Goal: Task Accomplishment & Management: Manage account settings

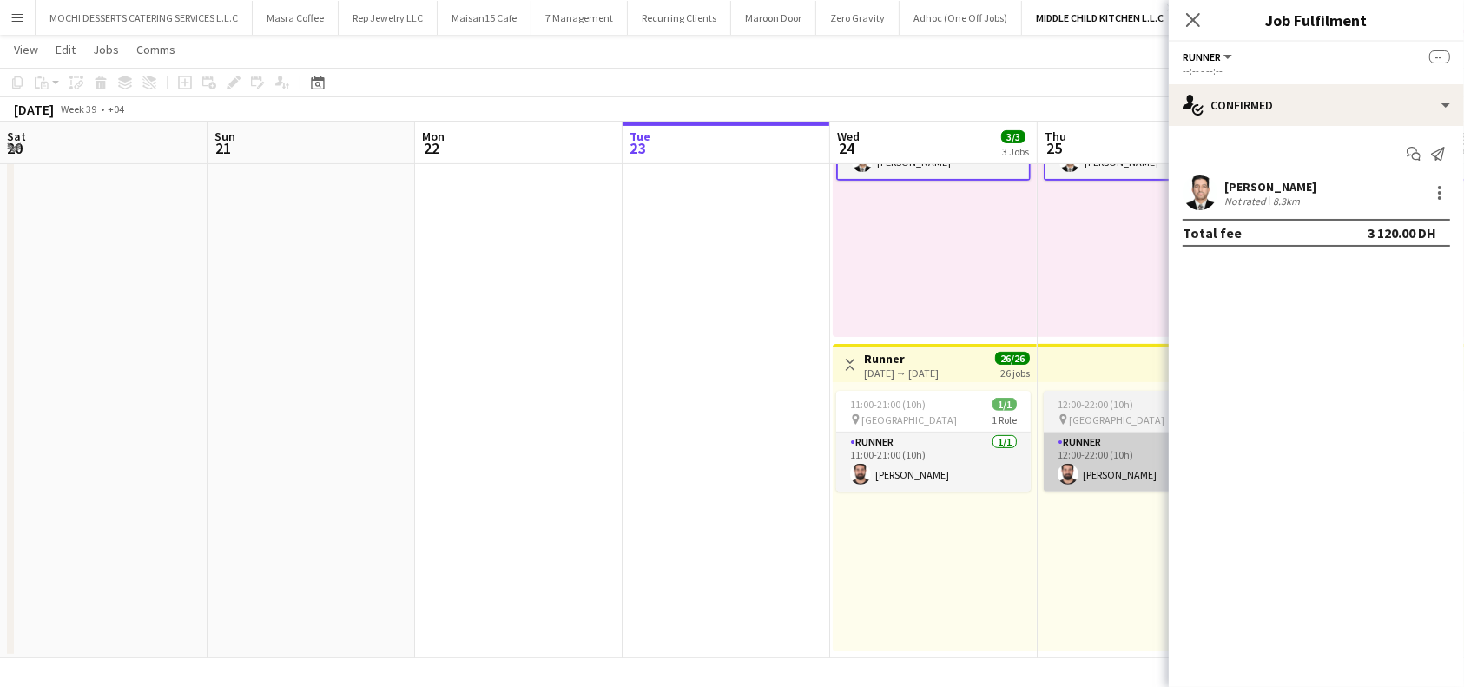
scroll to position [0, 415]
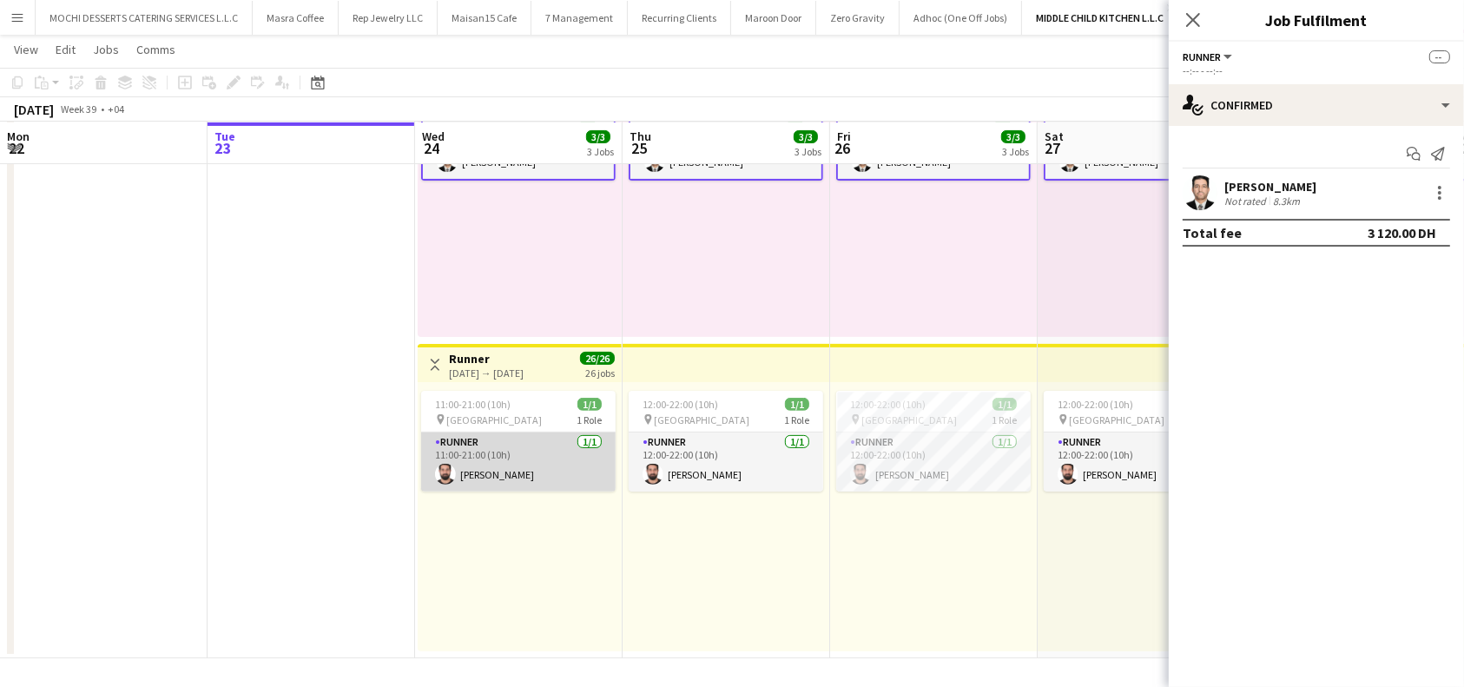
click at [509, 478] on app-card-role "Runner [DATE] 11:00-21:00 (10h) [PERSON_NAME]" at bounding box center [518, 461] width 194 height 59
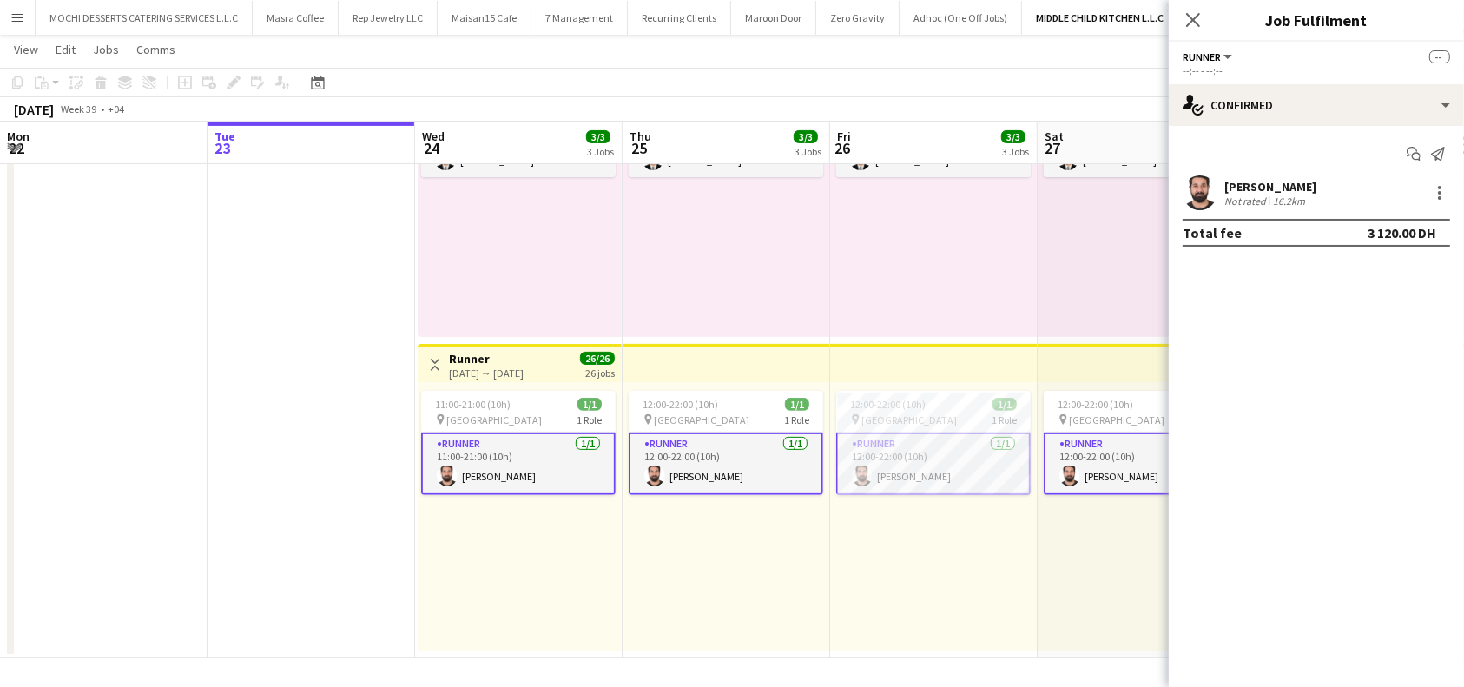
click at [1280, 184] on div "[PERSON_NAME]" at bounding box center [1270, 187] width 92 height 16
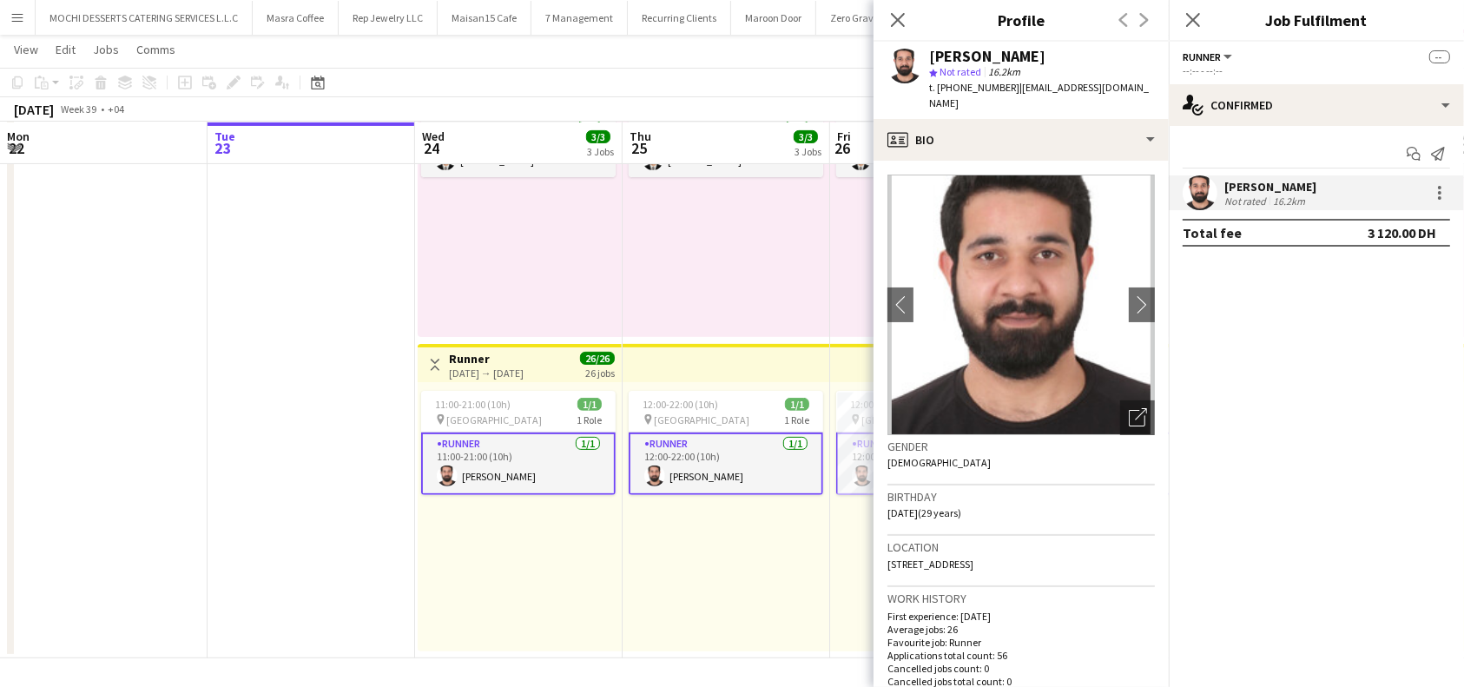
click at [589, 288] on div "11:00-21:00 (10h) 1/1 pin Al Serkal Avenue 1 Role Runner [DATE] 11:00-21:00 (10…" at bounding box center [520, 202] width 204 height 269
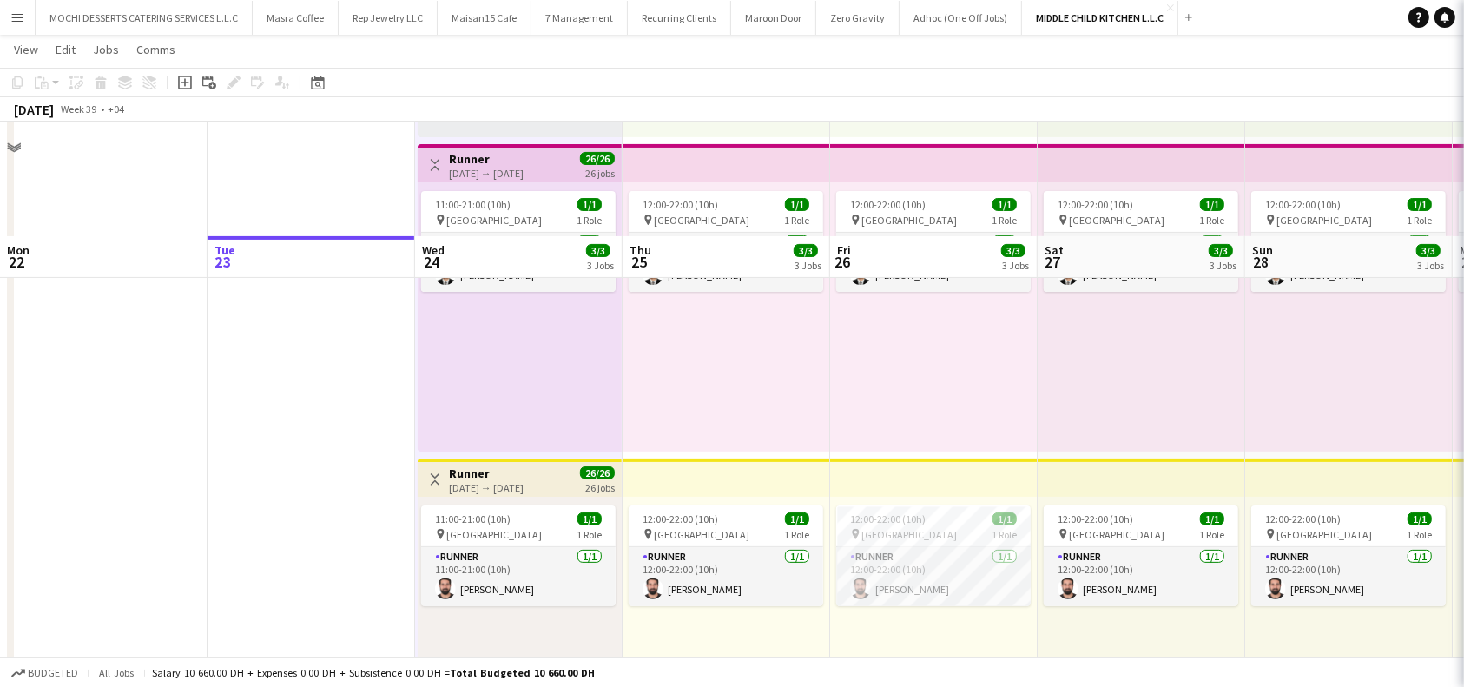
scroll to position [371, 0]
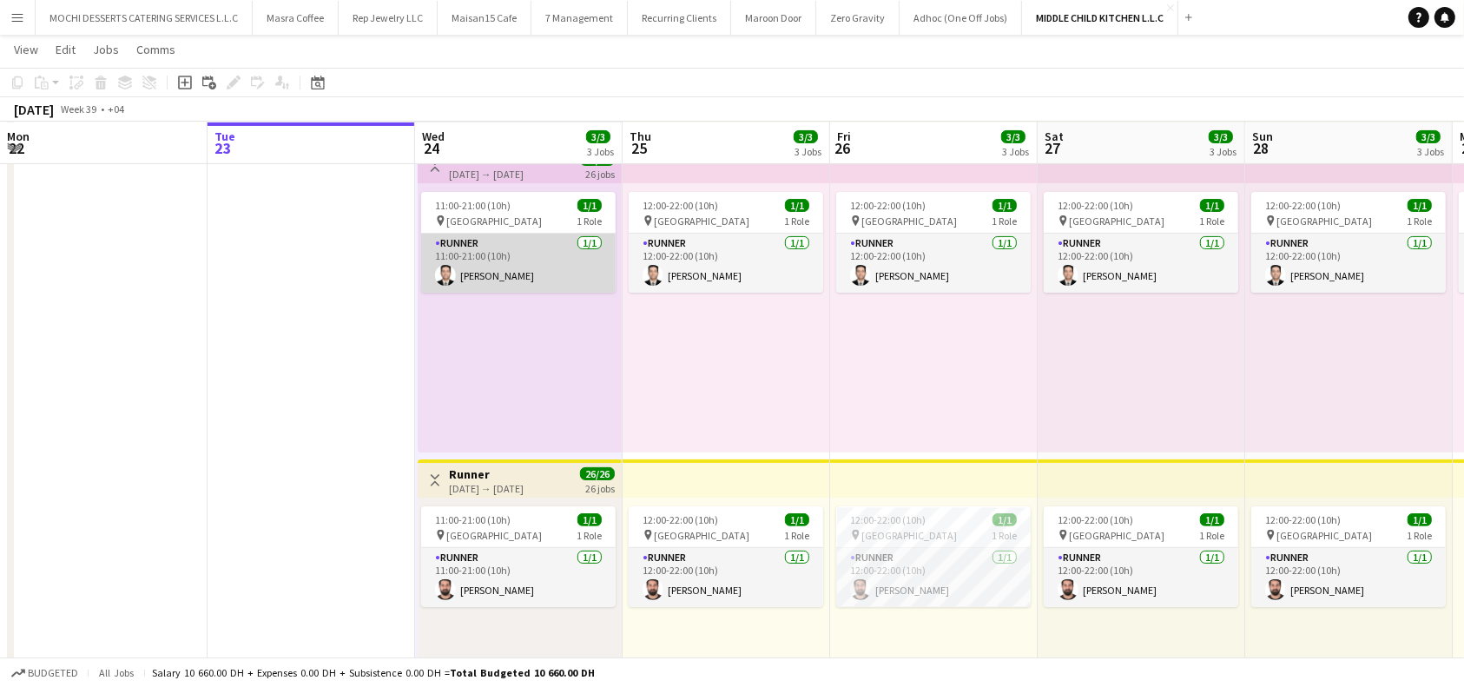
click at [523, 263] on app-card-role "Runner [DATE] 11:00-21:00 (10h) [PERSON_NAME]" at bounding box center [518, 263] width 194 height 59
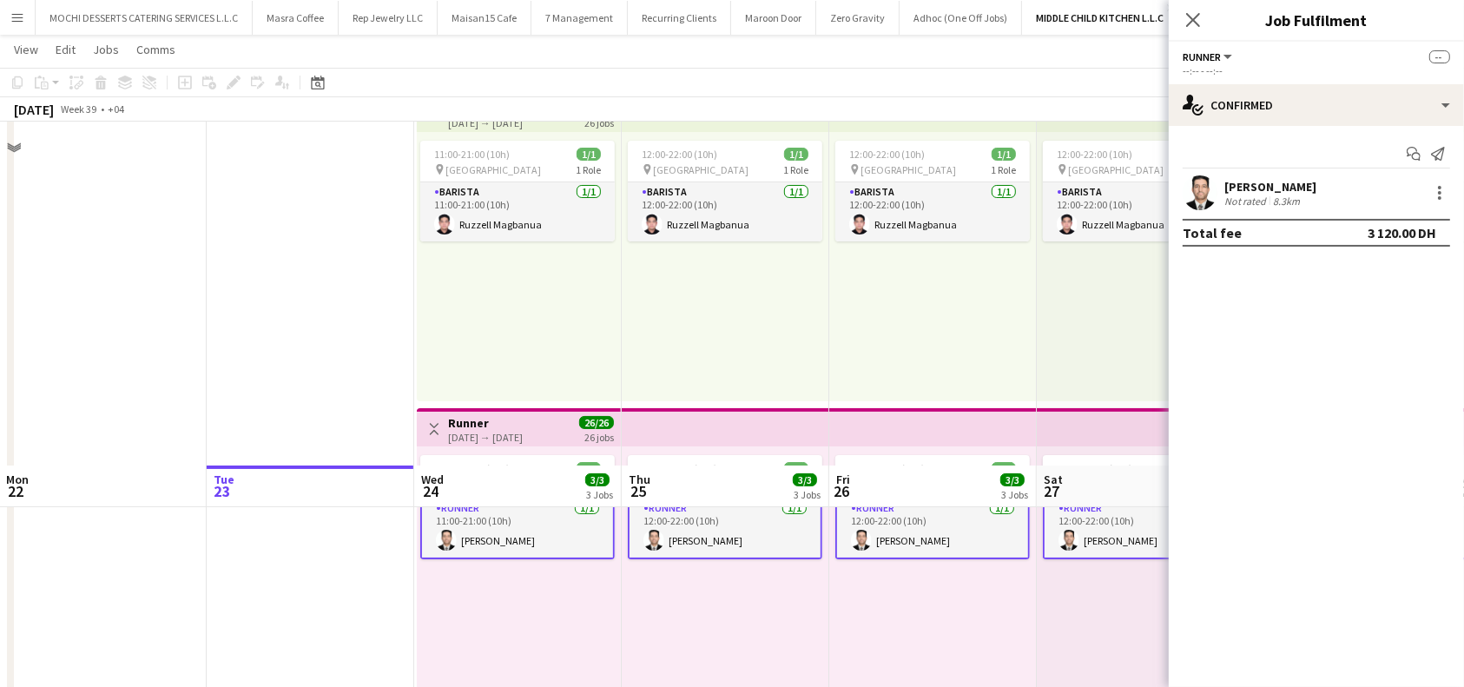
scroll to position [23, 0]
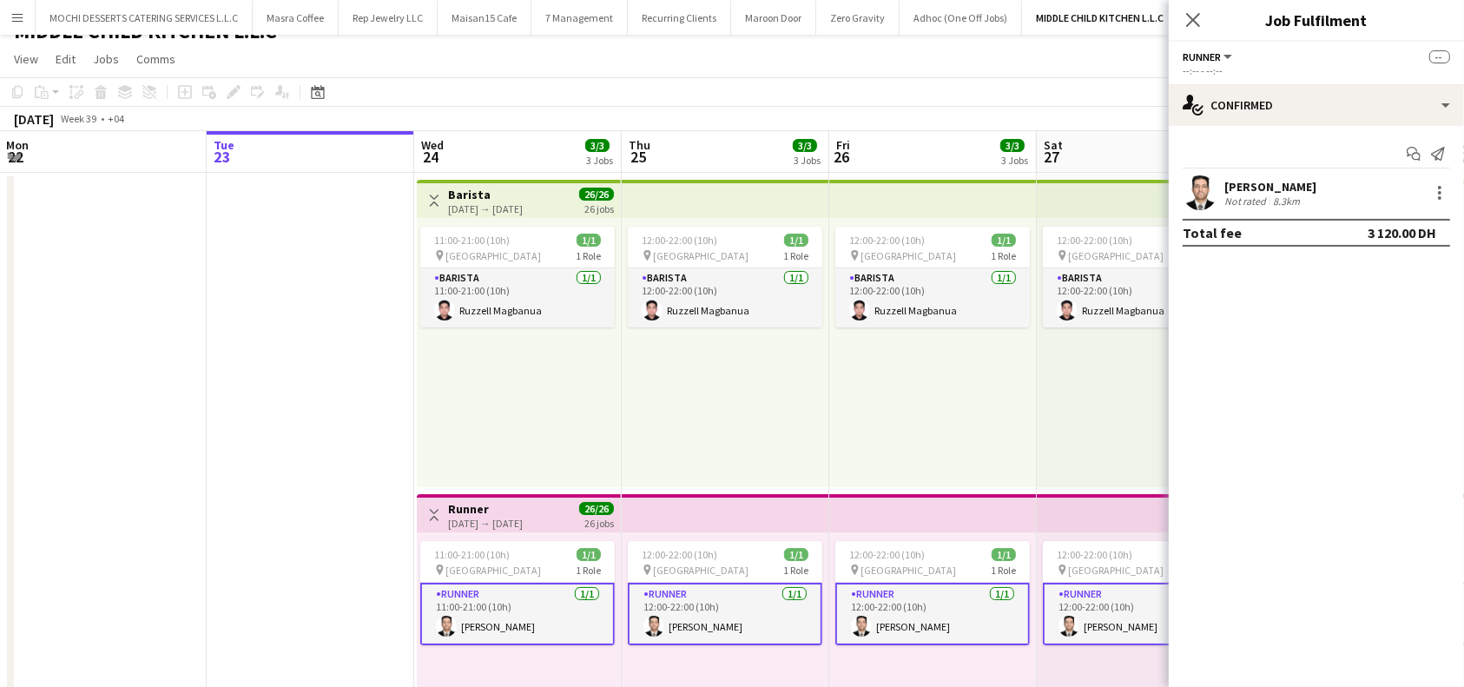
click at [1242, 179] on div "[PERSON_NAME]" at bounding box center [1270, 187] width 92 height 16
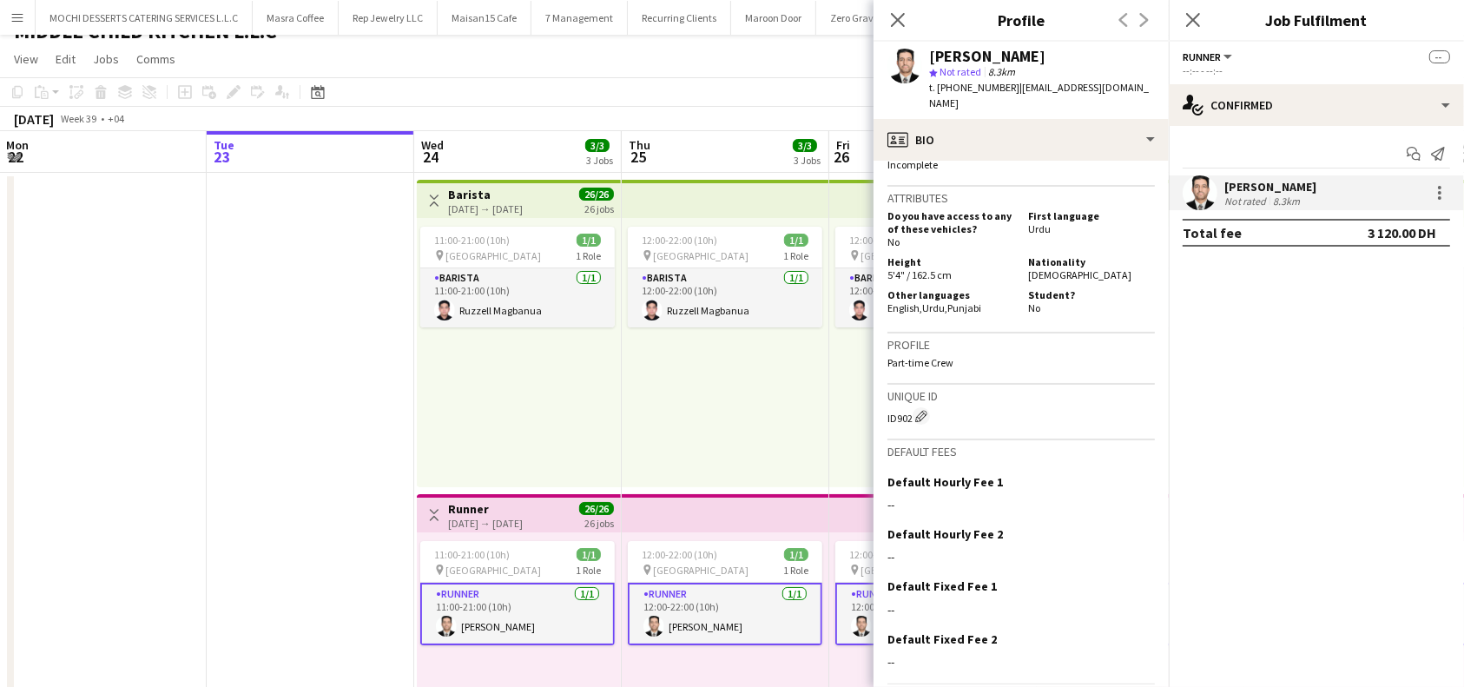
scroll to position [986, 0]
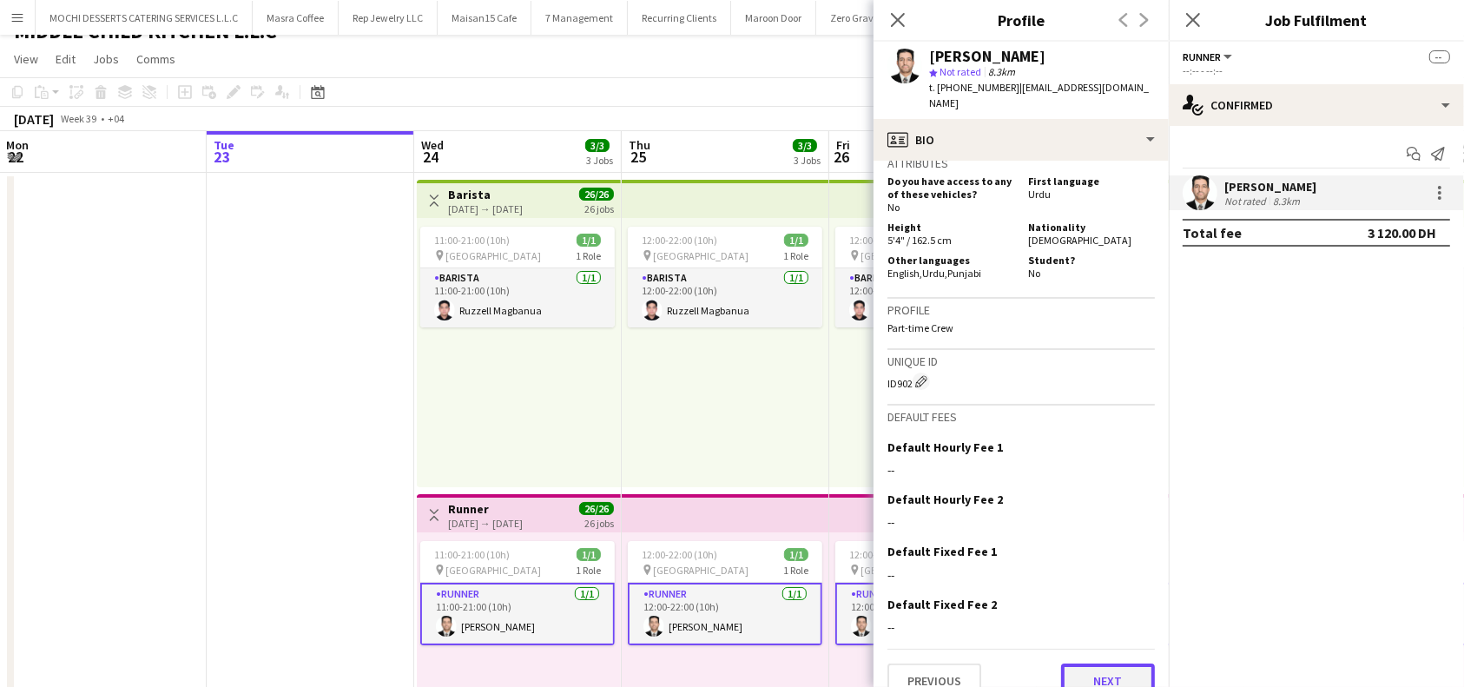
click at [1100, 663] on button "Next" at bounding box center [1108, 680] width 94 height 35
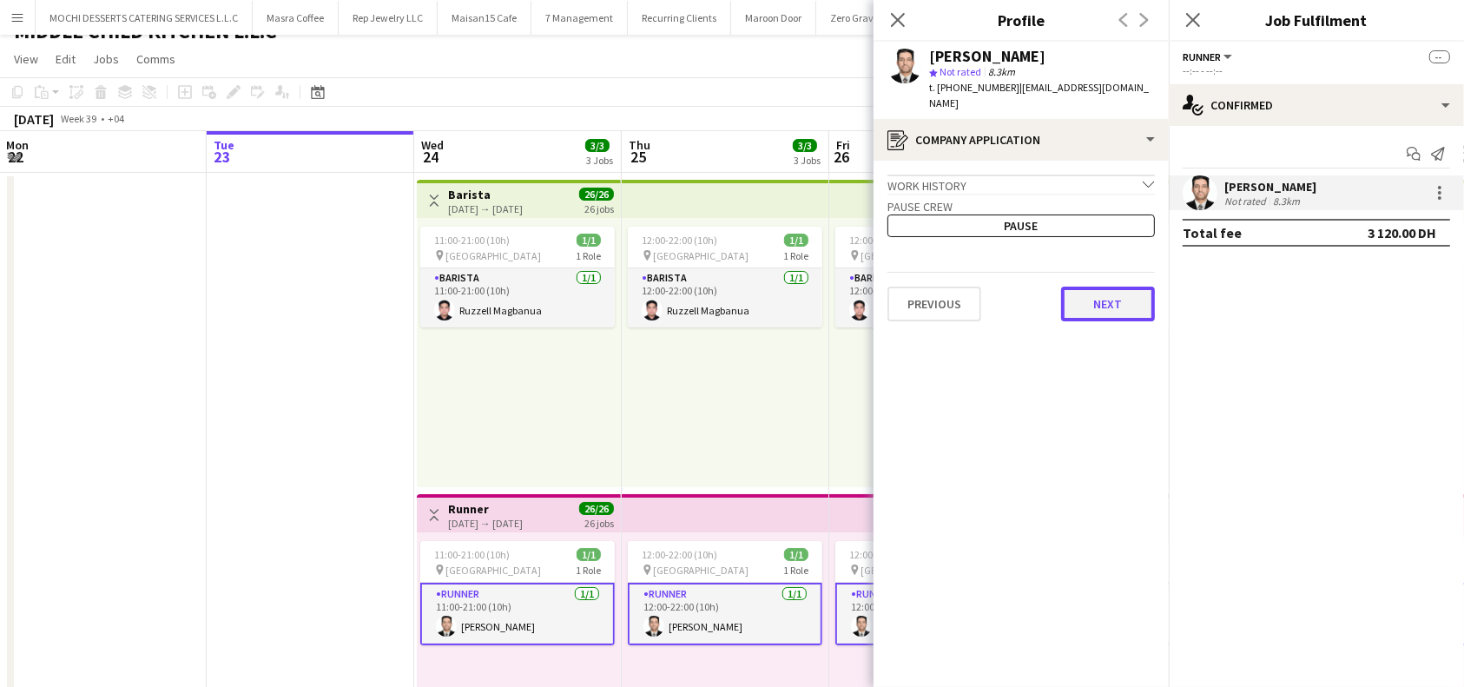
click at [1108, 300] on button "Next" at bounding box center [1108, 304] width 94 height 35
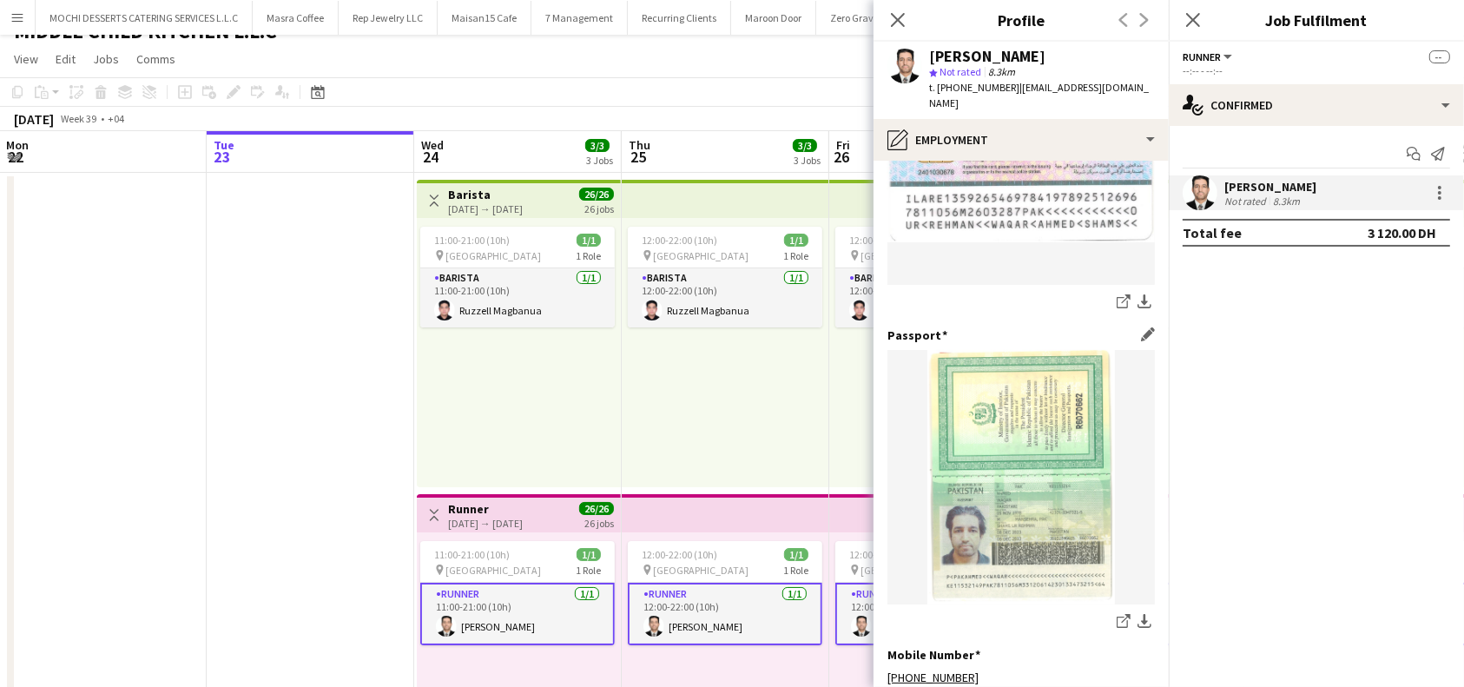
scroll to position [875, 0]
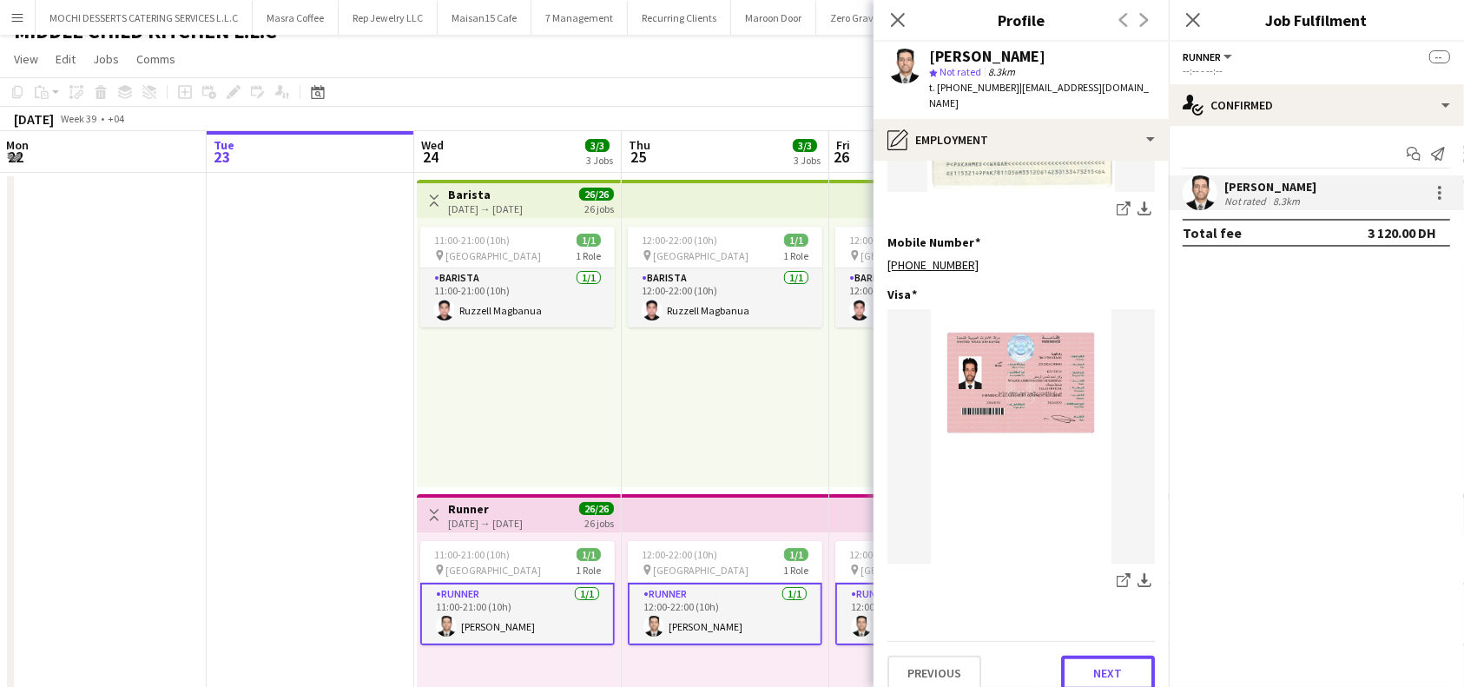
click at [1084, 674] on app-section-data-types "Emirates ID Edit this field share-external-link-1 download-bottom share-externa…" at bounding box center [1020, 424] width 295 height 526
click at [1106, 656] on button "Next" at bounding box center [1108, 673] width 94 height 35
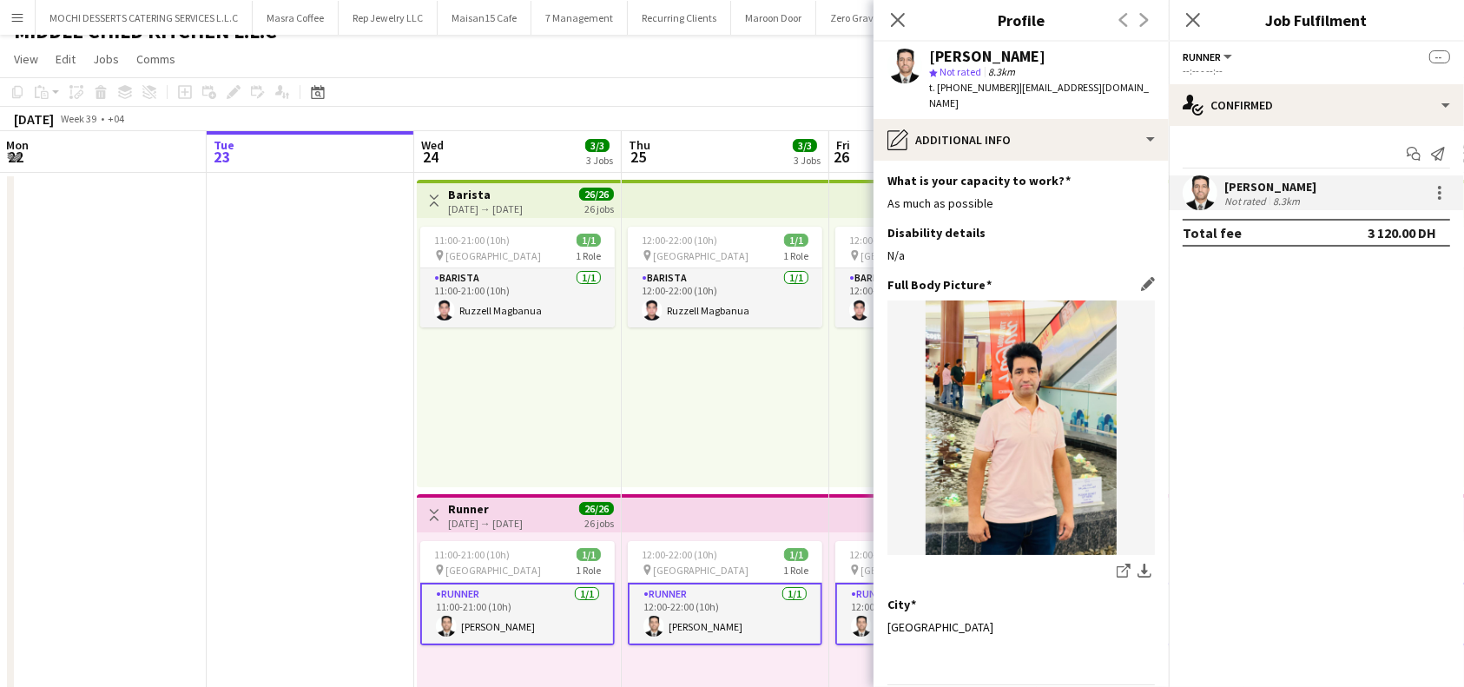
scroll to position [0, 0]
click at [893, 10] on app-icon "Close pop-in" at bounding box center [898, 20] width 25 height 25
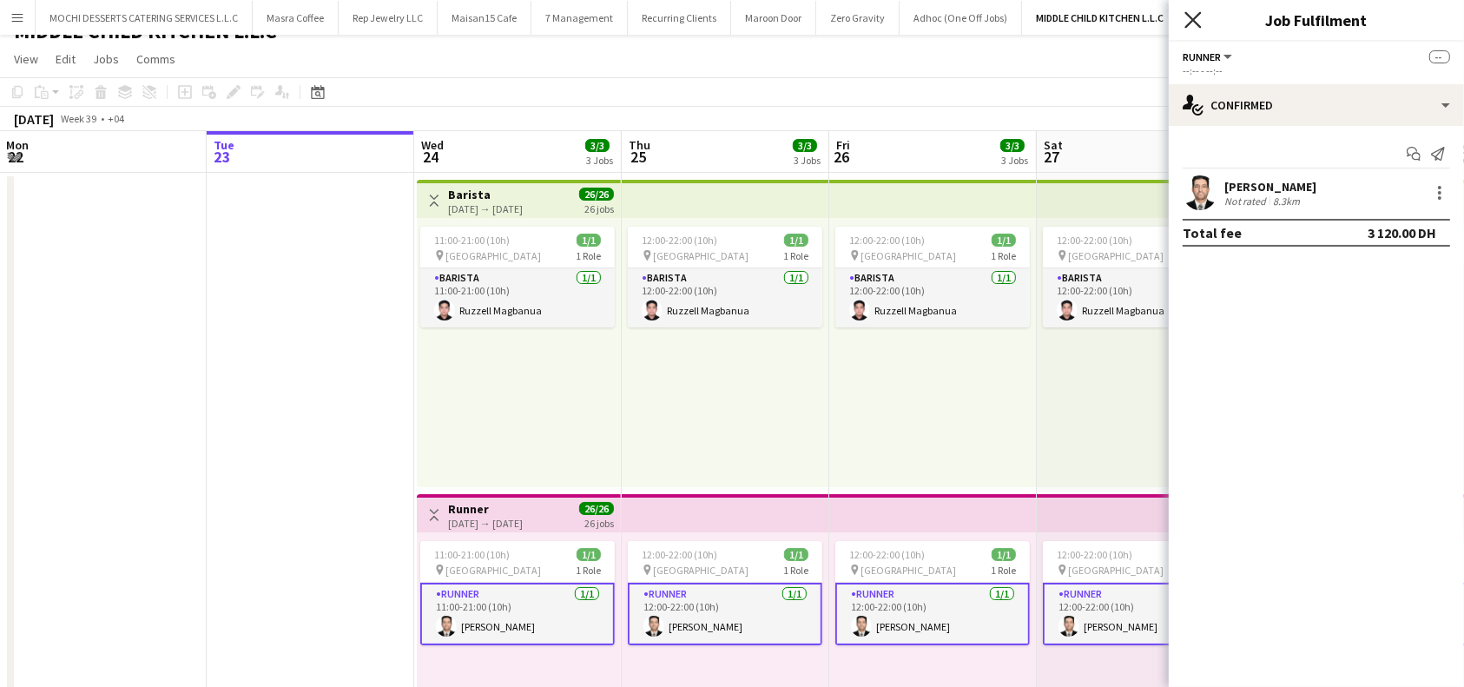
click at [1187, 21] on icon "Close pop-in" at bounding box center [1192, 19] width 16 height 16
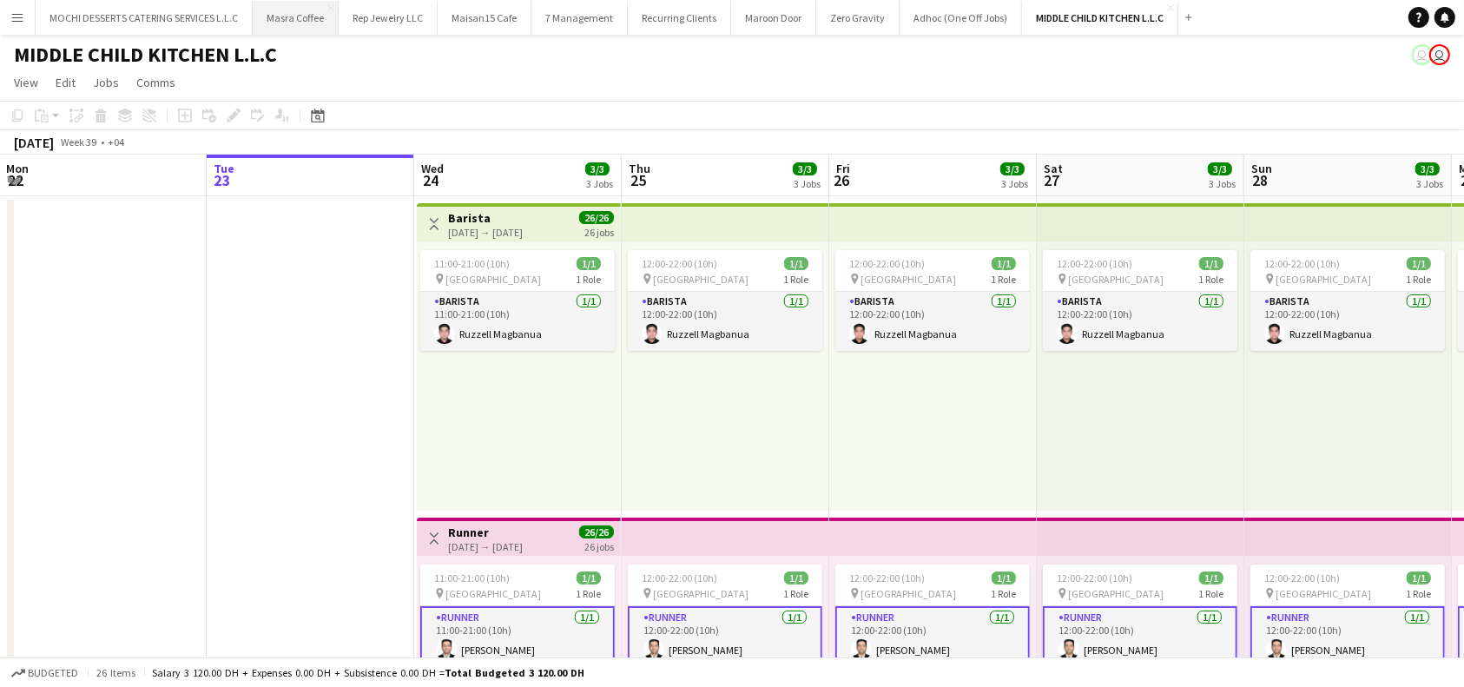
click at [286, 11] on button "Masra Coffee Close" at bounding box center [296, 18] width 86 height 34
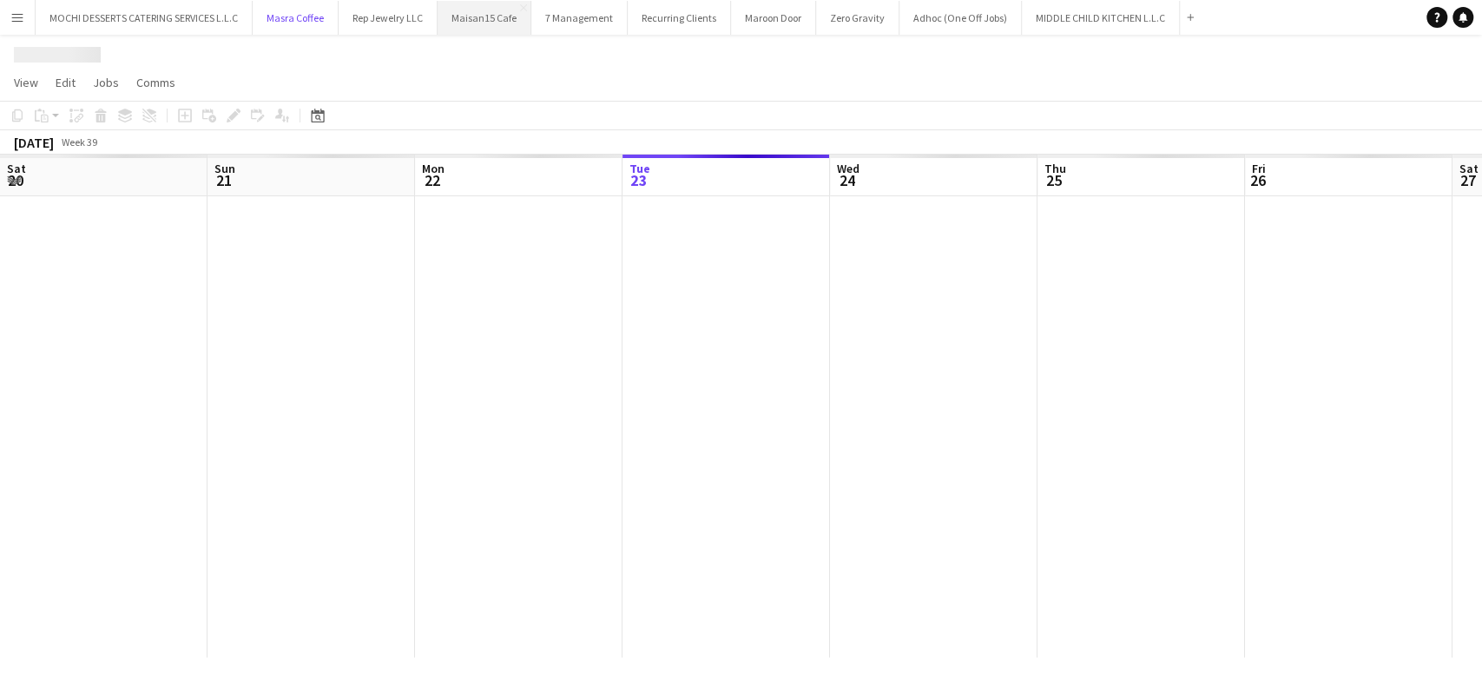
scroll to position [0, 415]
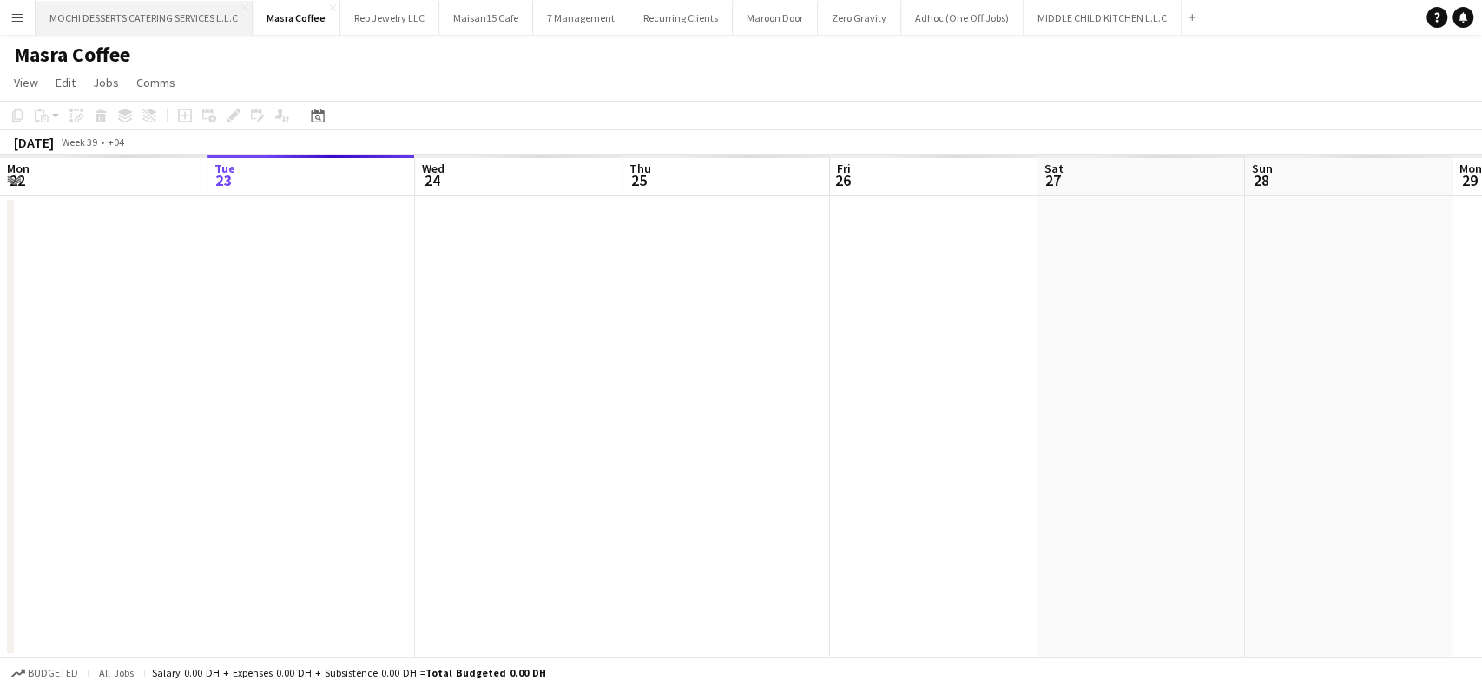
click at [171, 15] on button "MOCHI DESSERTS CATERING SERVICES L.L.C Close" at bounding box center [144, 18] width 217 height 34
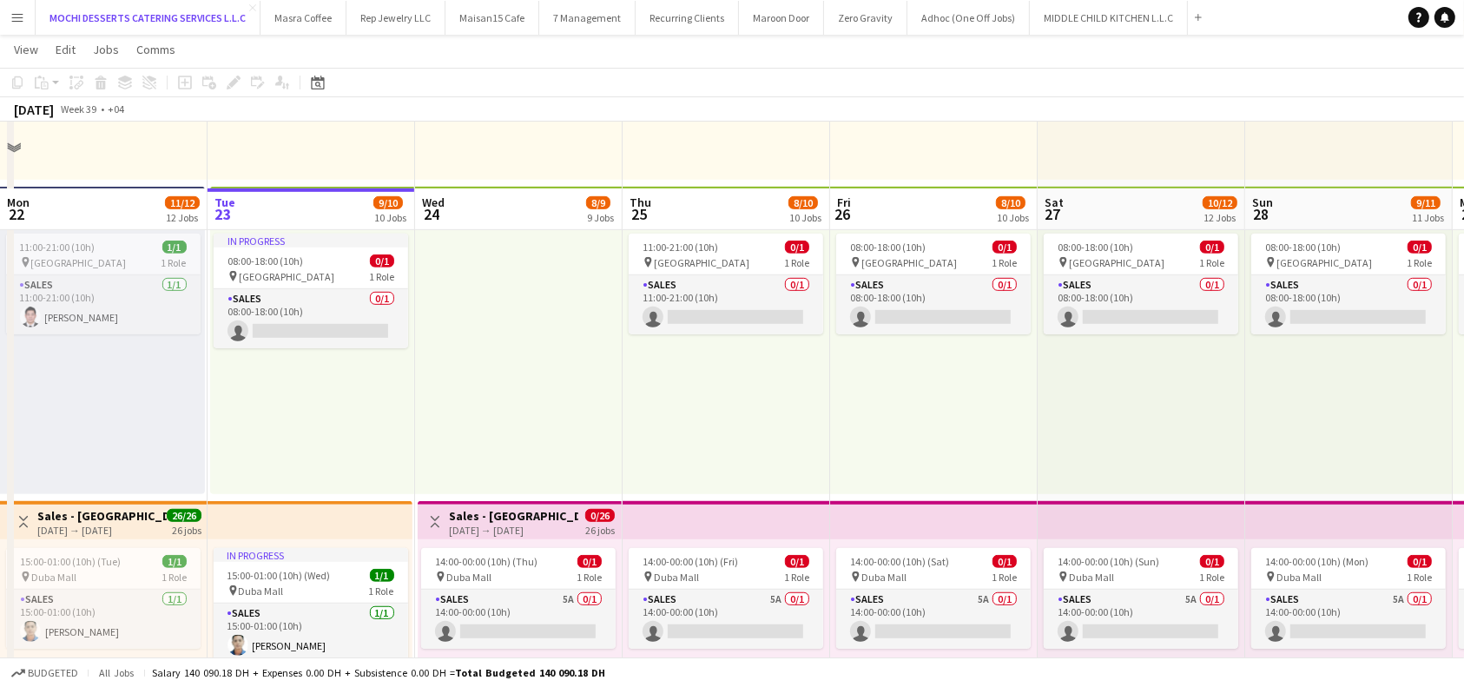
scroll to position [926, 0]
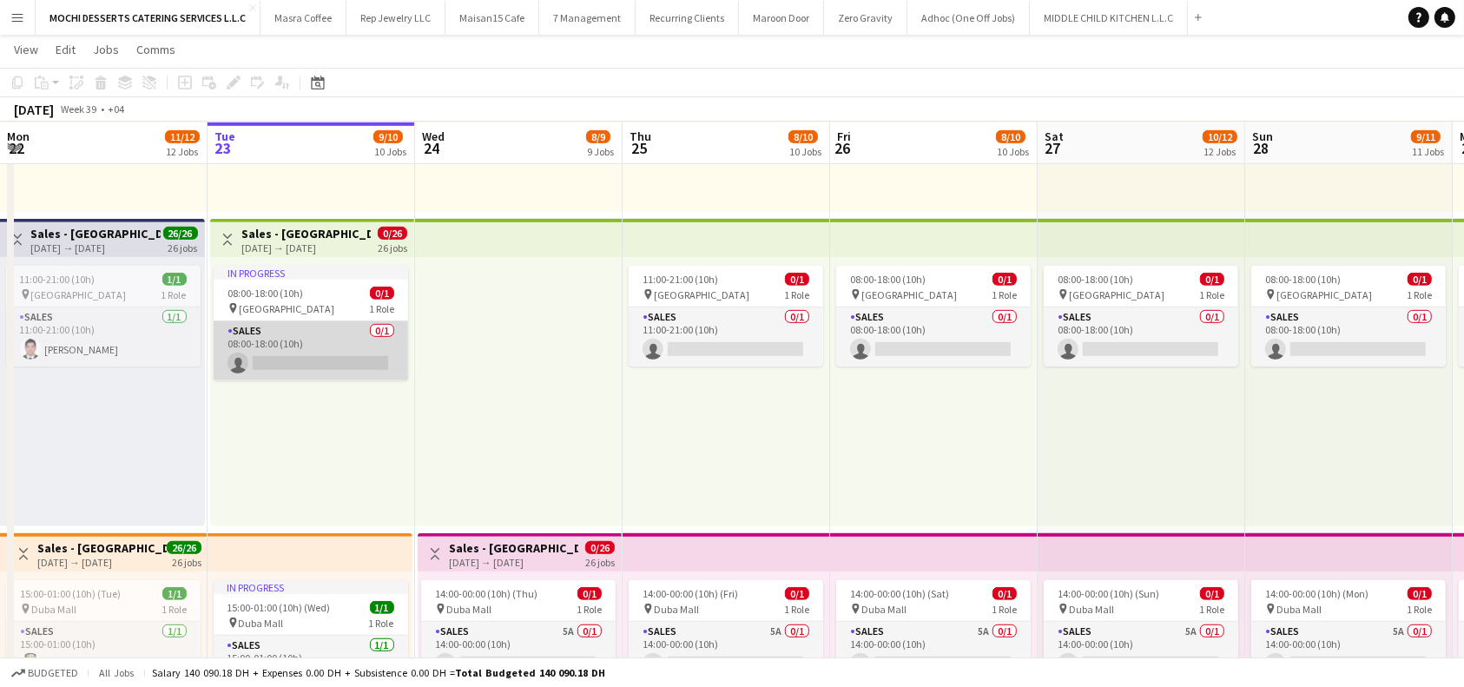
click at [326, 357] on app-card-role "Sales 0/1 08:00-18:00 (10h) single-neutral-actions" at bounding box center [311, 350] width 194 height 59
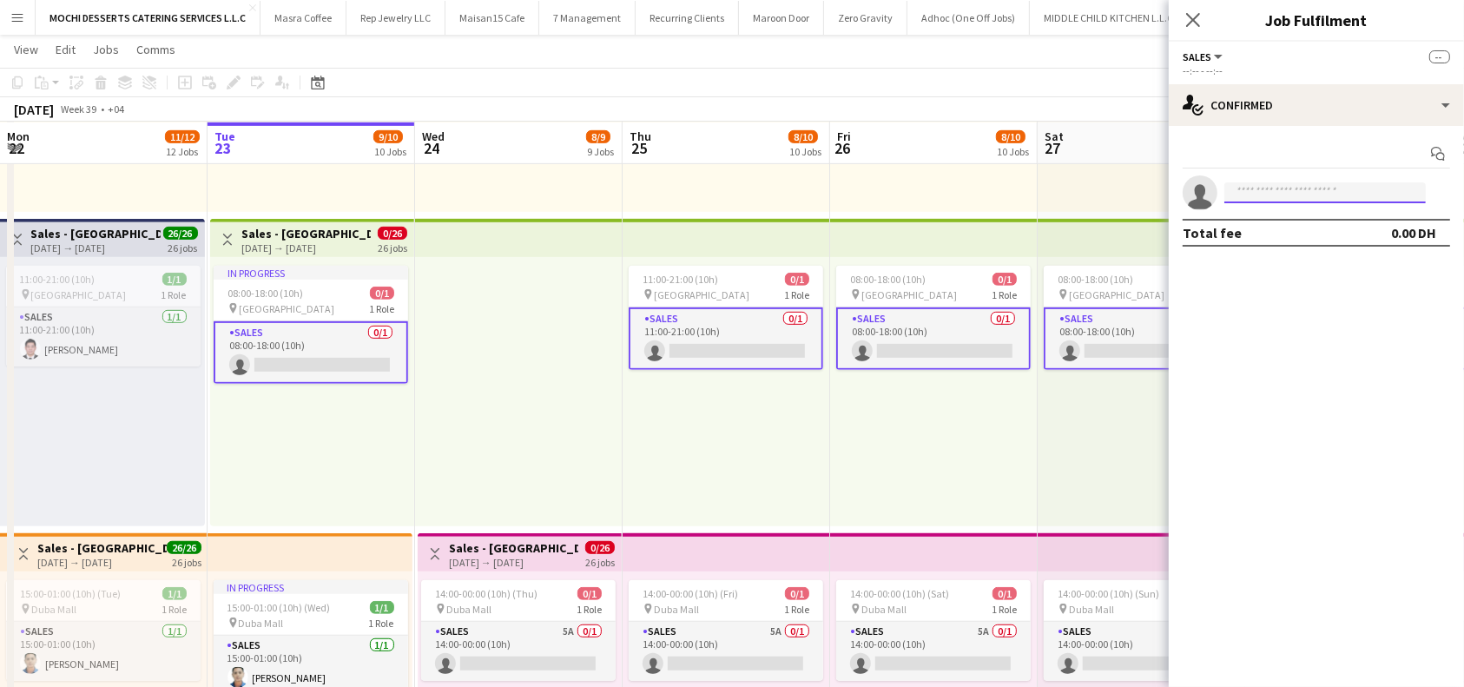
click at [1253, 198] on input at bounding box center [1324, 192] width 201 height 21
click at [321, 228] on h3 "Sales - [GEOGRAPHIC_DATA]" at bounding box center [305, 234] width 129 height 16
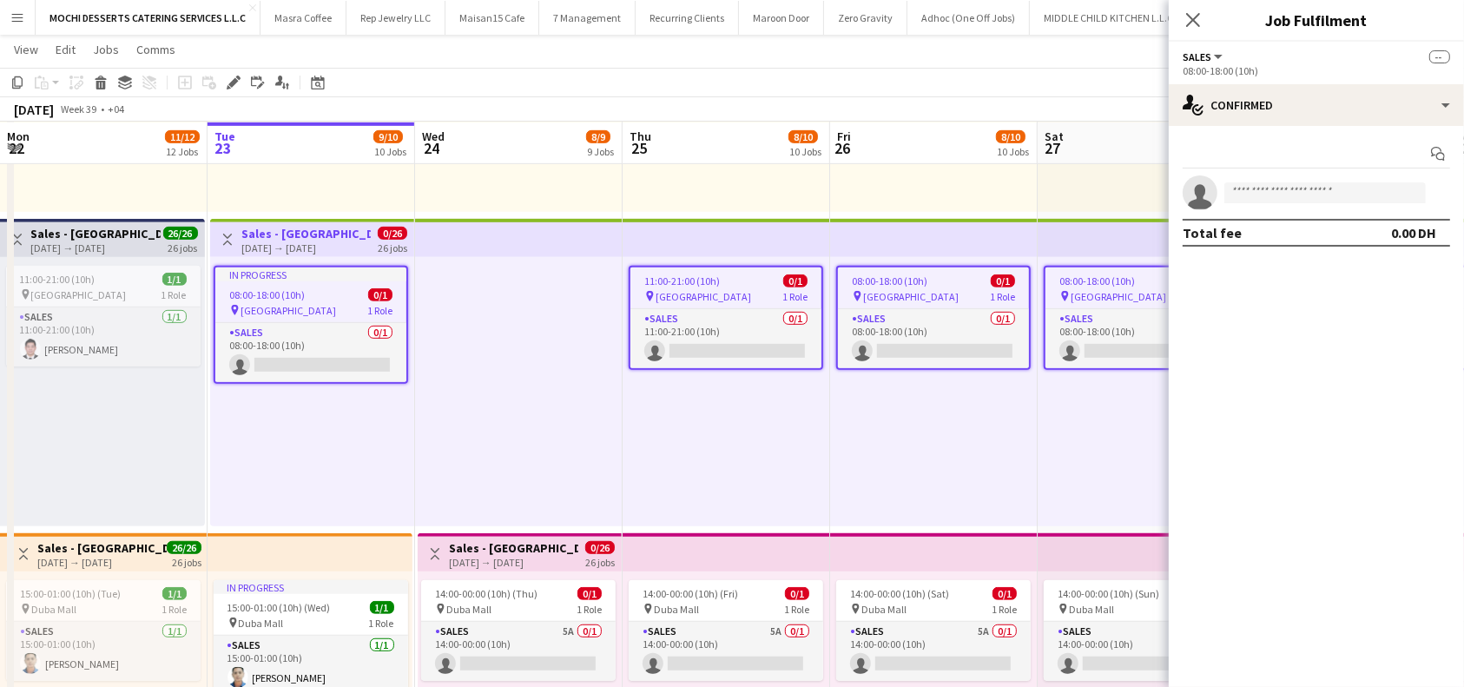
click at [1318, 181] on app-invite-slot "single-neutral-actions" at bounding box center [1316, 192] width 295 height 35
click at [1301, 193] on input at bounding box center [1324, 192] width 201 height 21
type input "****"
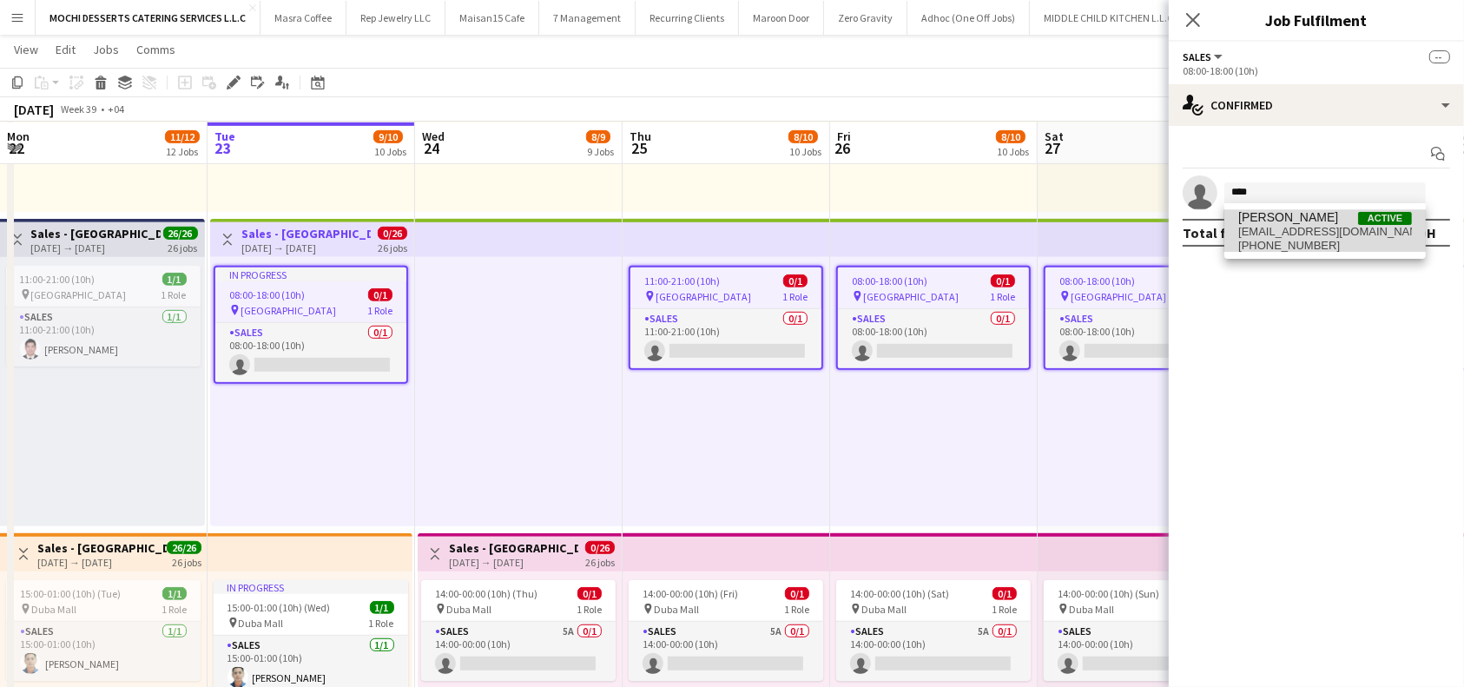
click at [1312, 226] on span "[EMAIL_ADDRESS][DOMAIN_NAME]" at bounding box center [1325, 232] width 174 height 14
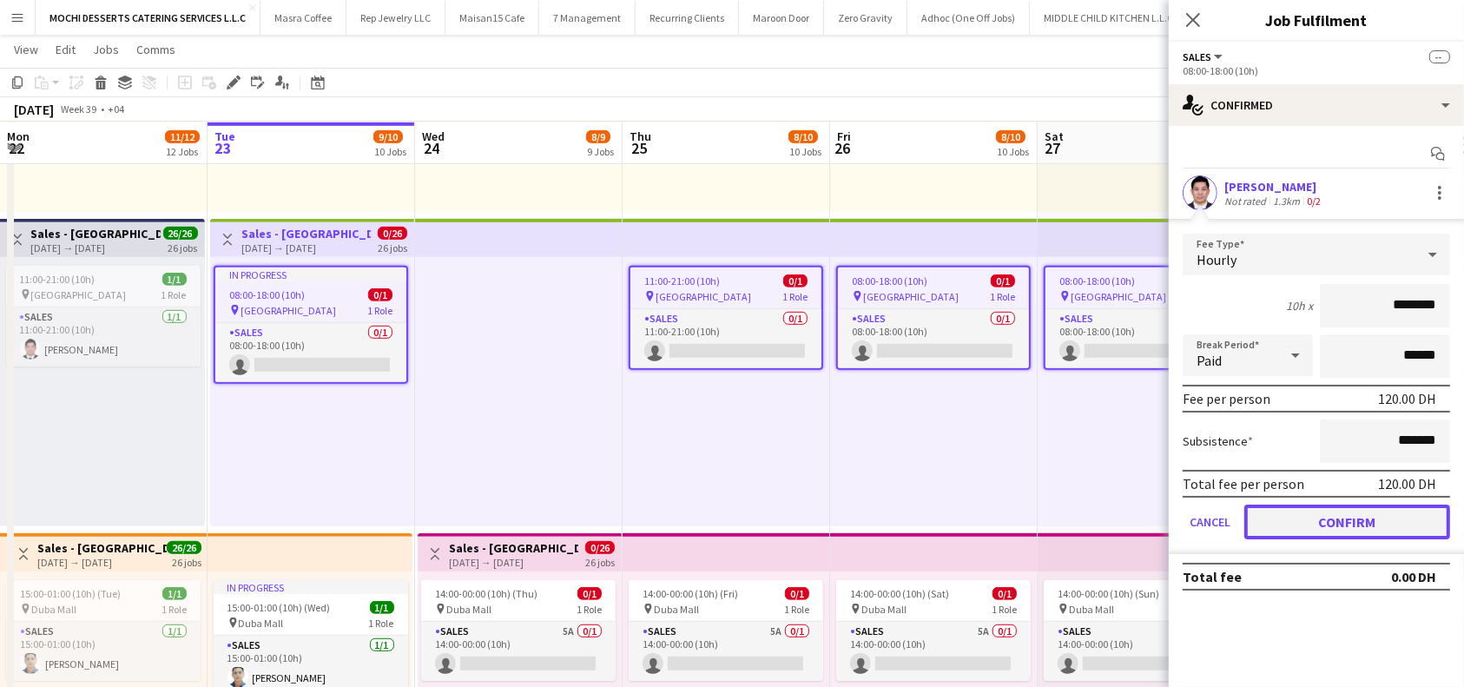
click at [1322, 518] on button "Confirm" at bounding box center [1347, 521] width 206 height 35
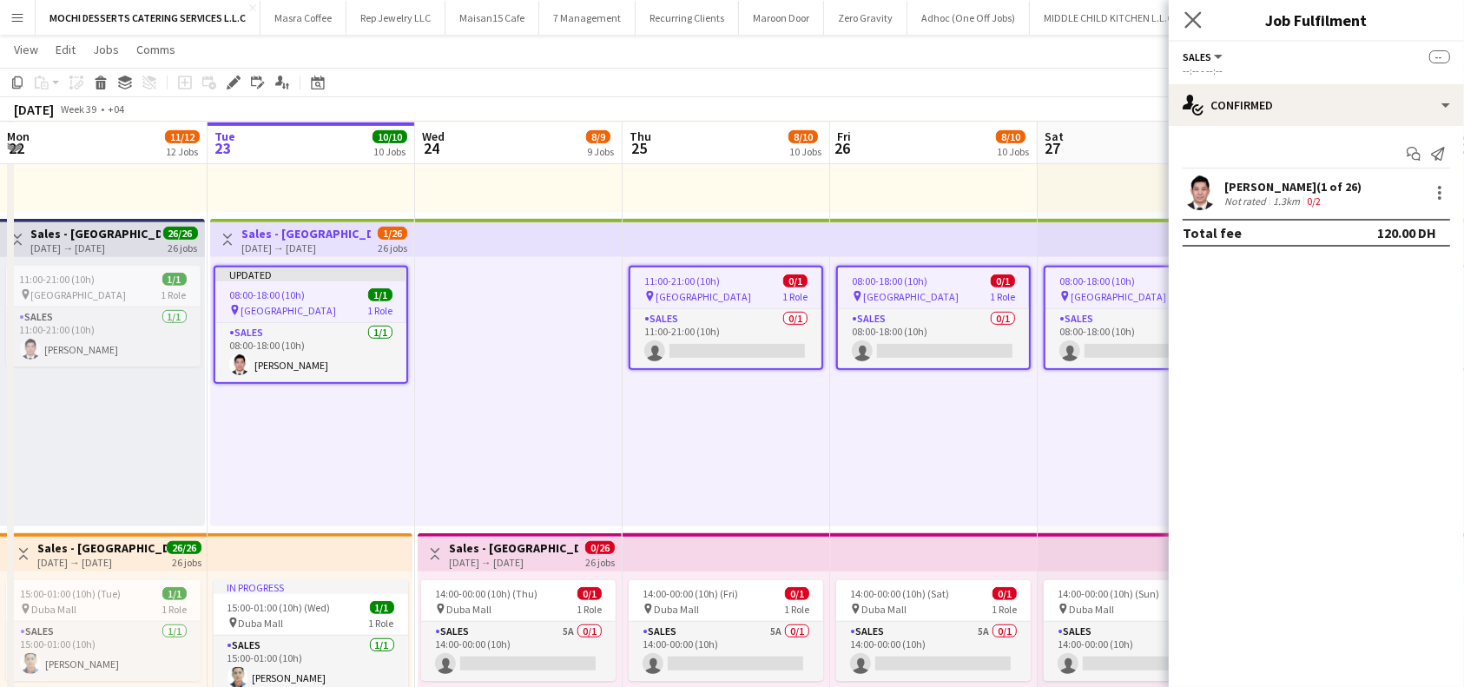
click at [1202, 23] on app-icon "Close pop-in" at bounding box center [1193, 20] width 25 height 25
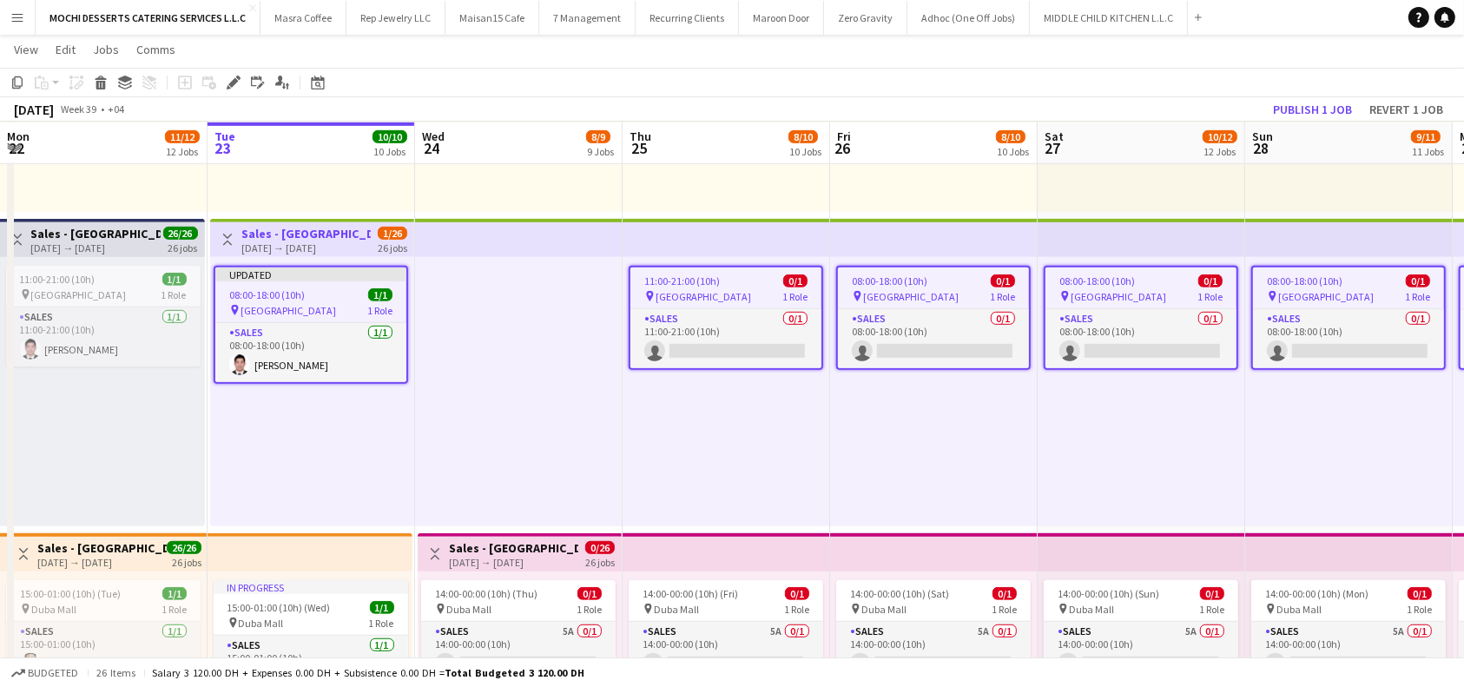
click at [820, 260] on div "11:00-21:00 (10h) 0/1 pin Dubai Mall 1 Role Sales 0/1 11:00-21:00 (10h) single-…" at bounding box center [727, 391] width 208 height 269
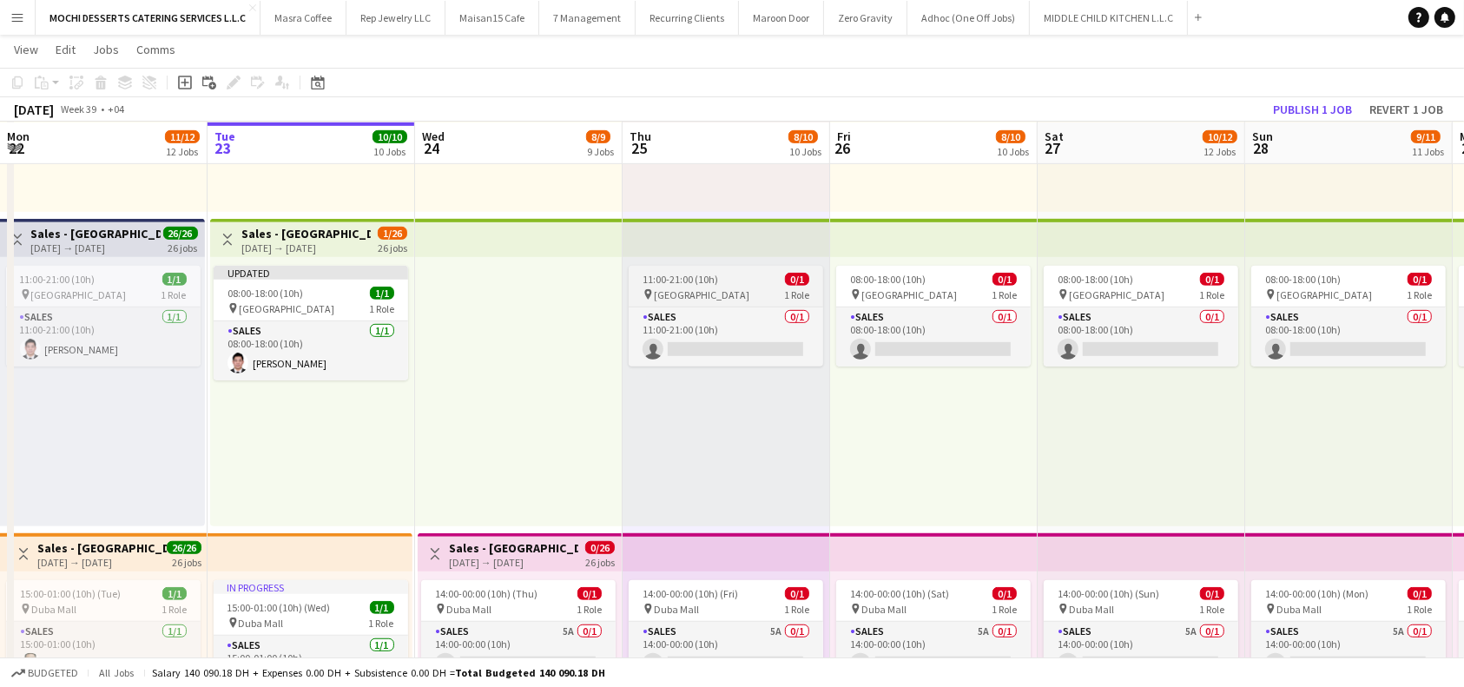
click at [702, 305] on app-job-card "11:00-21:00 (10h) 0/1 pin Dubai Mall 1 Role Sales 0/1 11:00-21:00 (10h) single-…" at bounding box center [726, 316] width 194 height 101
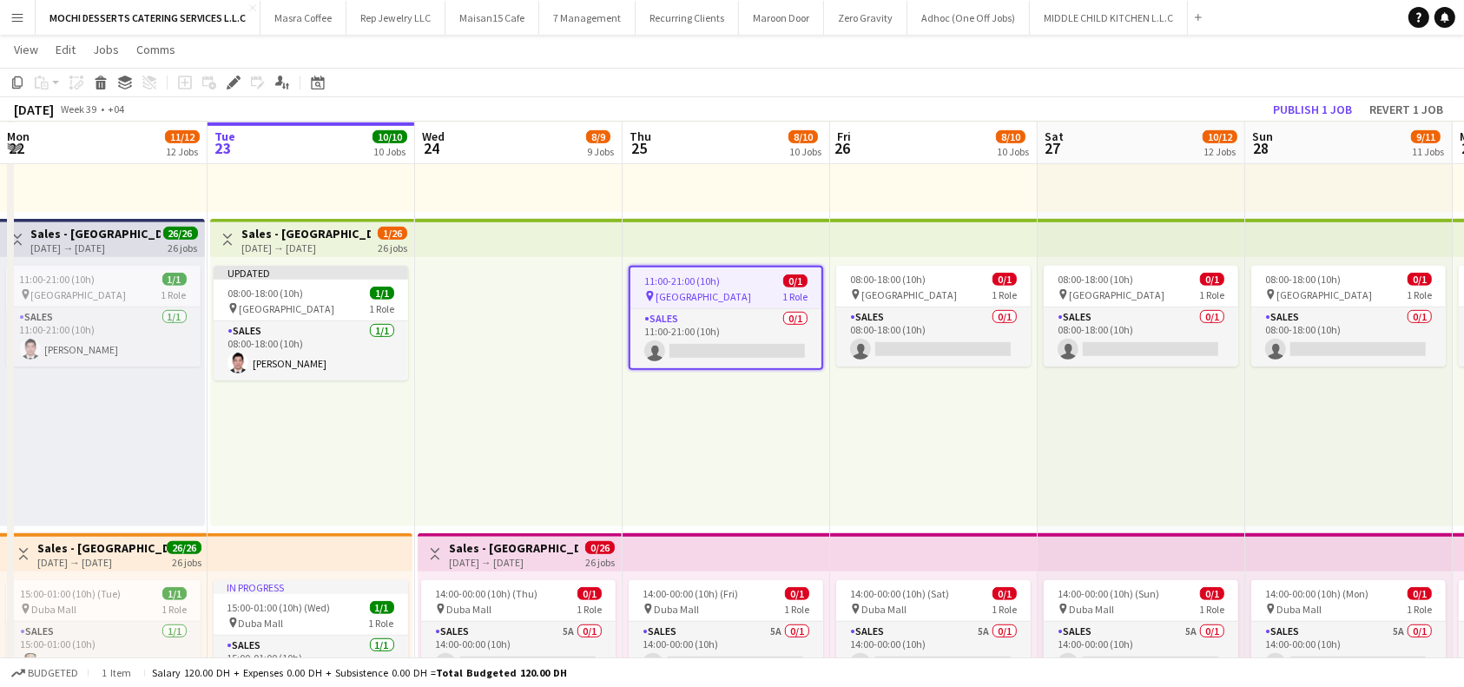
click at [729, 282] on div "11:00-21:00 (10h) 0/1" at bounding box center [725, 280] width 191 height 13
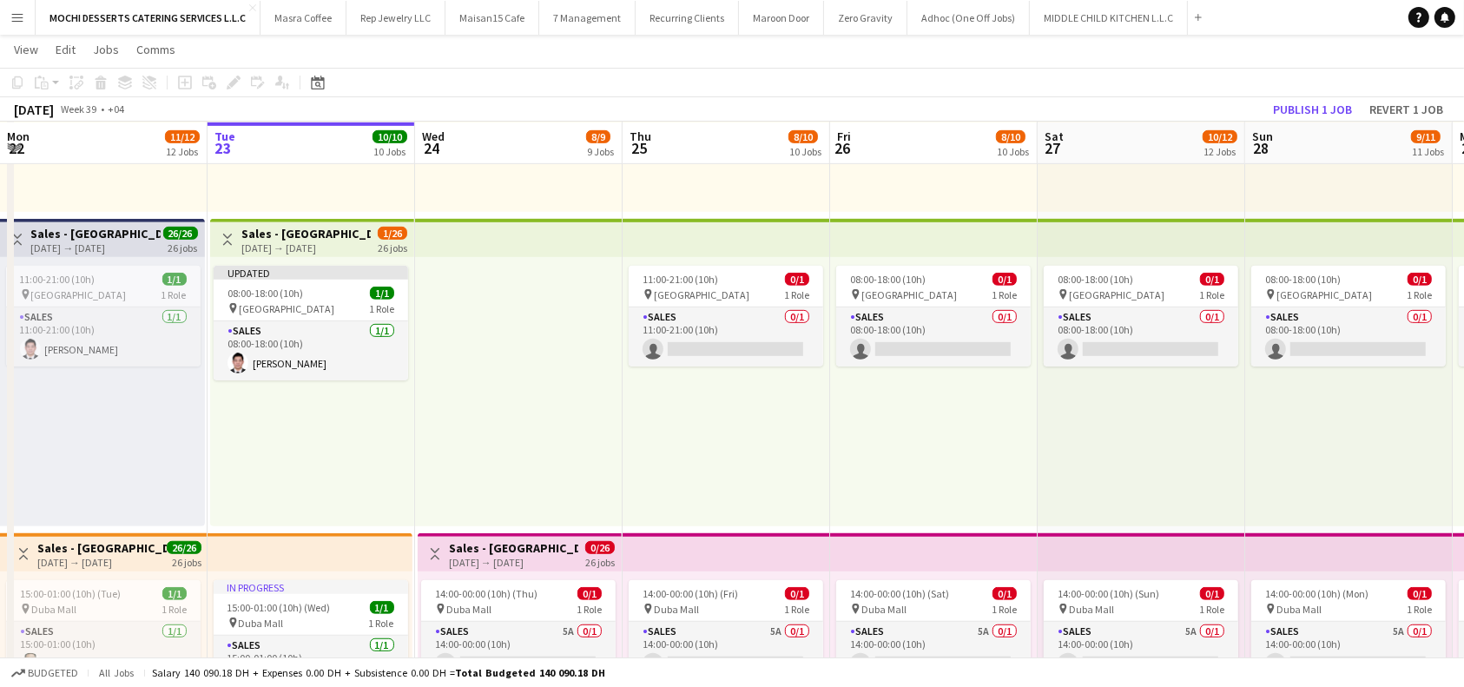
click at [776, 234] on app-top-bar at bounding box center [727, 238] width 208 height 38
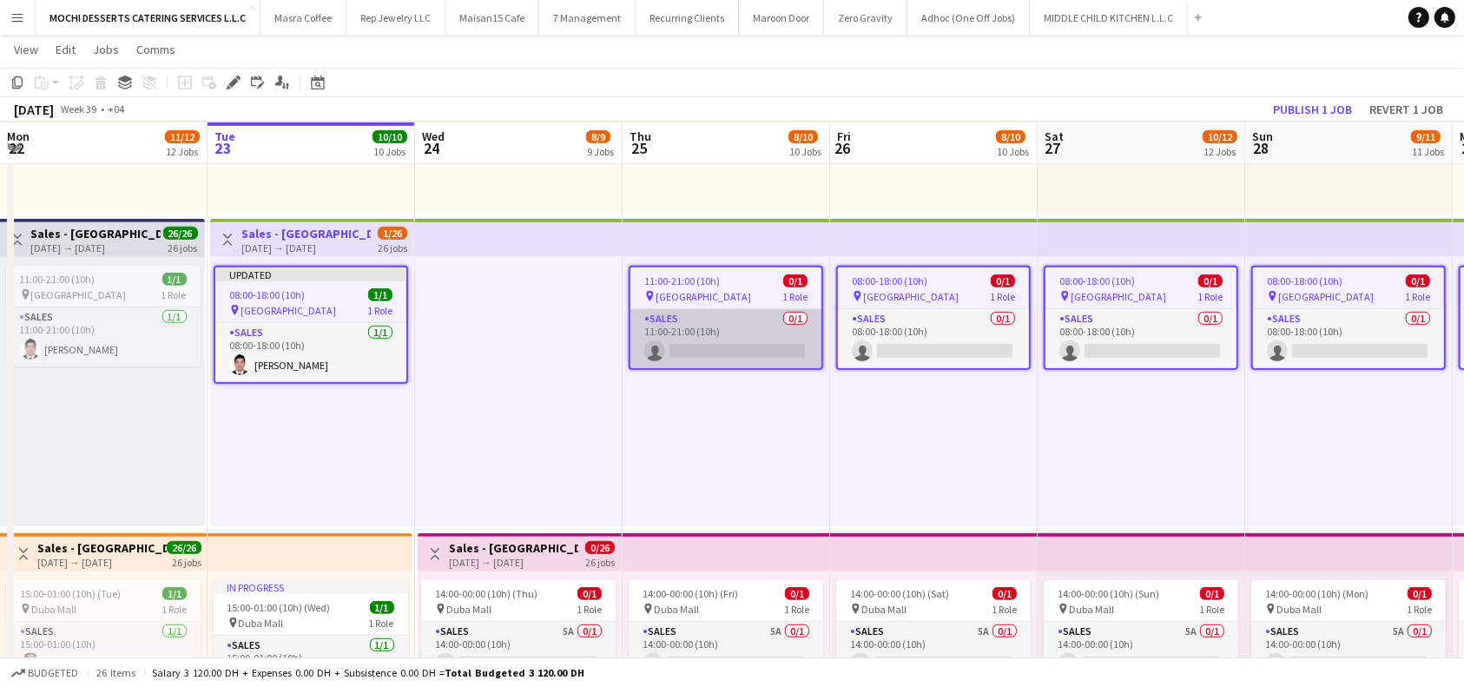
click at [708, 344] on app-card-role "Sales 0/1 11:00-21:00 (10h) single-neutral-actions" at bounding box center [725, 338] width 191 height 59
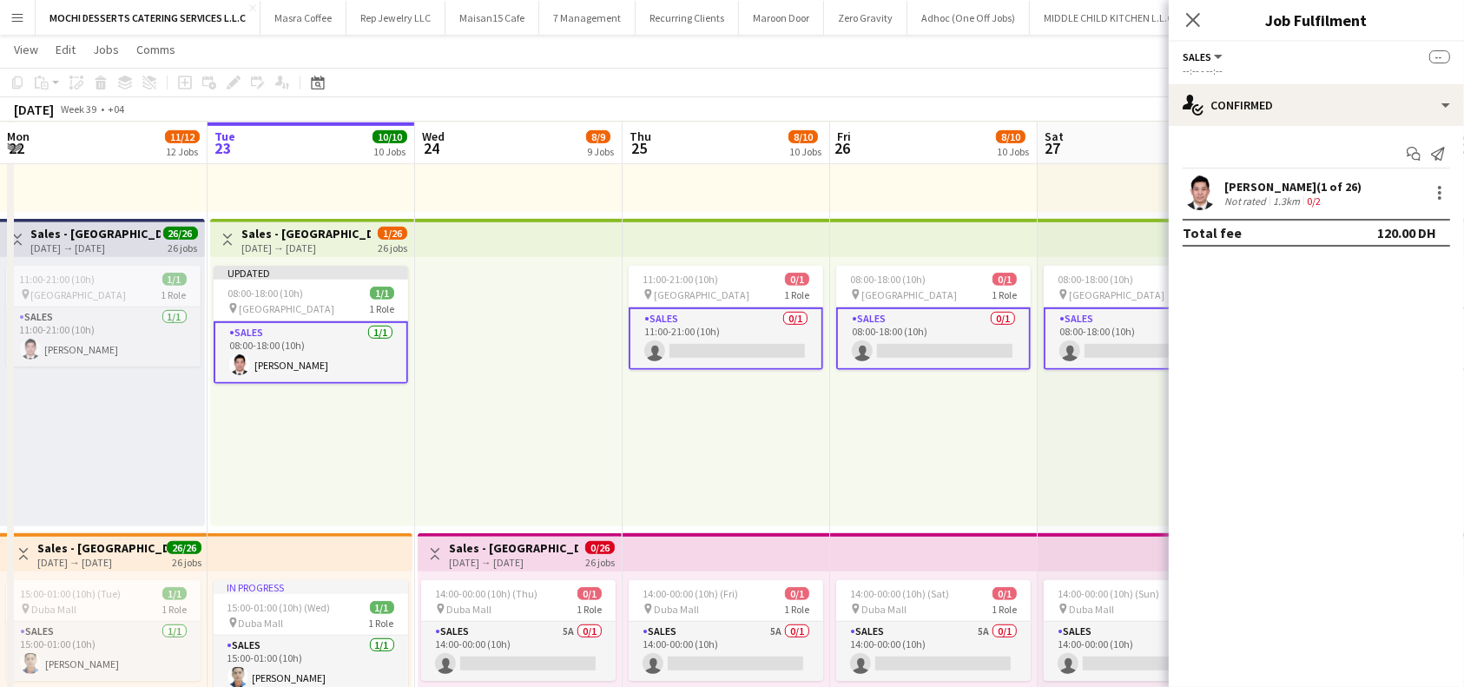
click at [344, 360] on app-card-role "Sales [DATE] 08:00-18:00 (10h) [PERSON_NAME]" at bounding box center [311, 352] width 194 height 63
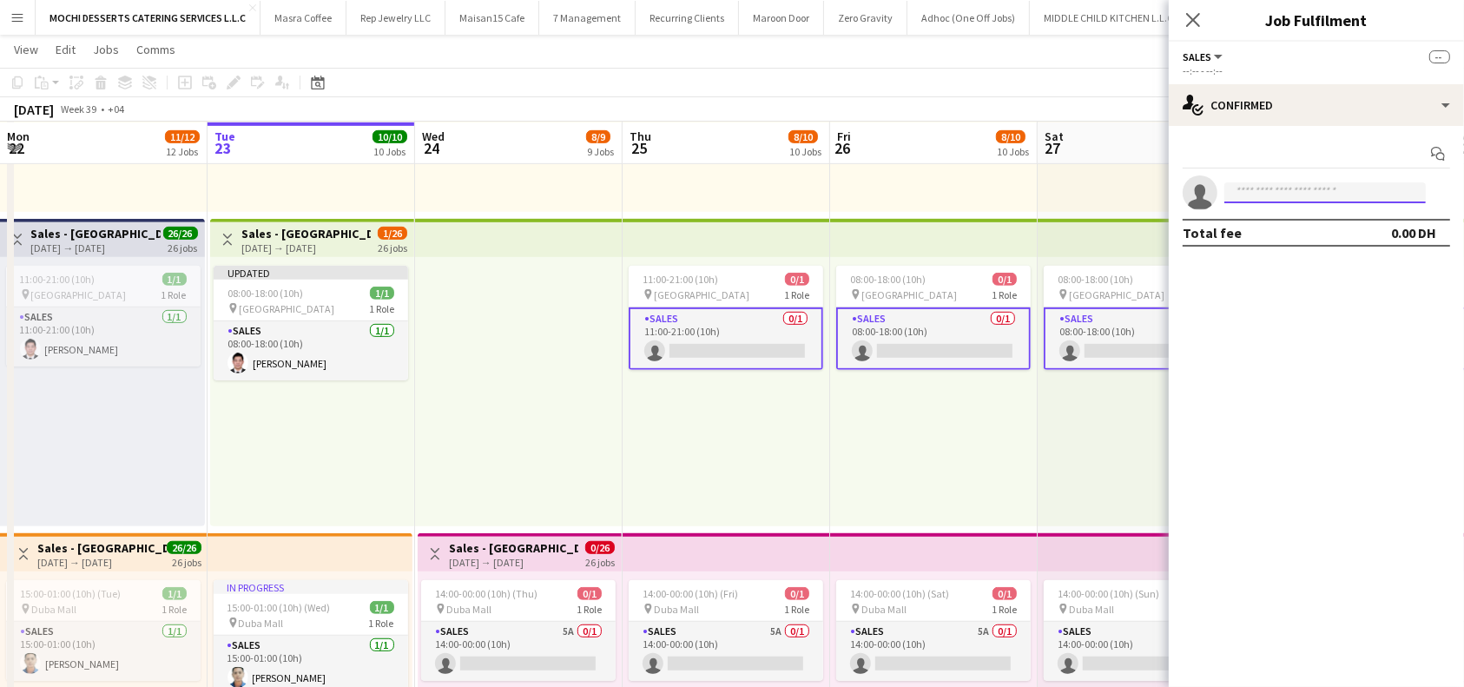
click at [1332, 192] on input at bounding box center [1324, 192] width 201 height 21
type input "*******"
click at [1273, 253] on div "[PERSON_NAME] Active [EMAIL_ADDRESS][DOMAIN_NAME] [PHONE_NUMBER]" at bounding box center [1324, 231] width 201 height 56
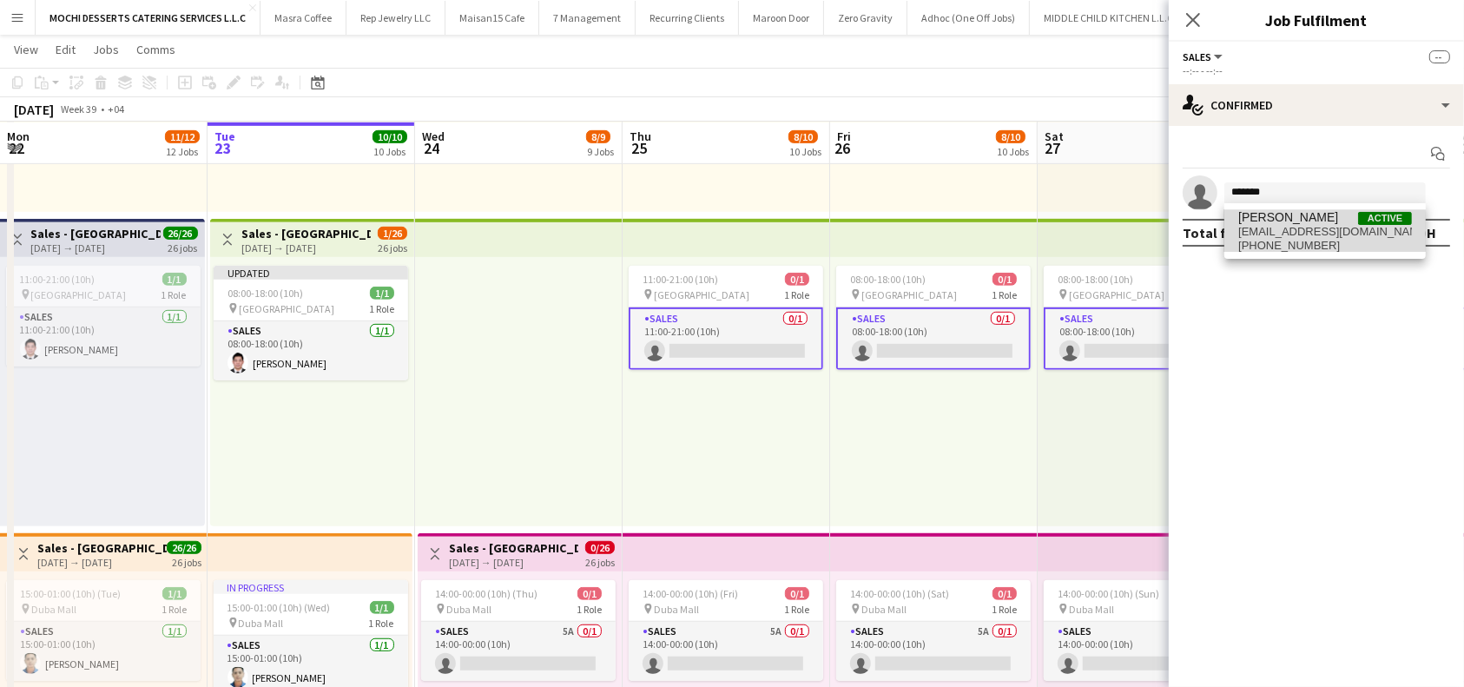
click at [1303, 235] on span "[EMAIL_ADDRESS][DOMAIN_NAME]" at bounding box center [1325, 232] width 174 height 14
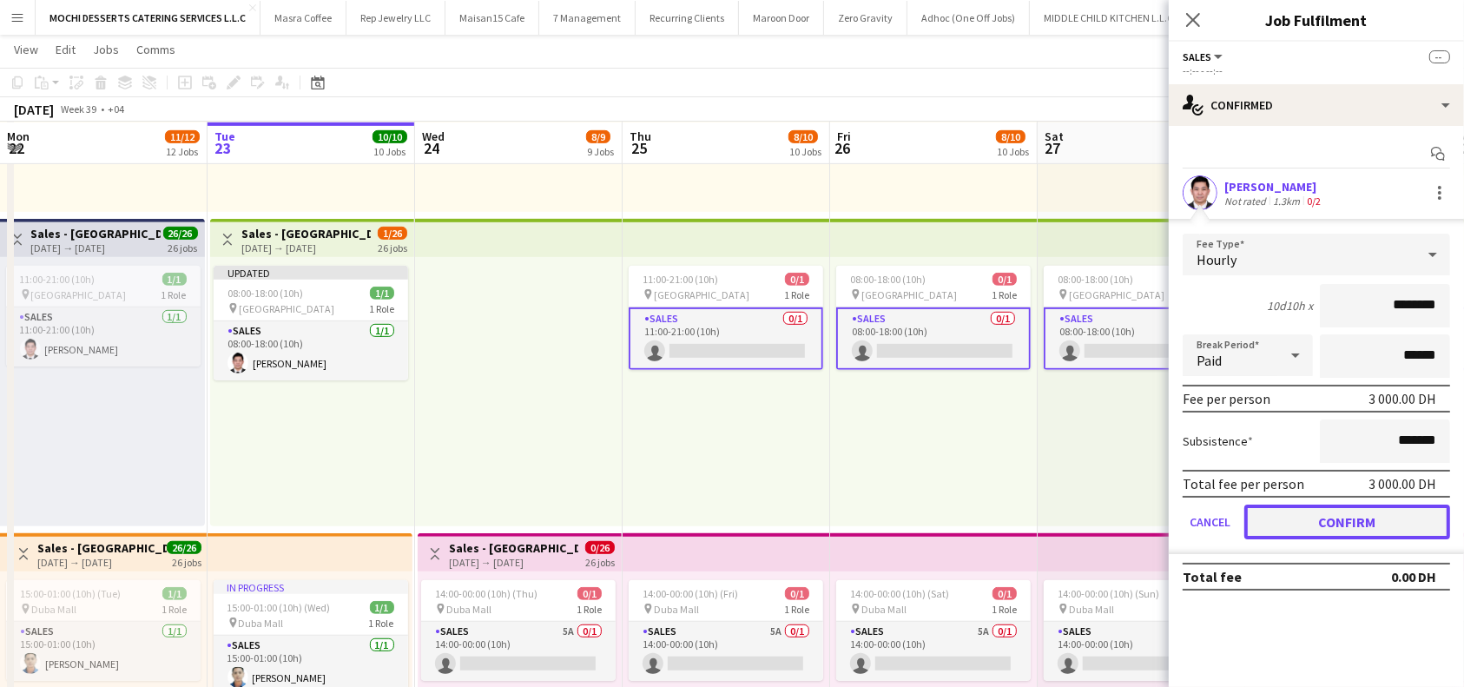
click at [1341, 517] on button "Confirm" at bounding box center [1347, 521] width 206 height 35
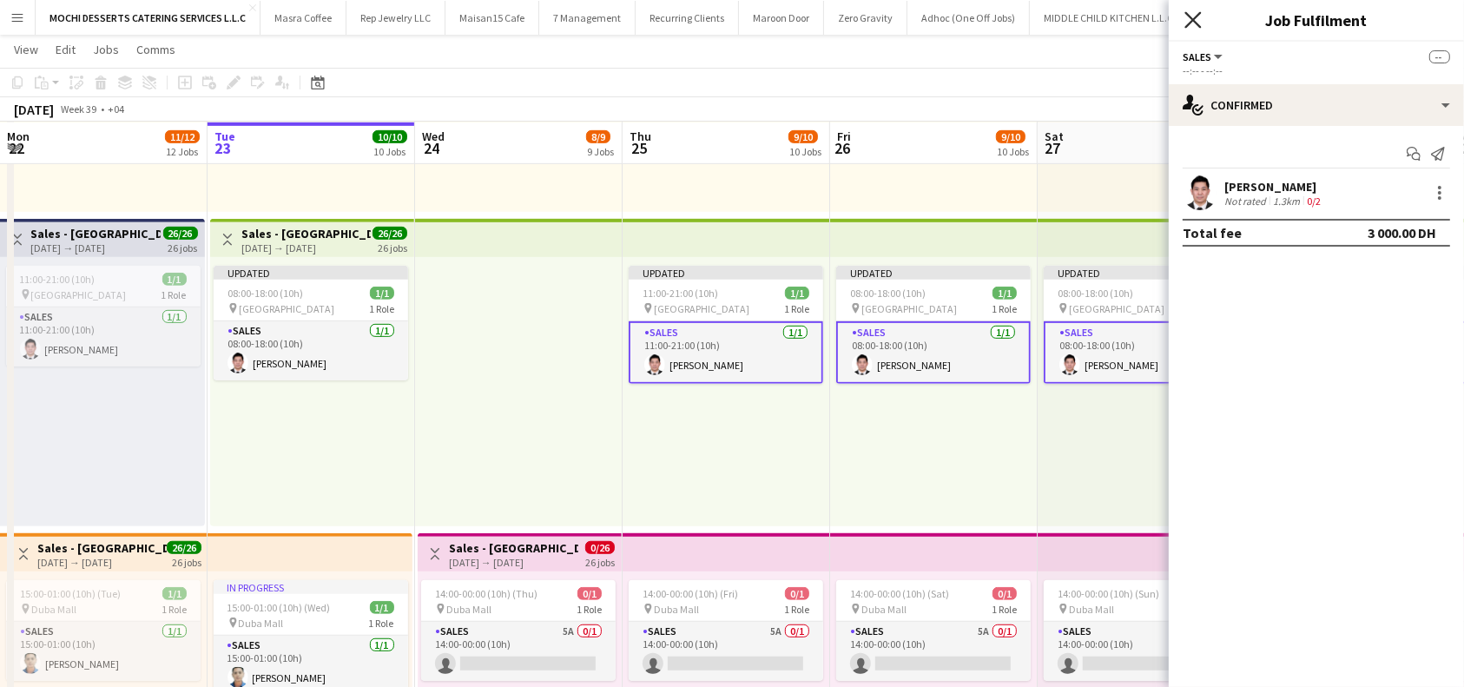
click at [1189, 25] on icon "Close pop-in" at bounding box center [1192, 19] width 16 height 16
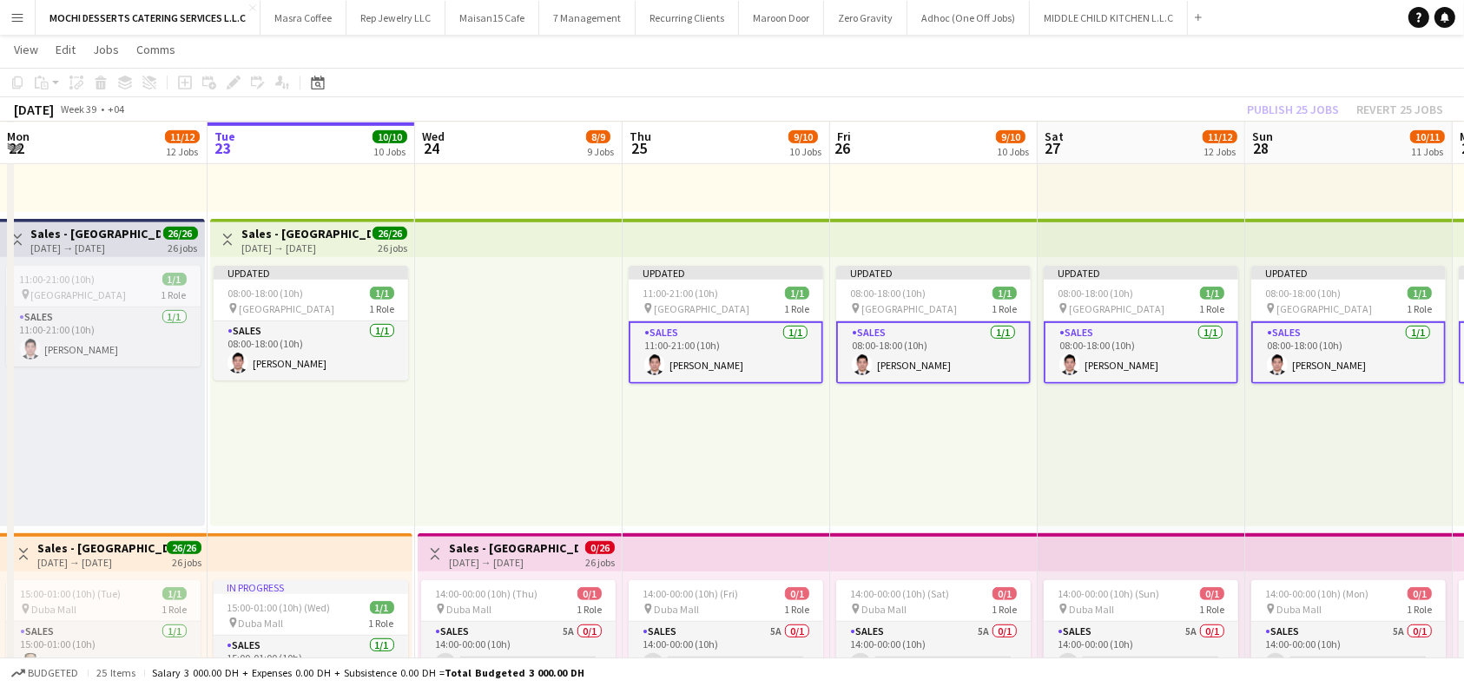
click at [1295, 104] on div "Publish 25 jobs Revert 25 jobs" at bounding box center [1345, 109] width 238 height 23
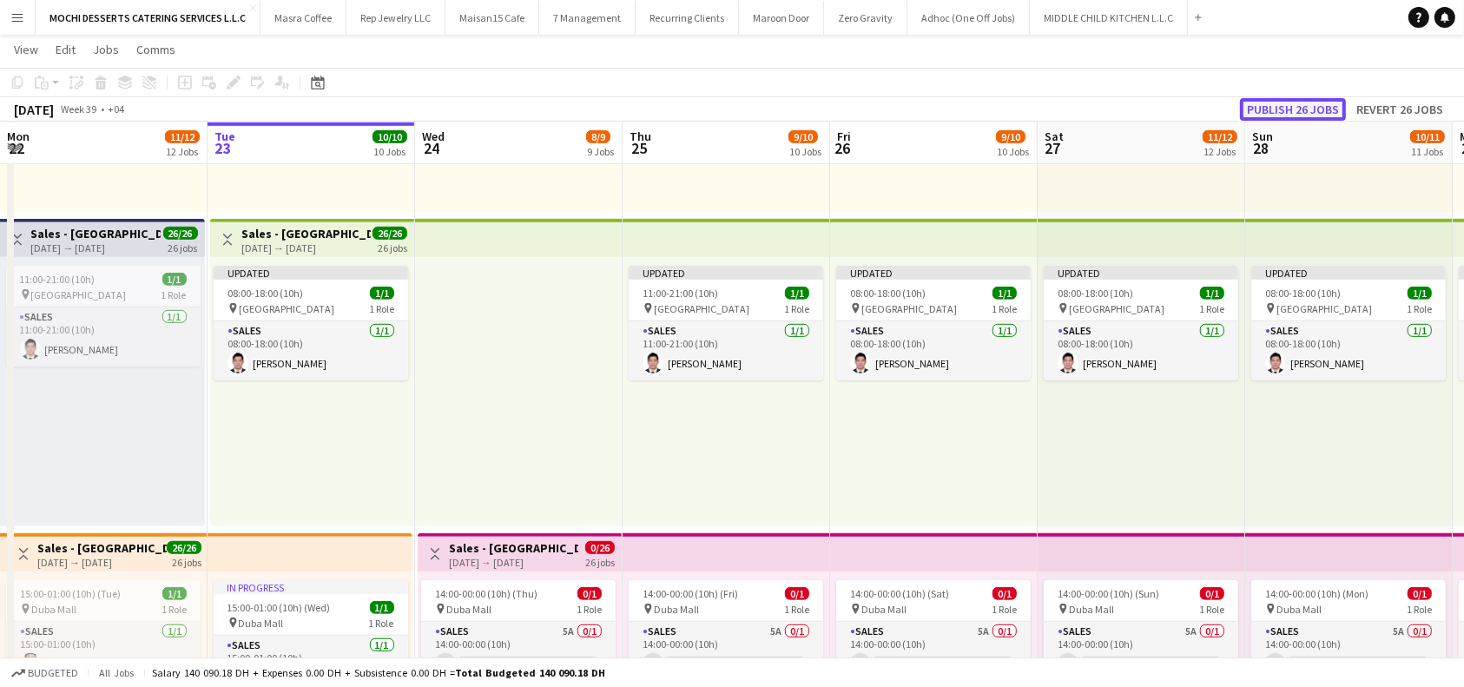
click at [1317, 105] on button "Publish 26 jobs" at bounding box center [1293, 109] width 106 height 23
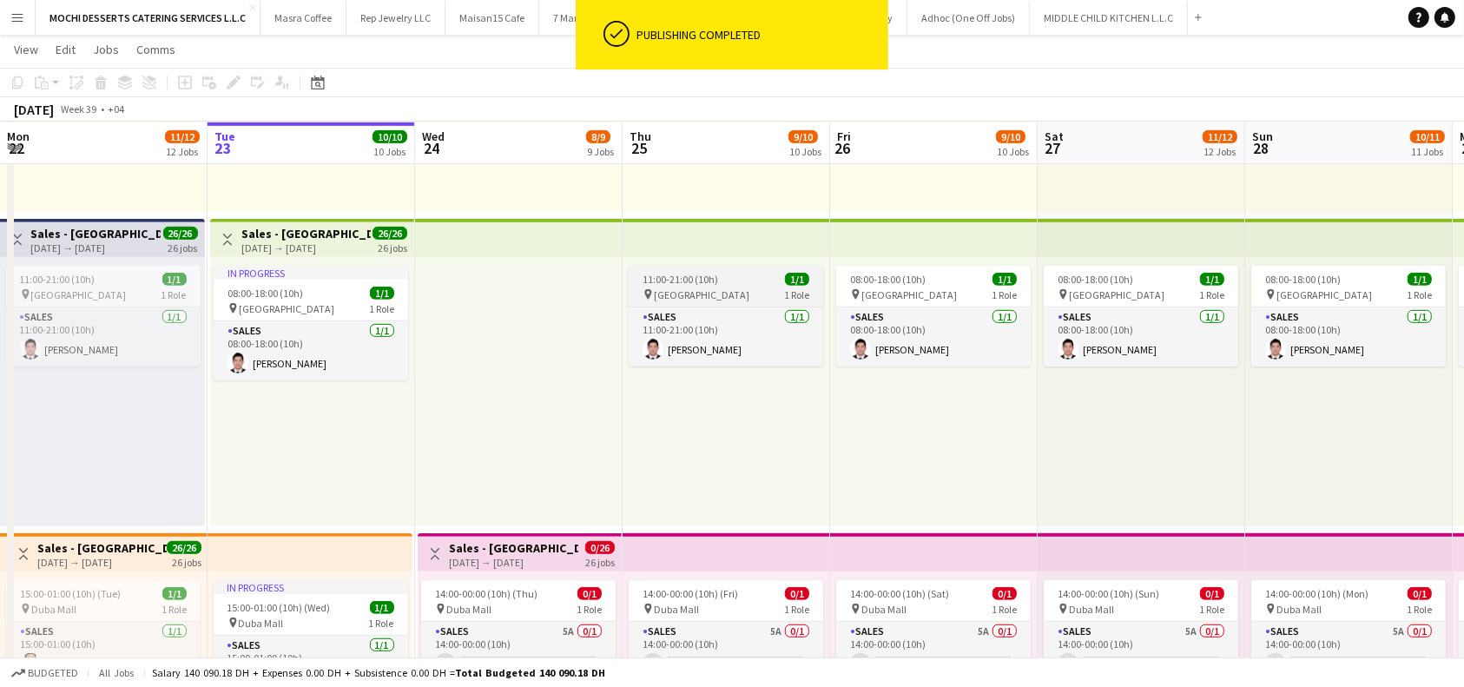
click at [756, 277] on div "11:00-21:00 (10h) 1/1" at bounding box center [726, 279] width 194 height 13
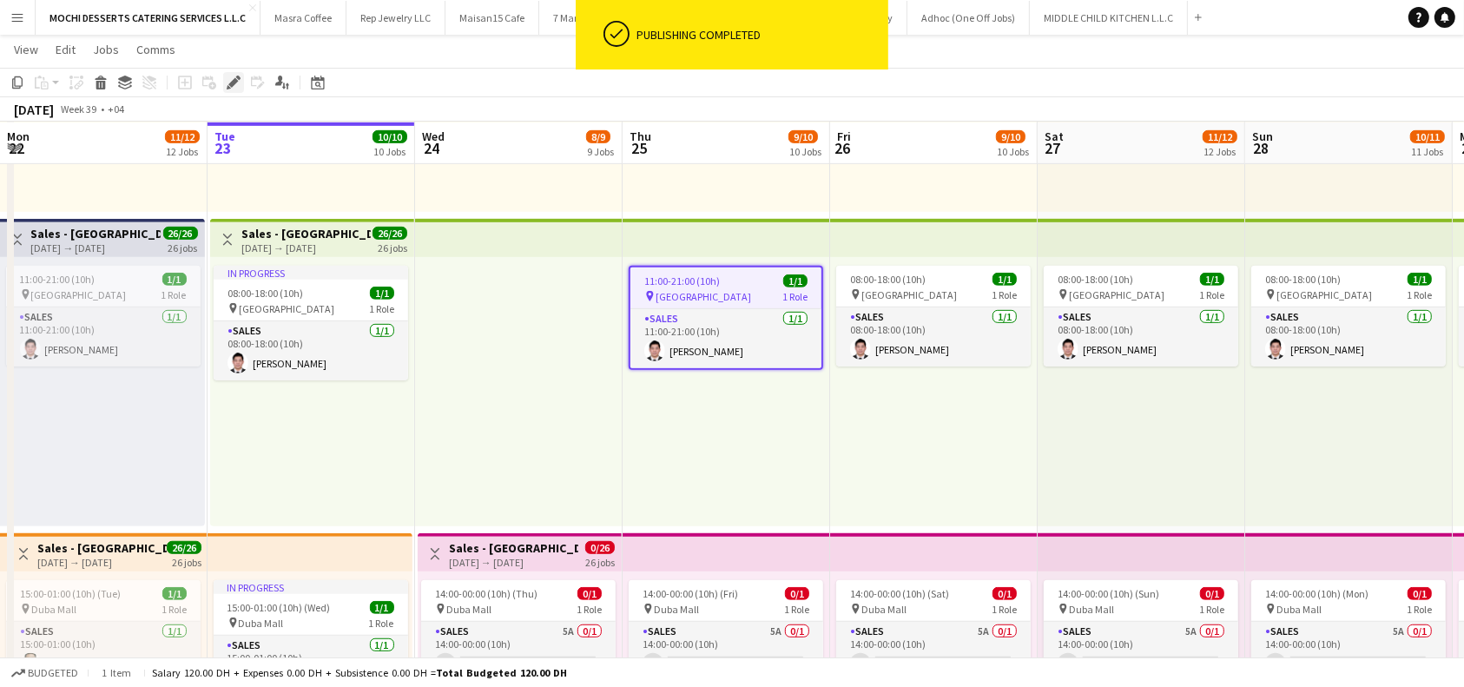
click at [227, 81] on icon "Edit" at bounding box center [234, 83] width 14 height 14
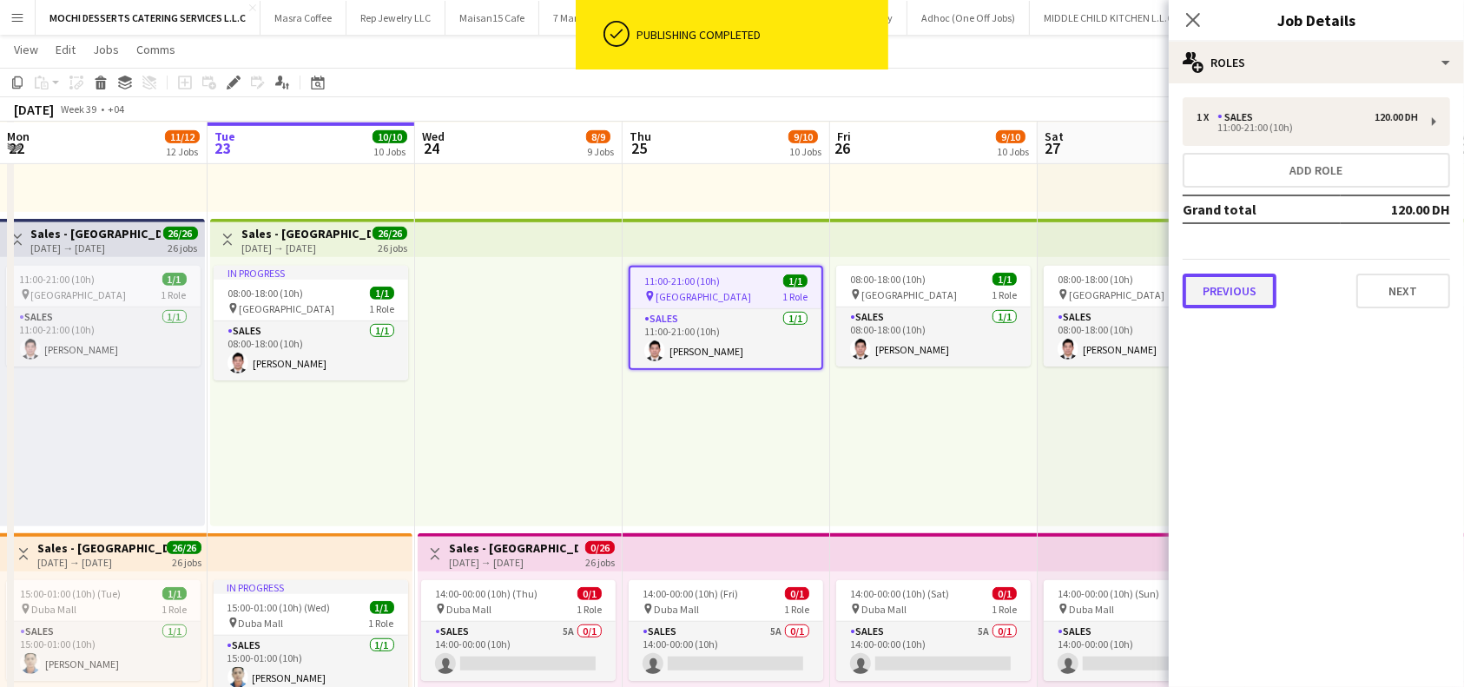
click at [1262, 295] on button "Previous" at bounding box center [1230, 290] width 94 height 35
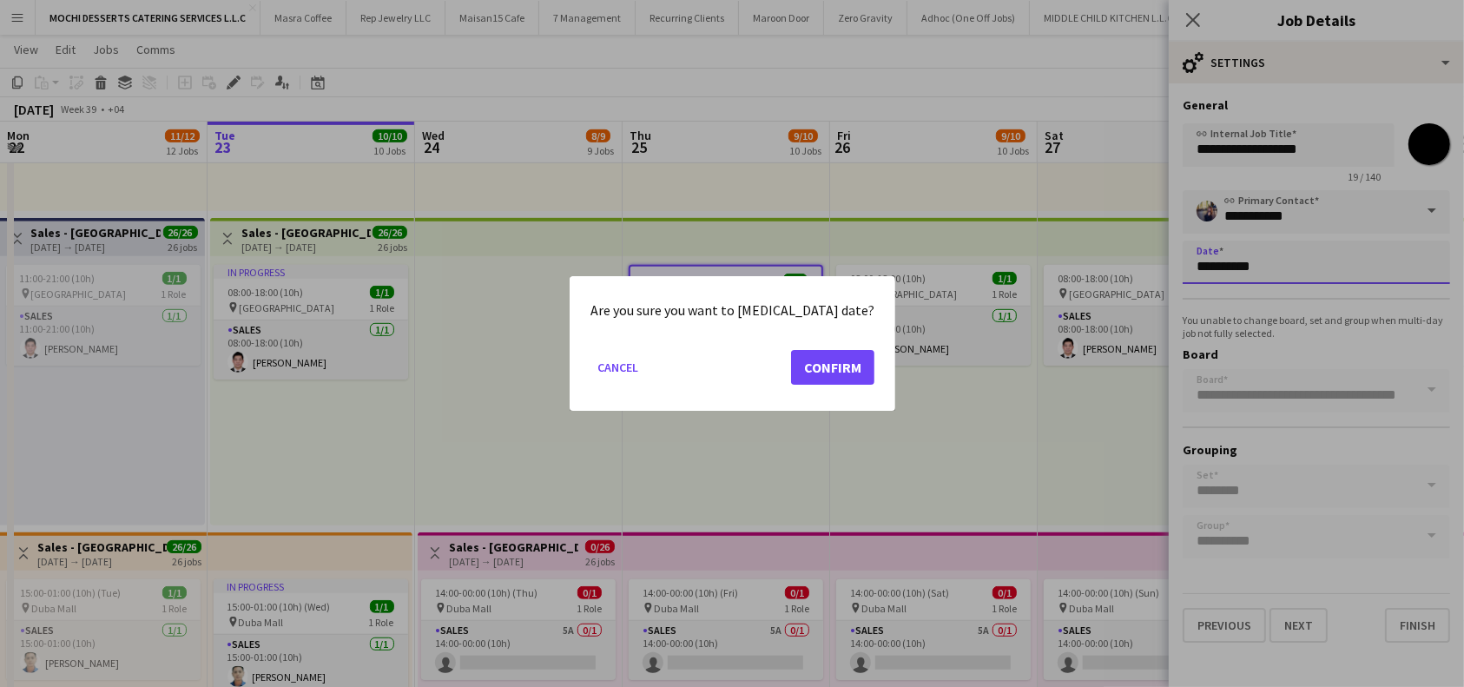
scroll to position [0, 0]
click at [809, 367] on button "Confirm" at bounding box center [832, 367] width 83 height 35
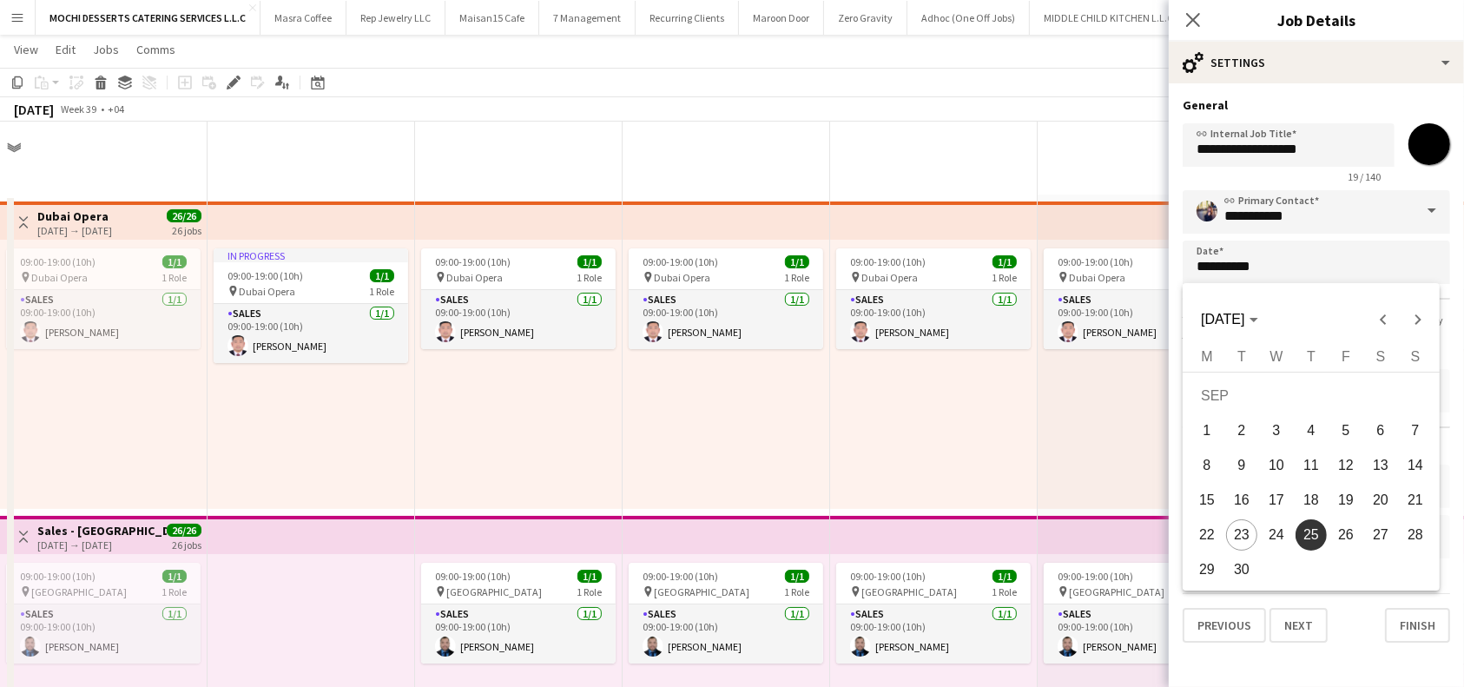
scroll to position [926, 0]
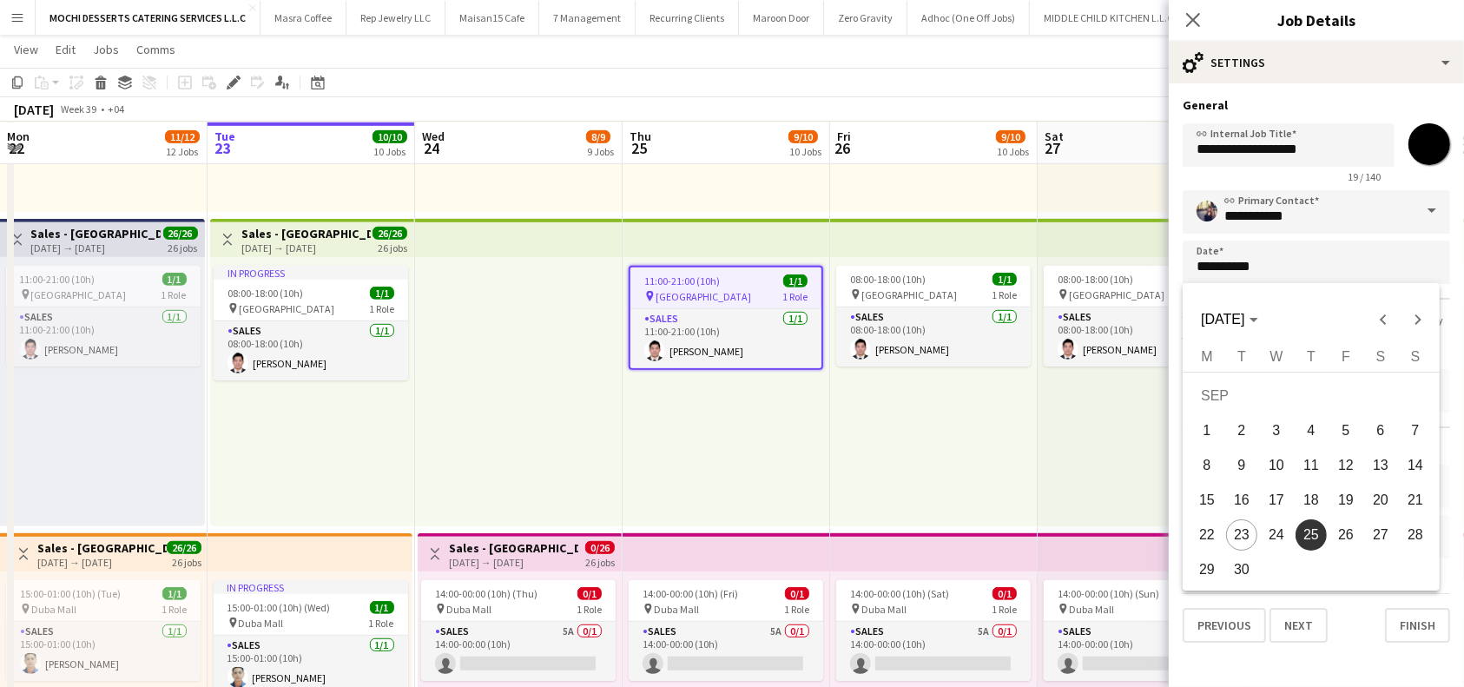
click at [1280, 533] on span "24" at bounding box center [1276, 534] width 31 height 31
type input "**********"
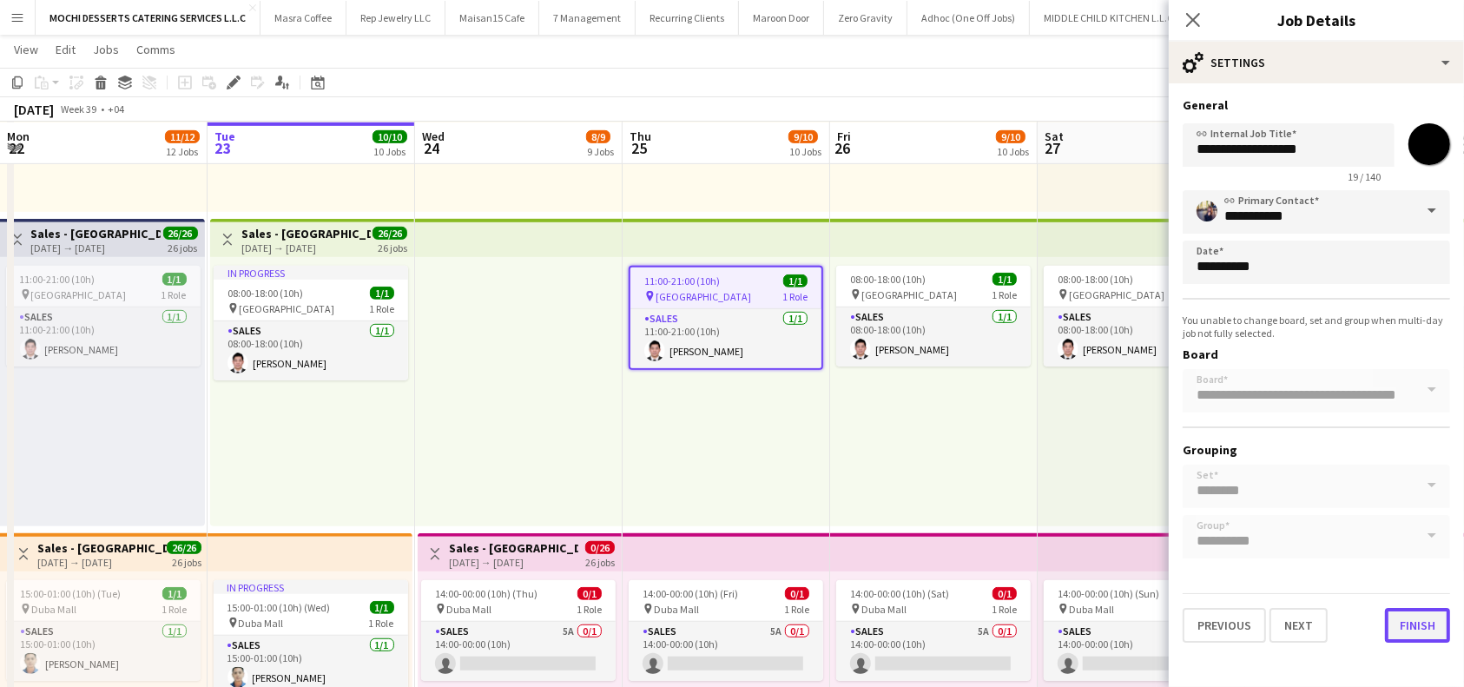
click at [1443, 623] on button "Finish" at bounding box center [1417, 625] width 65 height 35
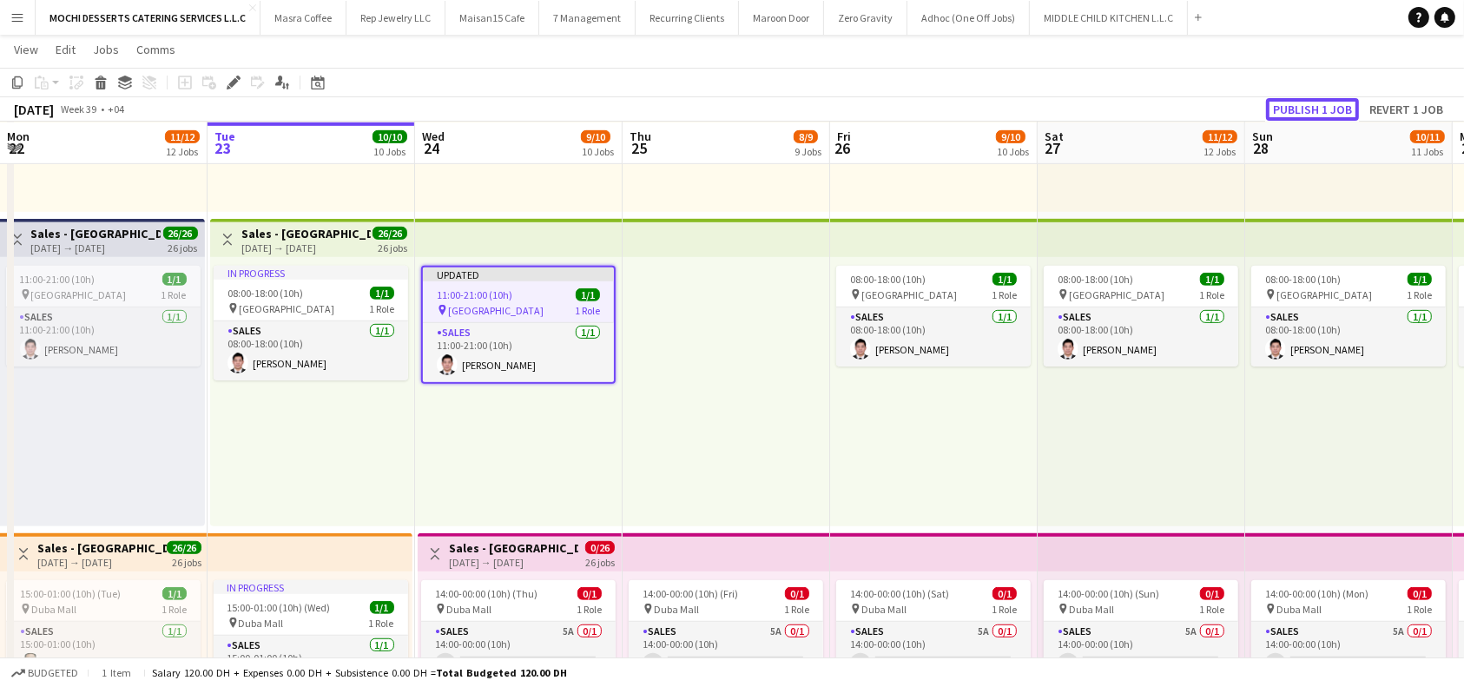
click at [1328, 109] on button "Publish 1 job" at bounding box center [1312, 109] width 93 height 23
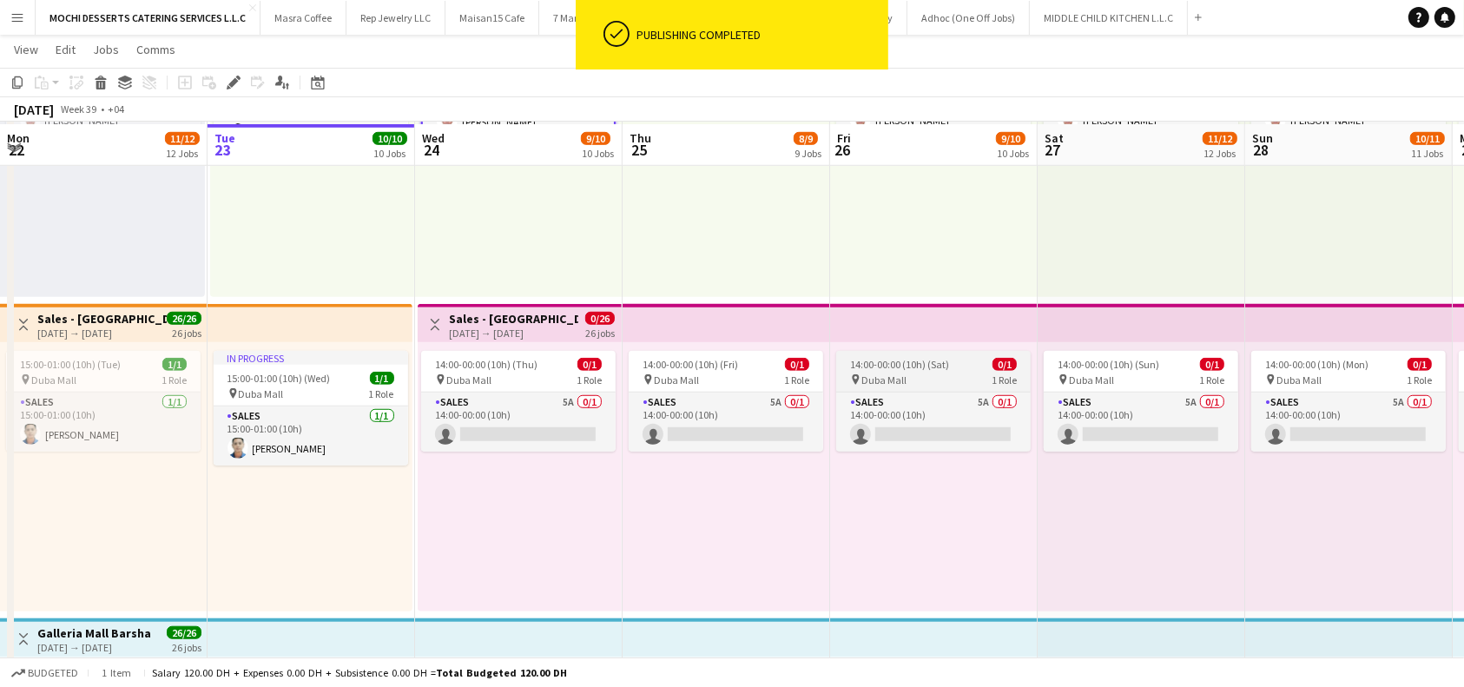
scroll to position [1157, 0]
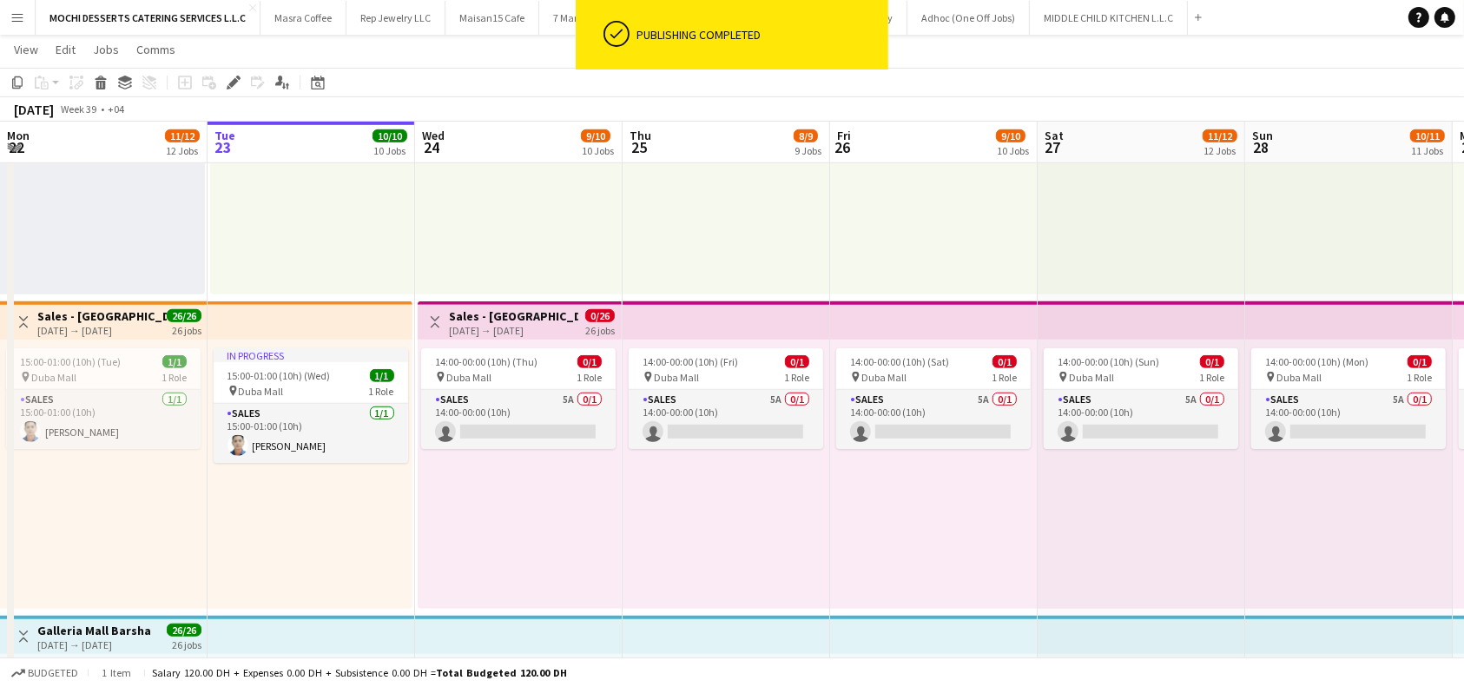
click at [719, 318] on app-top-bar at bounding box center [727, 320] width 208 height 38
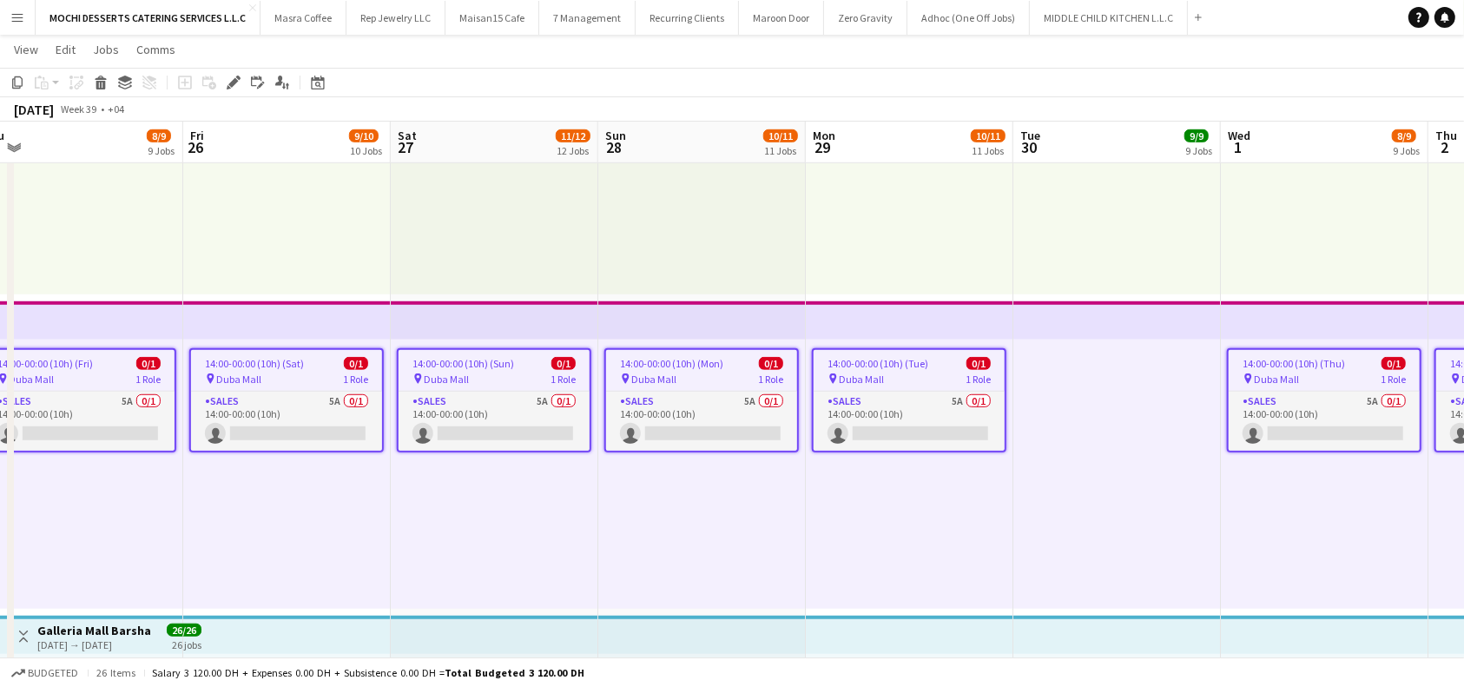
scroll to position [0, 855]
click at [707, 351] on app-job-card "14:00-00:00 (10h) (Mon) 0/1 pin Duba Mall 1 Role Sales 5A 0/1 14:00-00:00 (10h)…" at bounding box center [700, 400] width 194 height 104
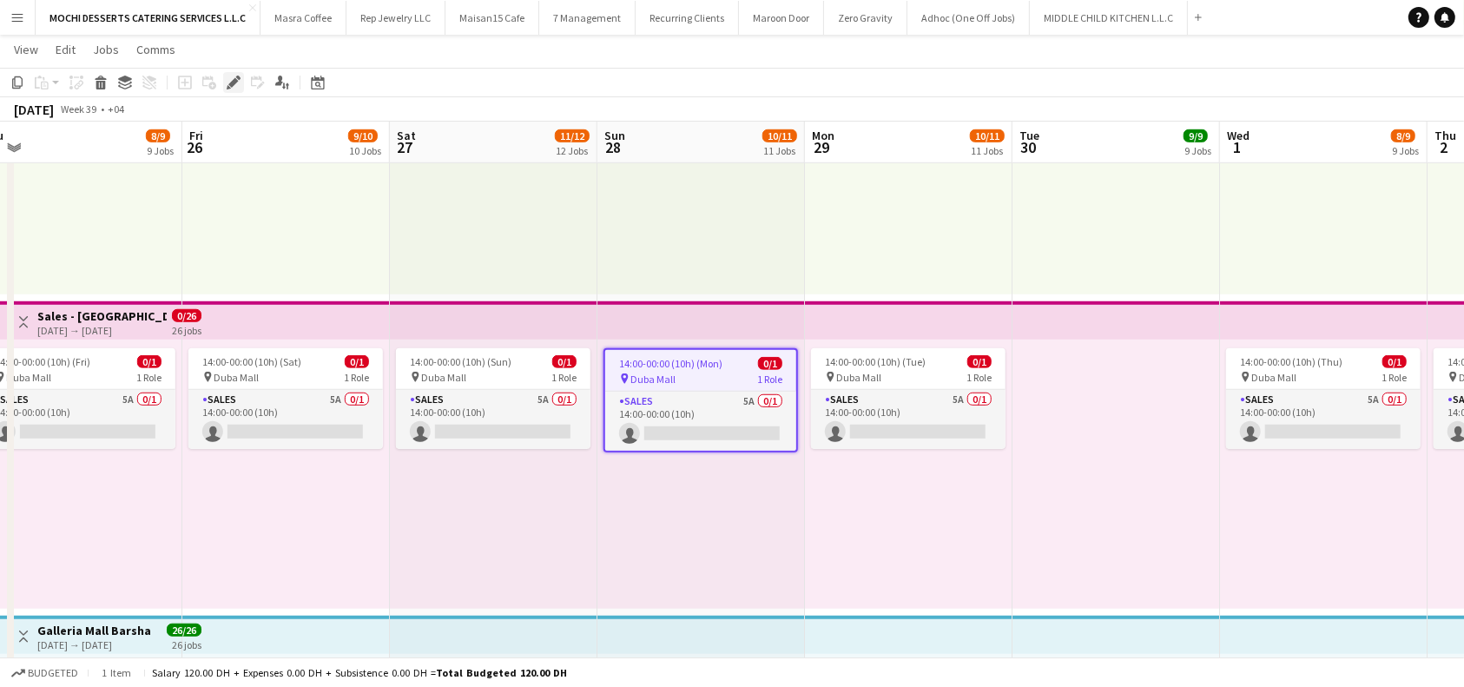
click at [233, 85] on icon "Edit" at bounding box center [234, 83] width 14 height 14
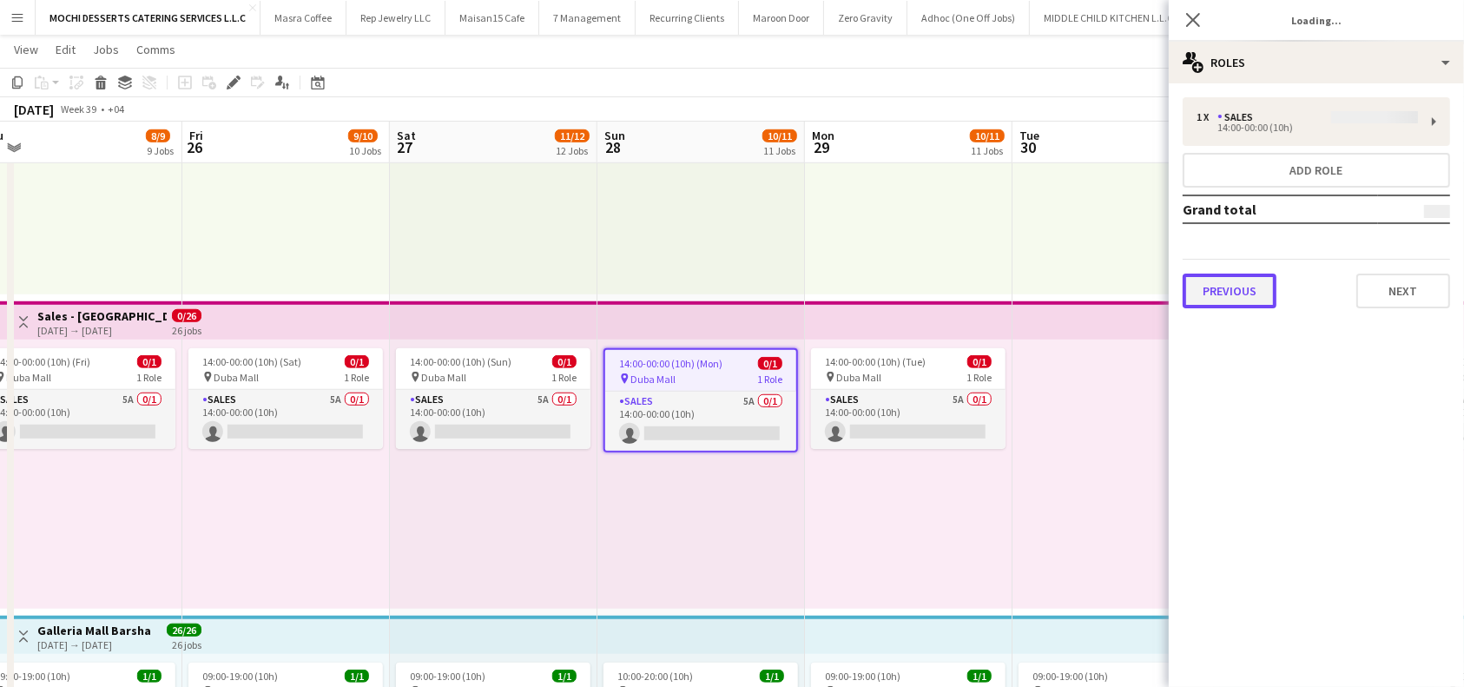
type input "*******"
click at [1232, 288] on button "Previous" at bounding box center [1230, 290] width 94 height 35
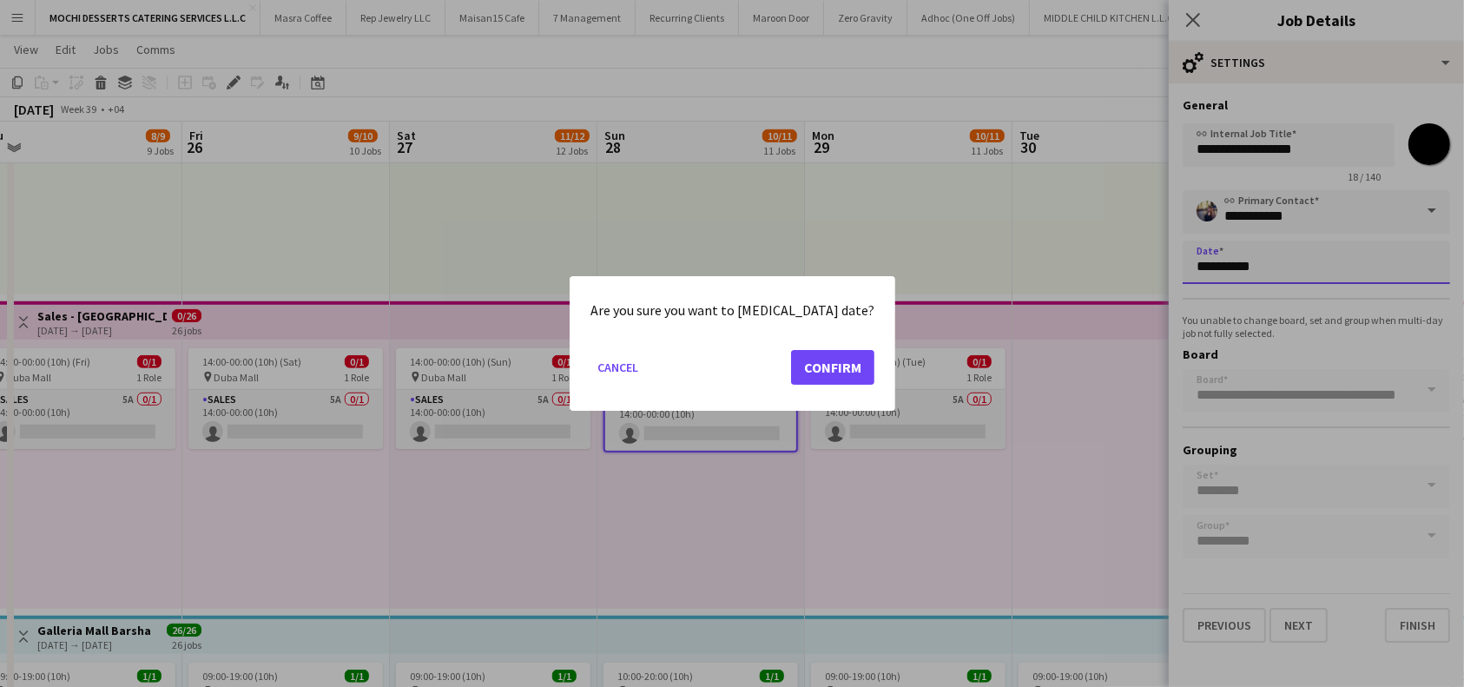
scroll to position [0, 0]
click at [807, 363] on button "Confirm" at bounding box center [832, 367] width 83 height 35
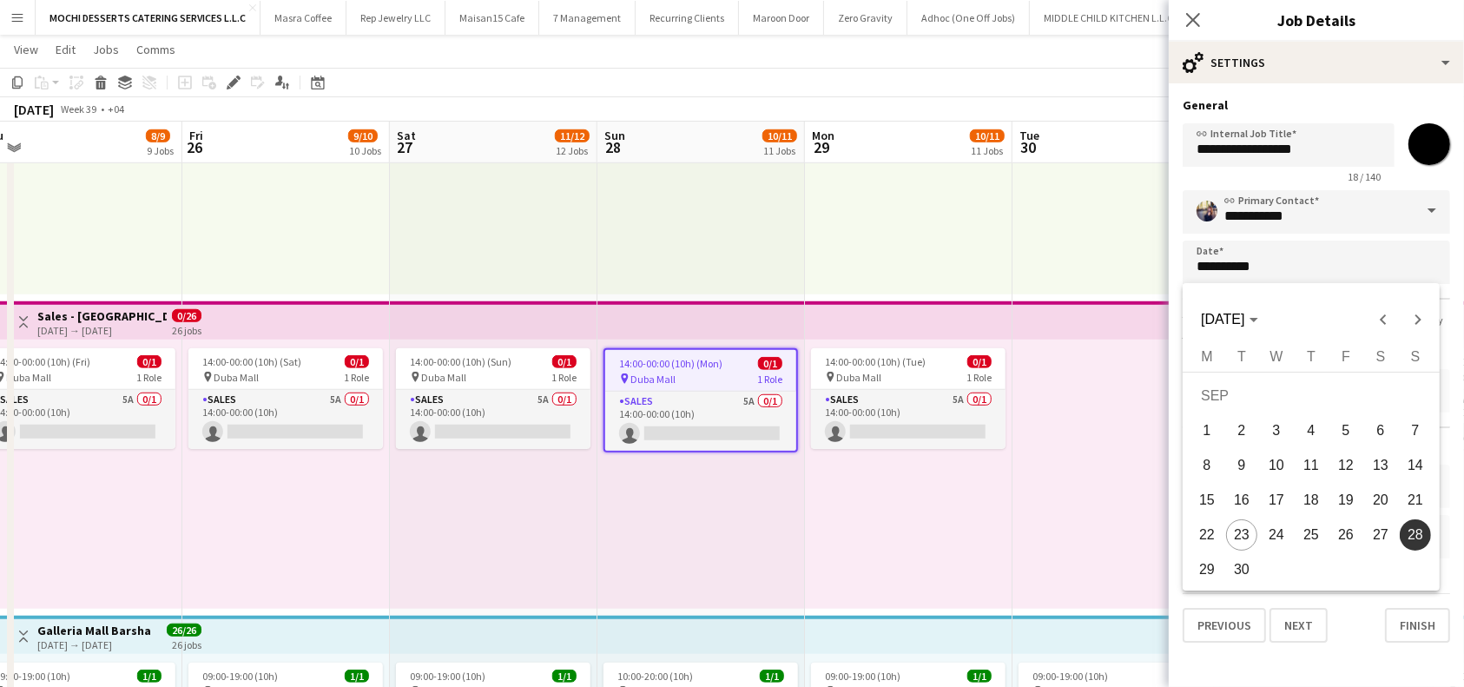
click at [1250, 564] on span "30" at bounding box center [1241, 569] width 31 height 31
type input "**********"
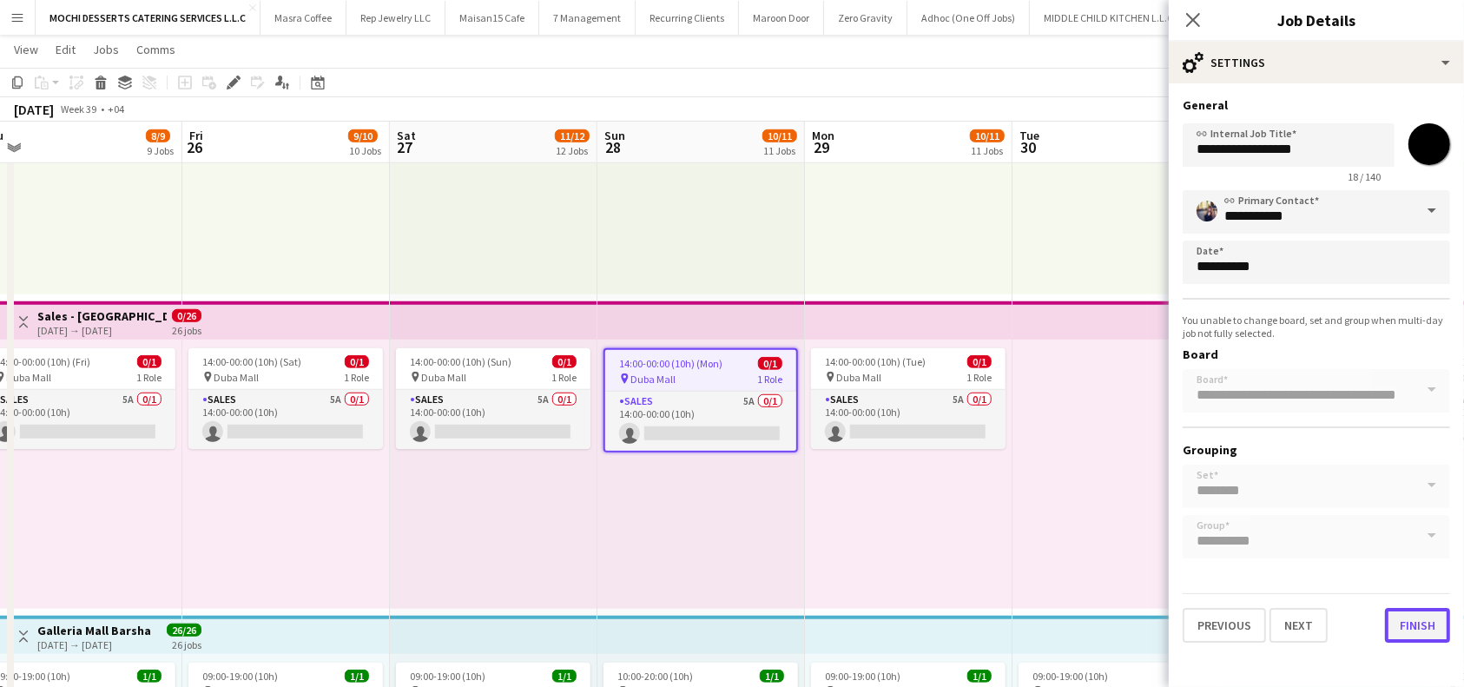
click at [1425, 638] on button "Finish" at bounding box center [1417, 625] width 65 height 35
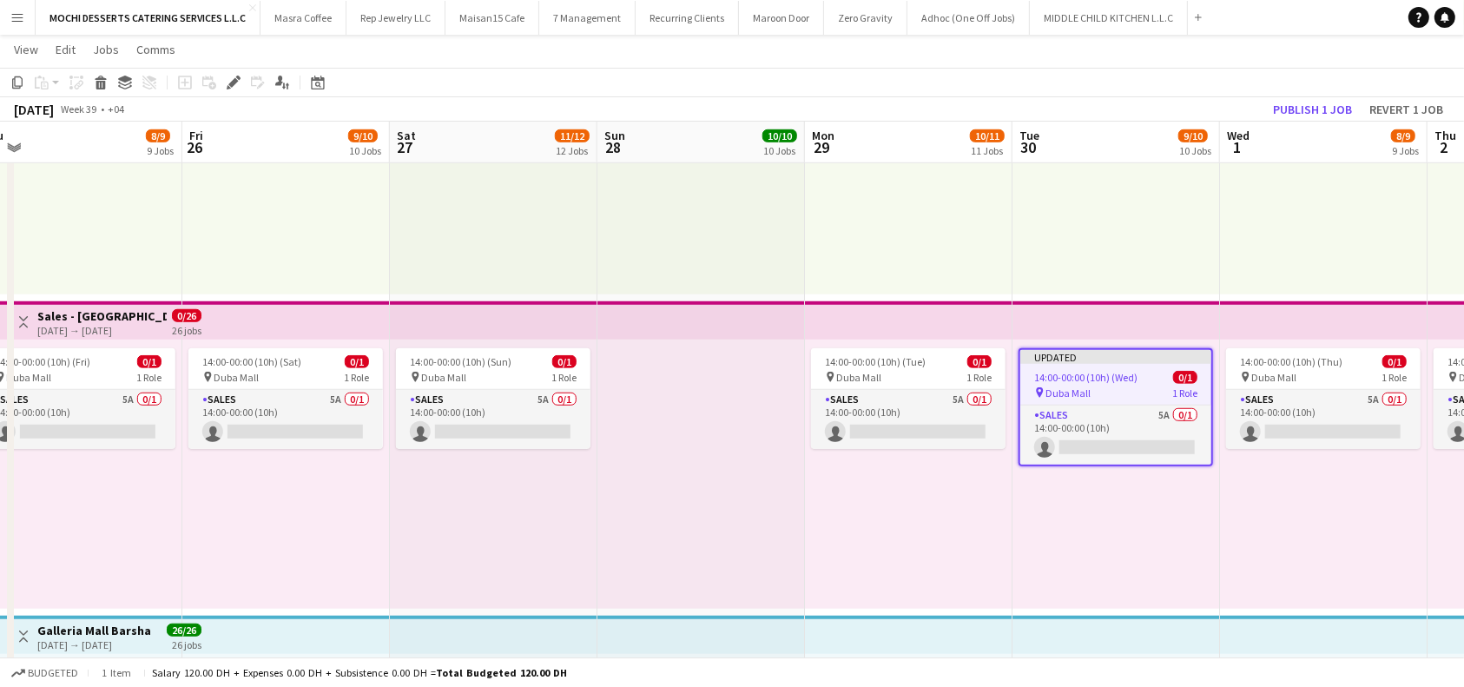
click at [1170, 313] on app-top-bar at bounding box center [1116, 320] width 208 height 38
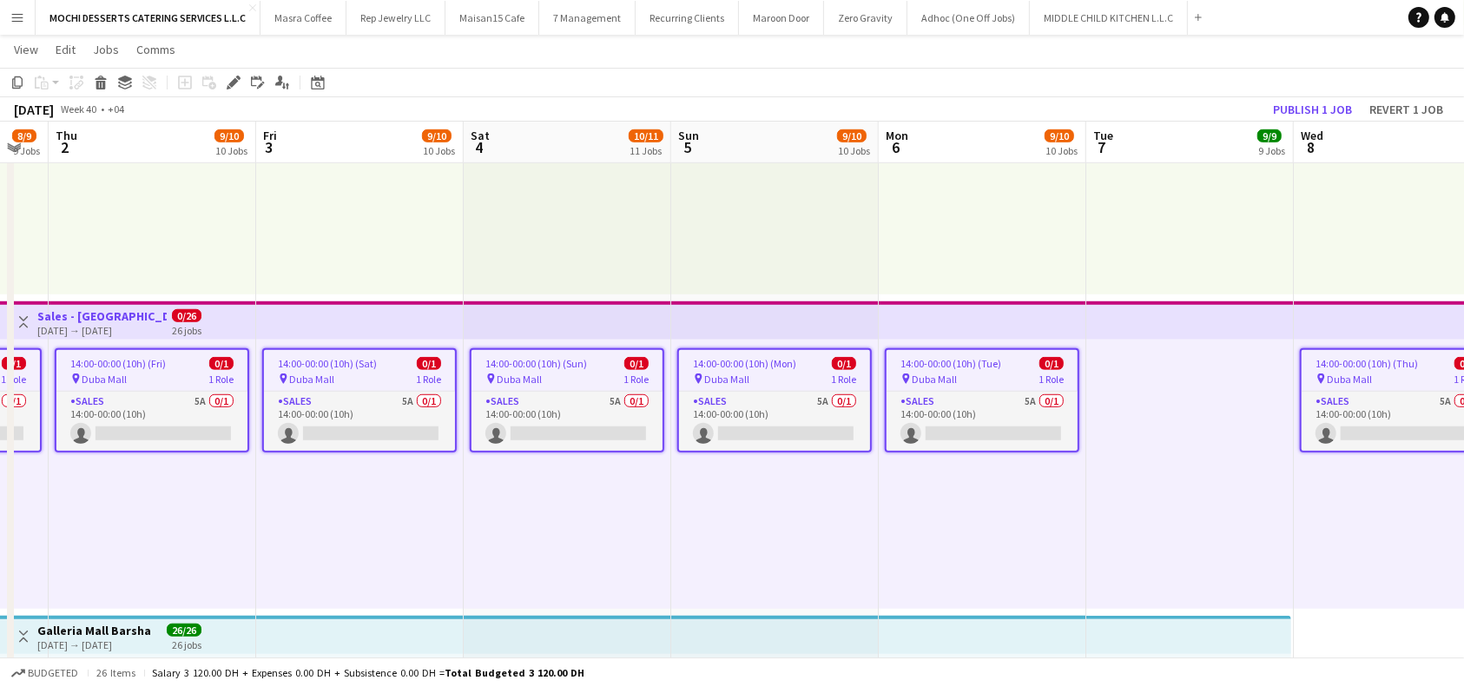
scroll to position [0, 583]
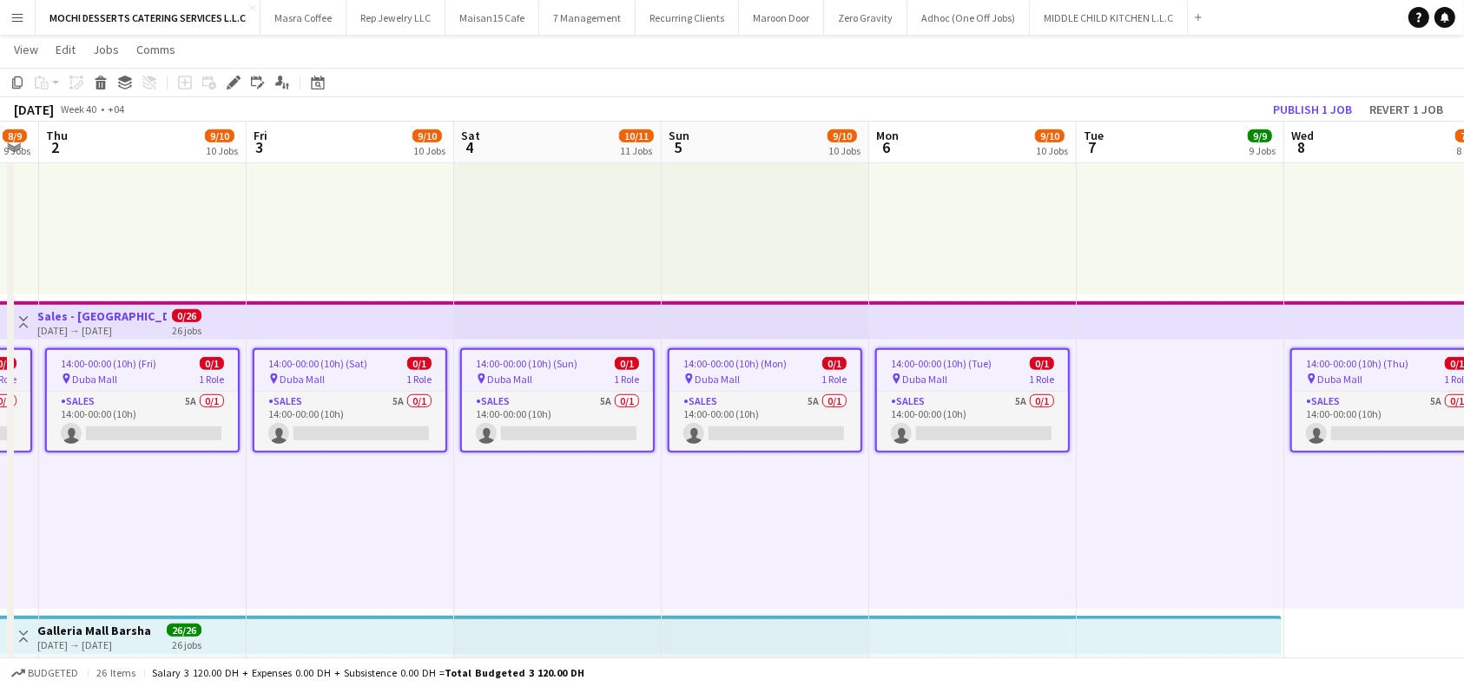
click at [785, 372] on div "pin Duba Mall 1 Role" at bounding box center [764, 379] width 191 height 14
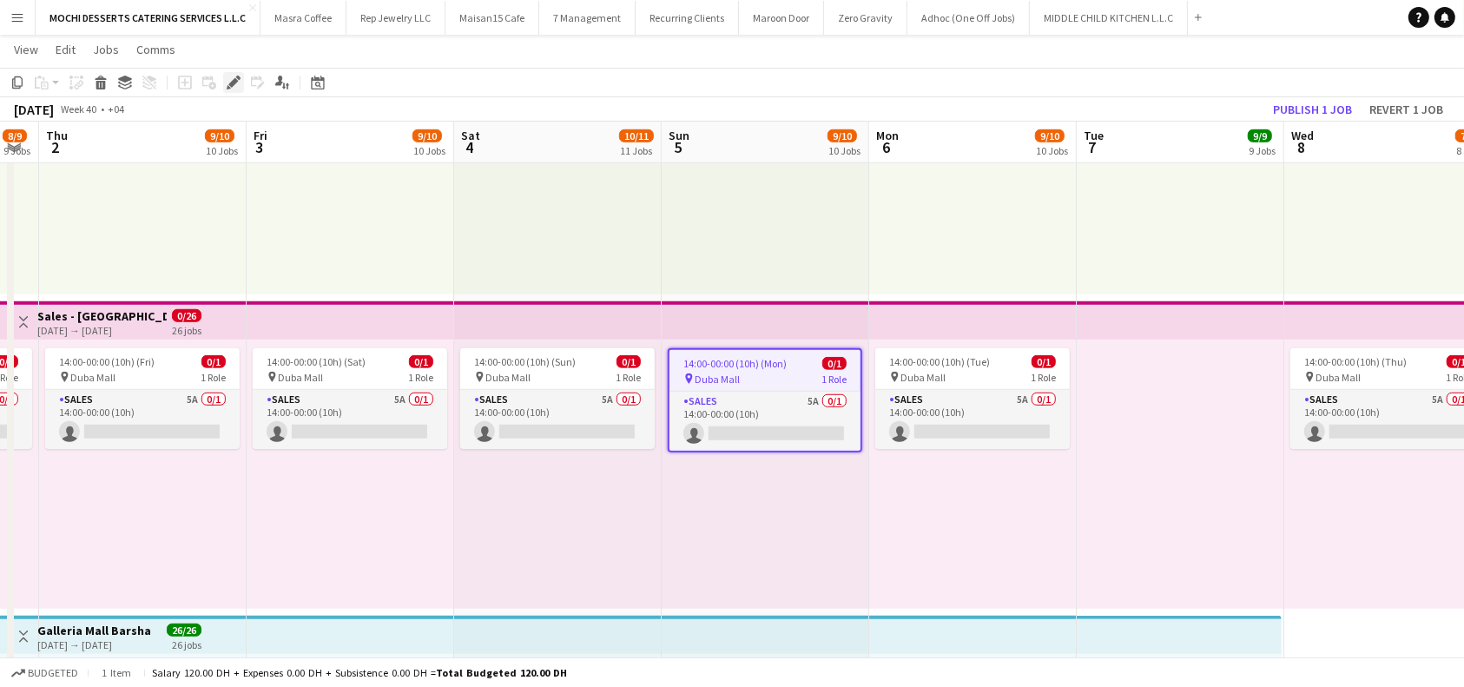
click at [236, 77] on icon "Edit" at bounding box center [234, 83] width 14 height 14
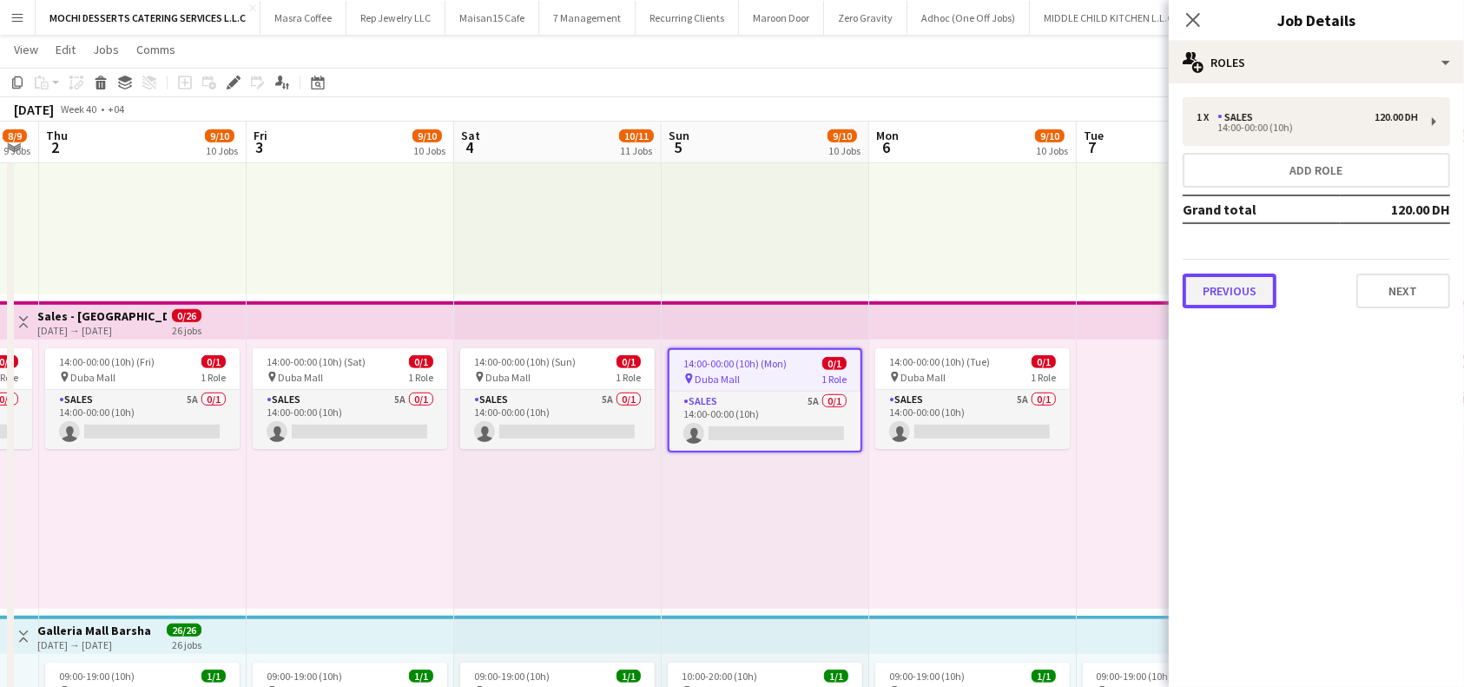
click at [1223, 295] on button "Previous" at bounding box center [1230, 290] width 94 height 35
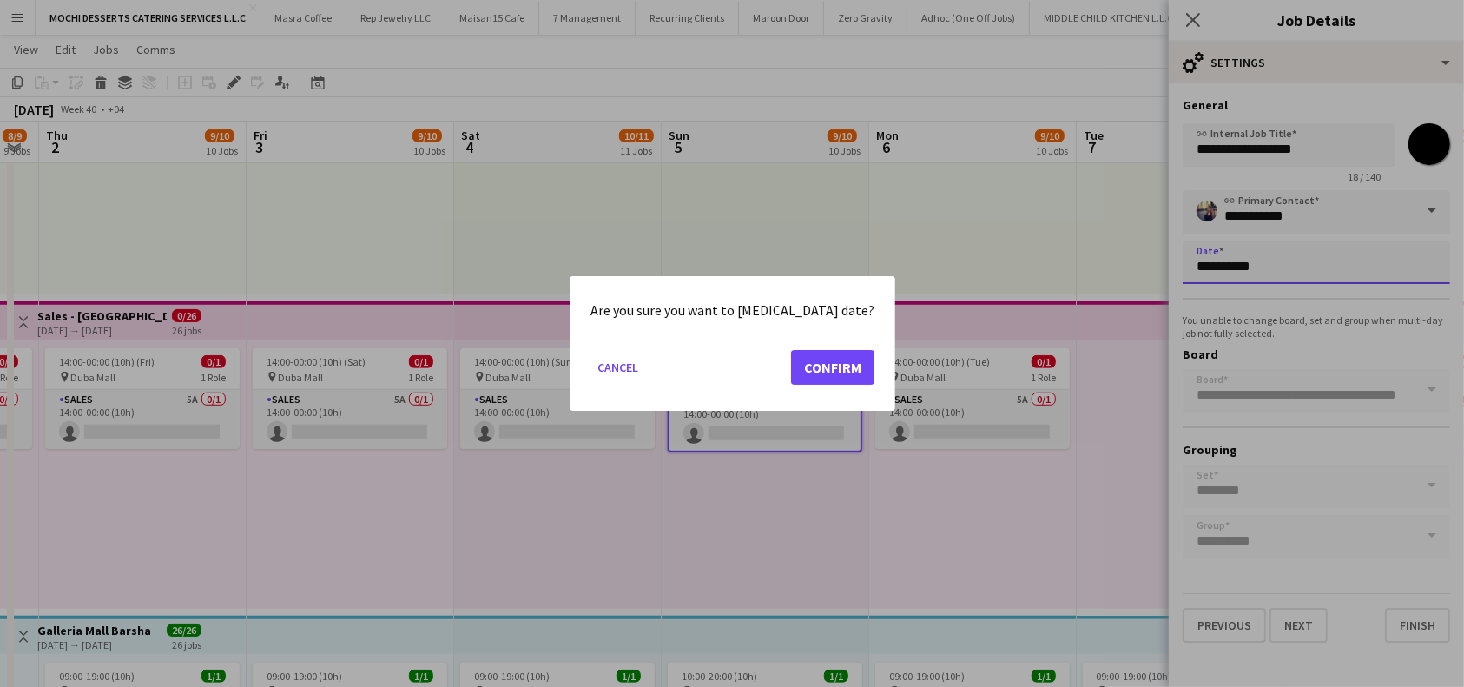
scroll to position [0, 0]
click at [828, 359] on button "Confirm" at bounding box center [832, 367] width 83 height 35
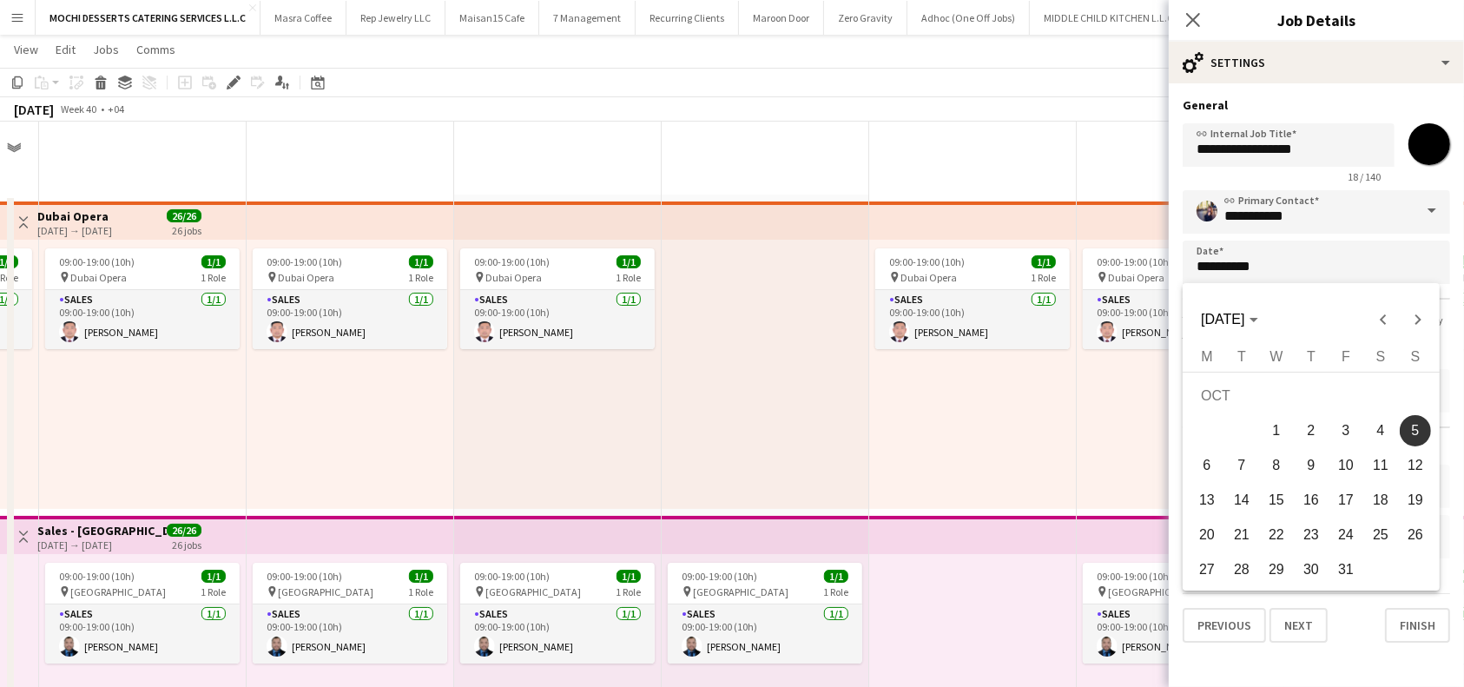
scroll to position [1157, 0]
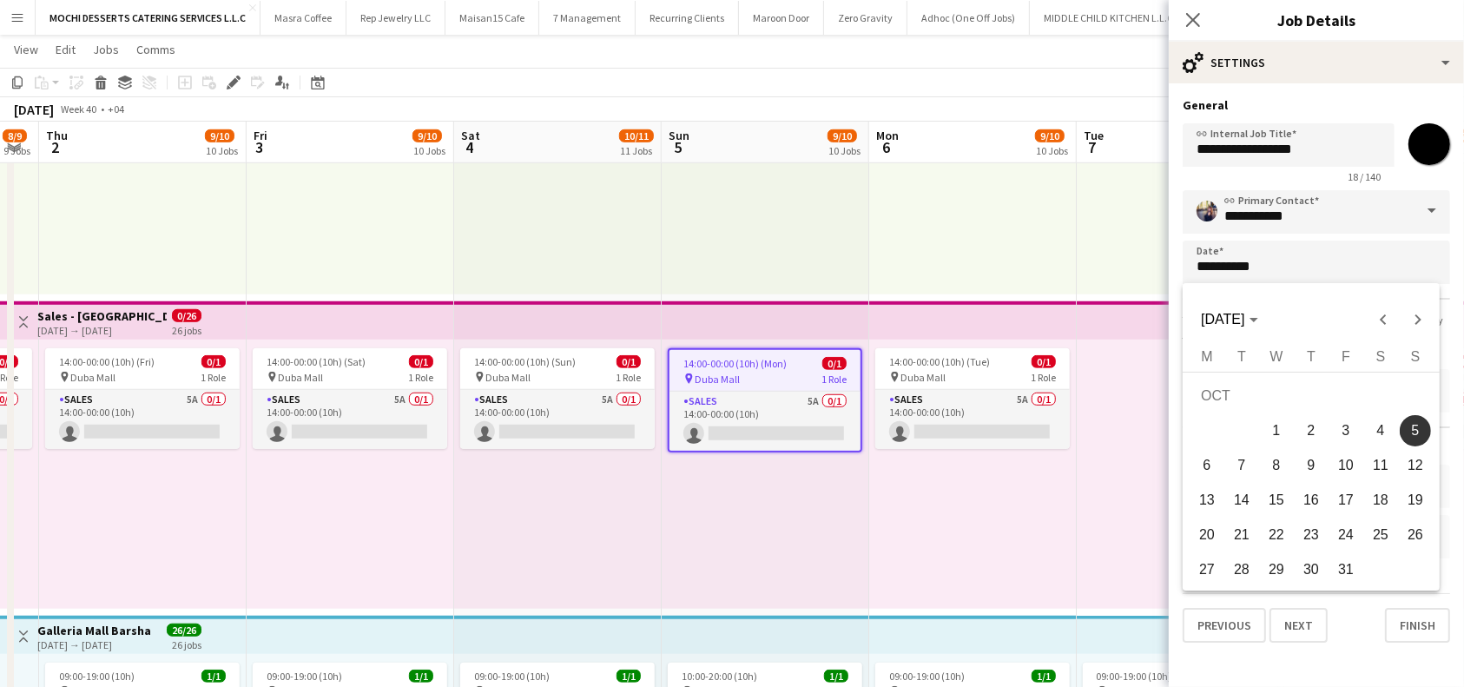
click at [1239, 462] on span "7" at bounding box center [1241, 465] width 31 height 31
type input "**********"
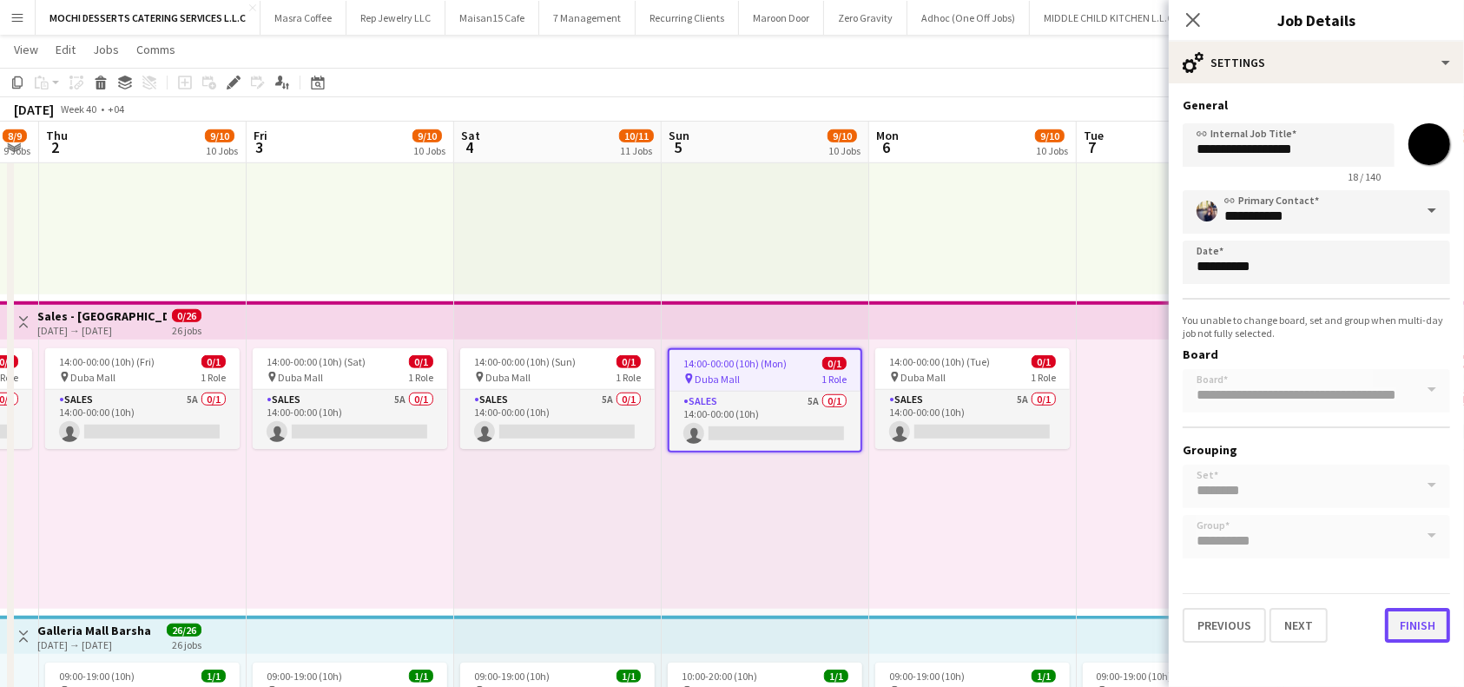
click at [1413, 623] on button "Finish" at bounding box center [1417, 625] width 65 height 35
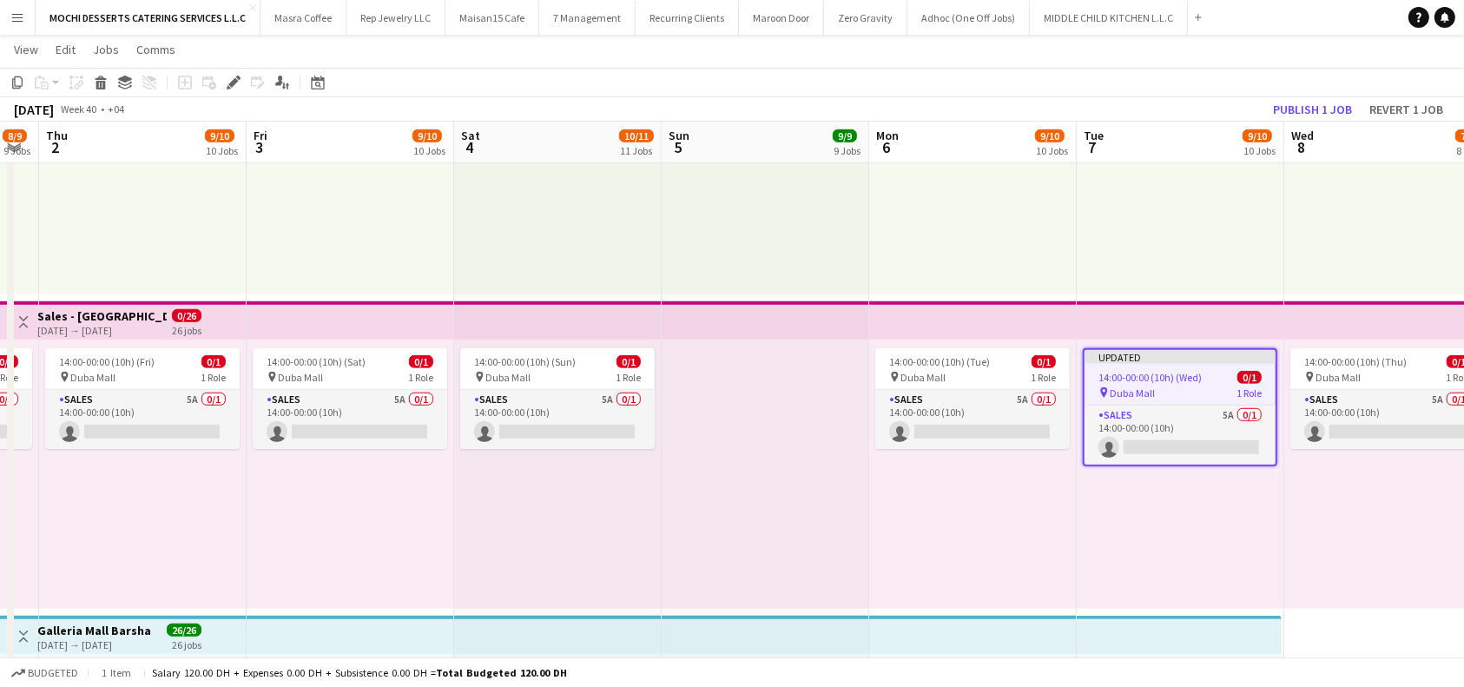
drag, startPoint x: 1161, startPoint y: 208, endPoint x: 1176, endPoint y: 205, distance: 15.2
click at [1165, 208] on div "08:00-18:00 (10h) 1/1 pin Dubai Mall 1 Role Sales [DATE] 08:00-18:00 (10h) [PER…" at bounding box center [1181, 159] width 208 height 269
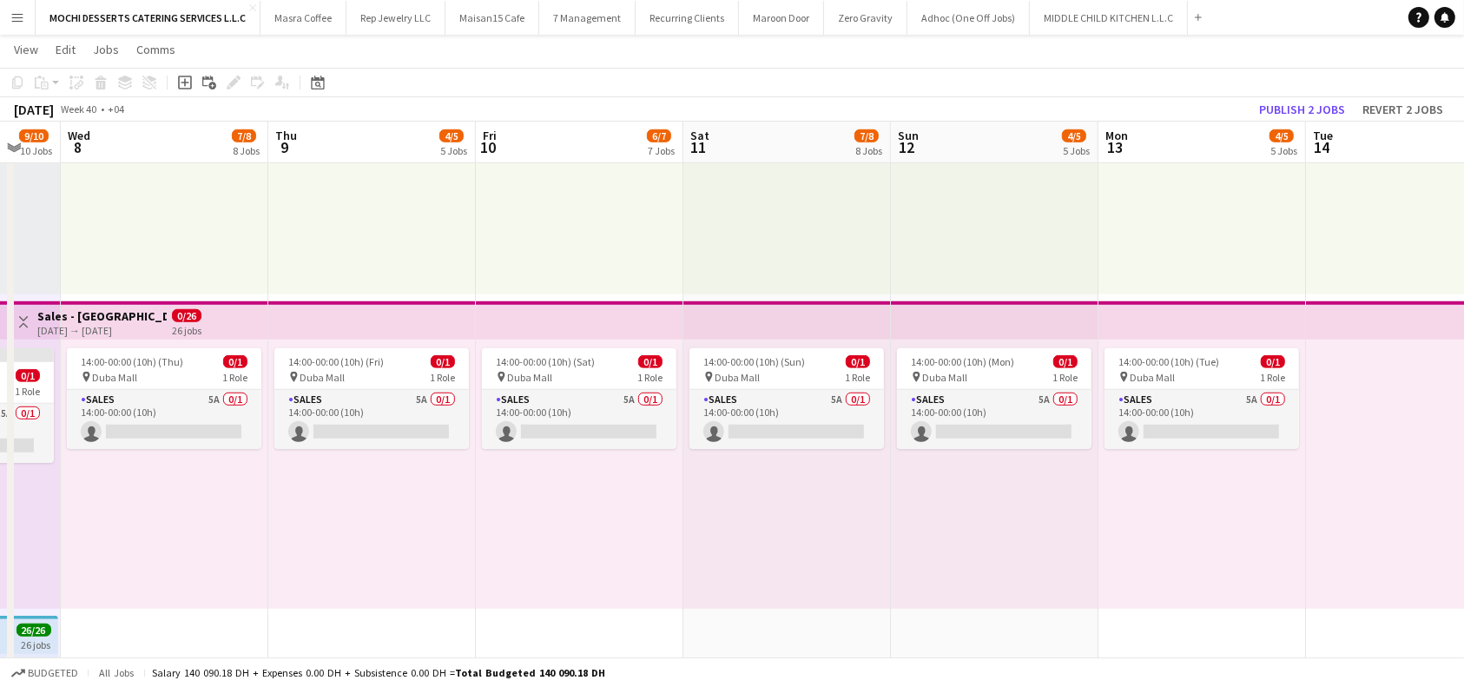
scroll to position [0, 722]
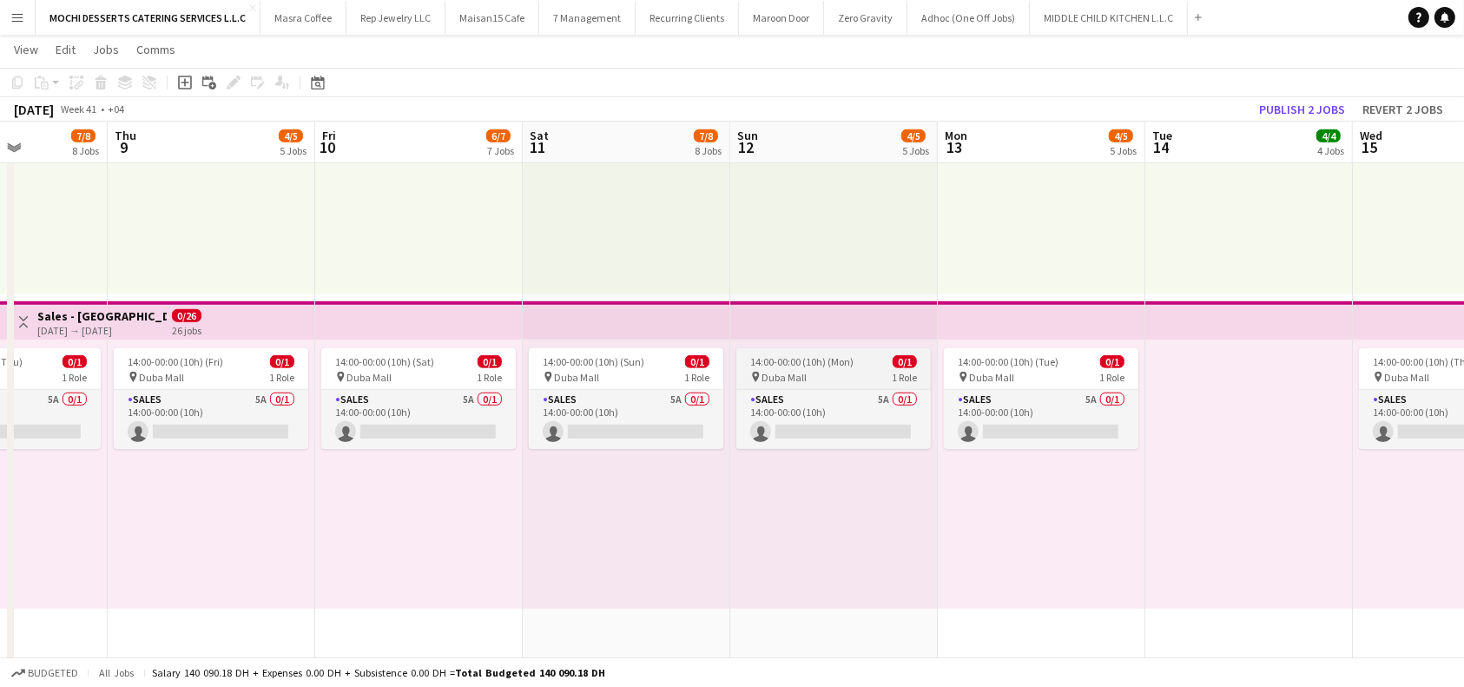
click at [843, 366] on span "14:00-00:00 (10h) (Mon)" at bounding box center [801, 361] width 103 height 13
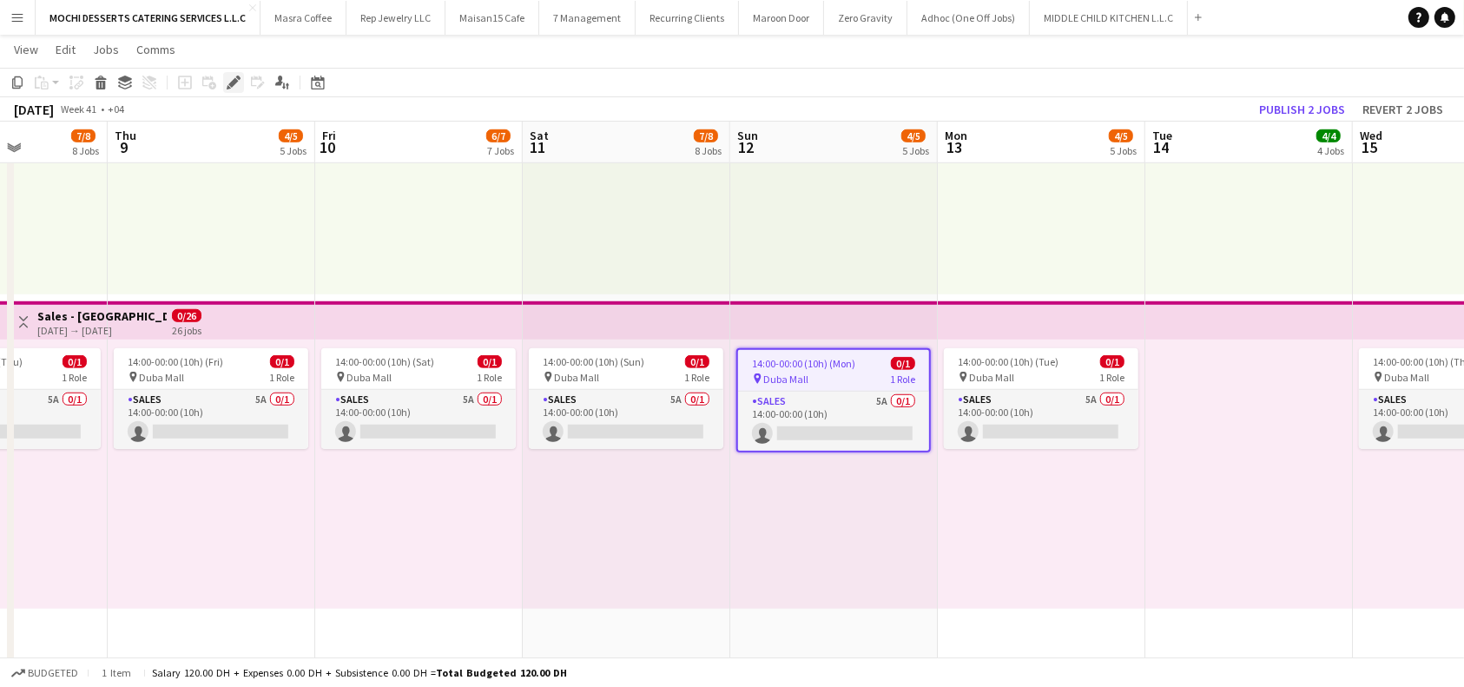
click at [227, 74] on div "Edit" at bounding box center [233, 82] width 21 height 21
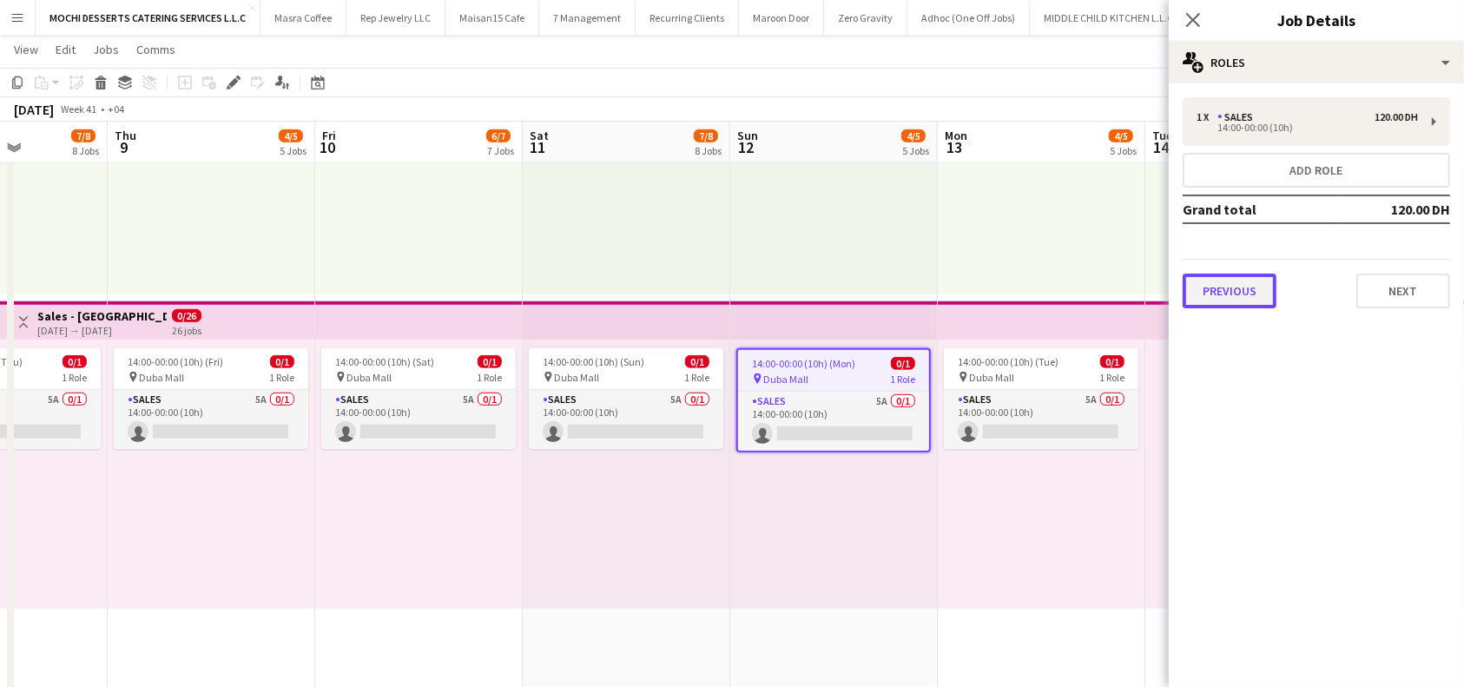
click at [1258, 296] on button "Previous" at bounding box center [1230, 290] width 94 height 35
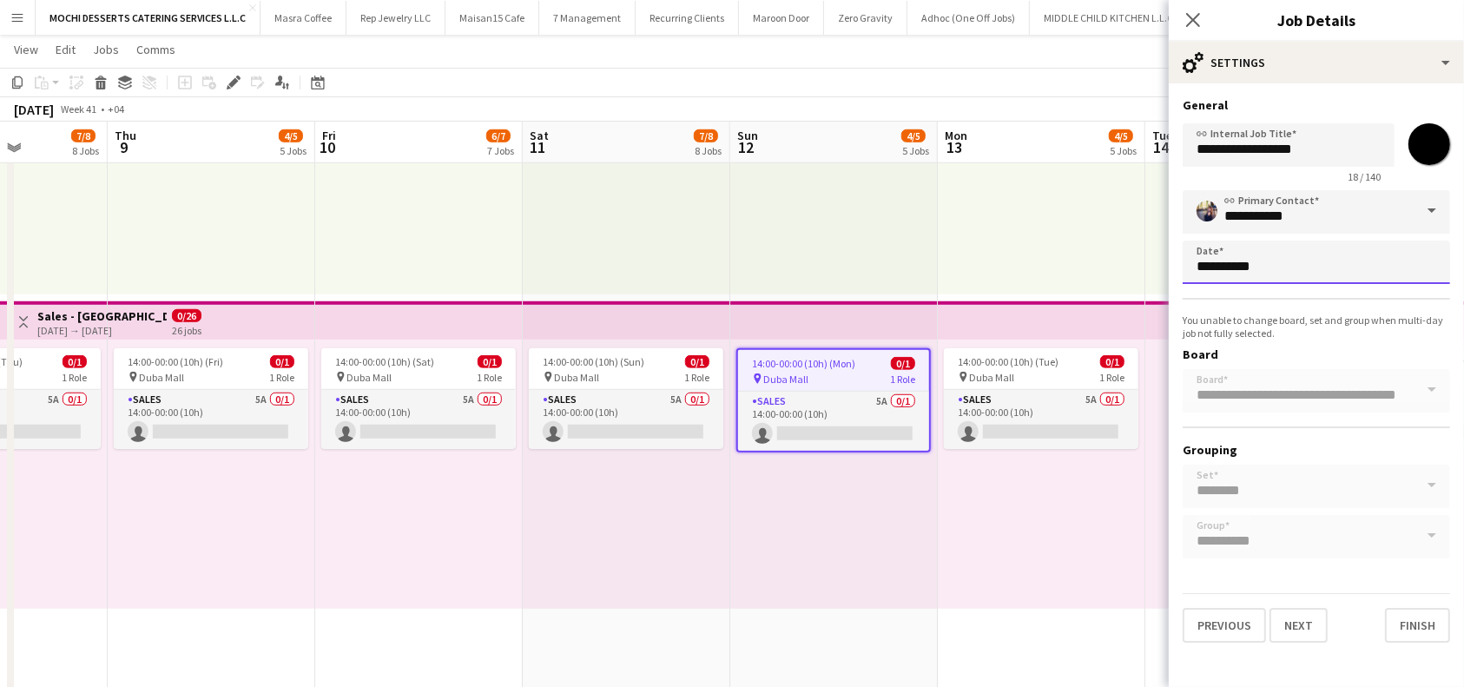
scroll to position [0, 0]
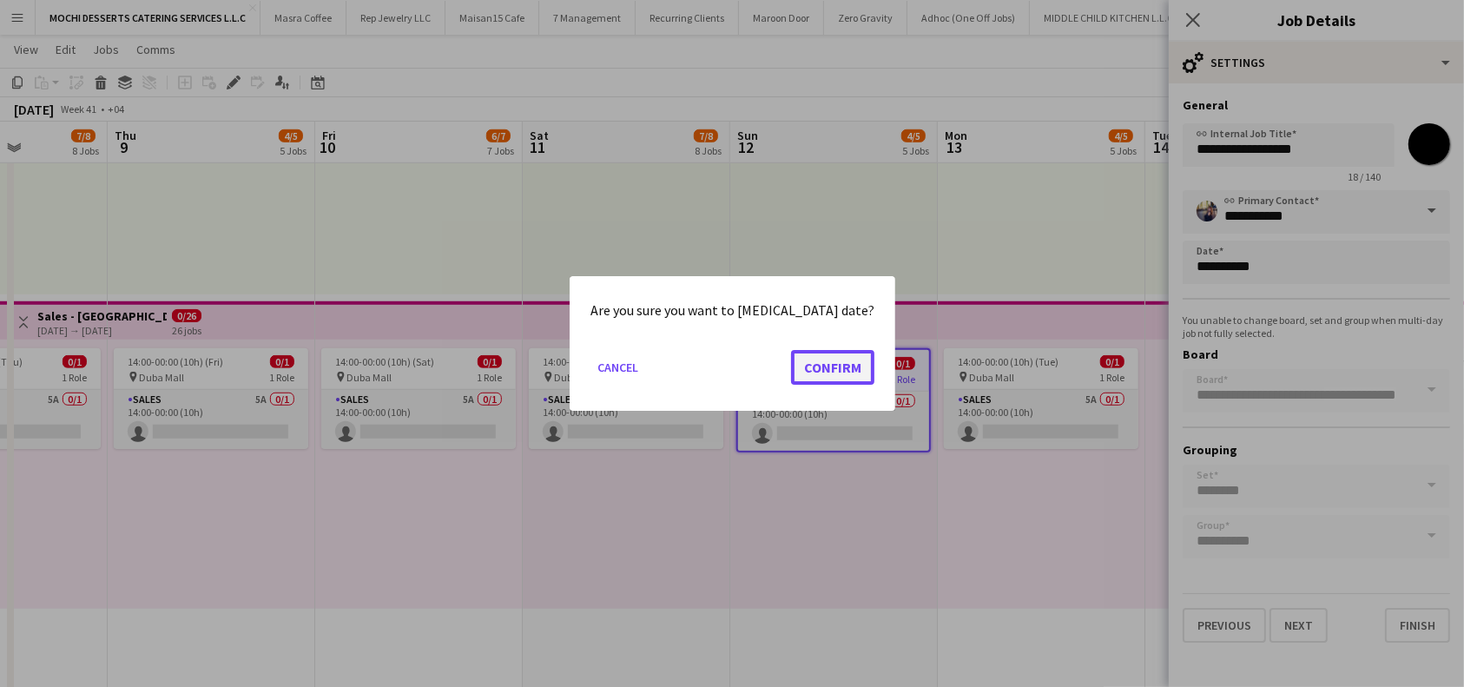
click at [820, 360] on button "Confirm" at bounding box center [832, 367] width 83 height 35
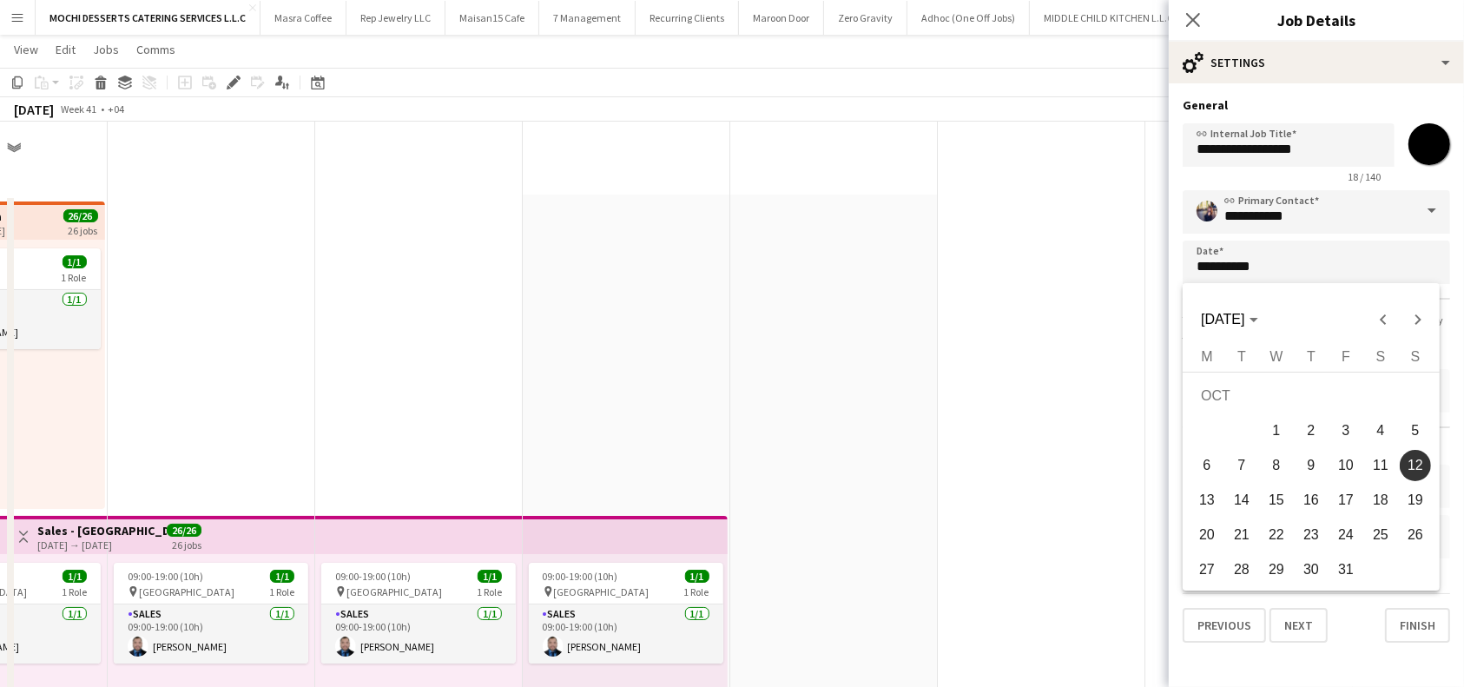
scroll to position [1157, 0]
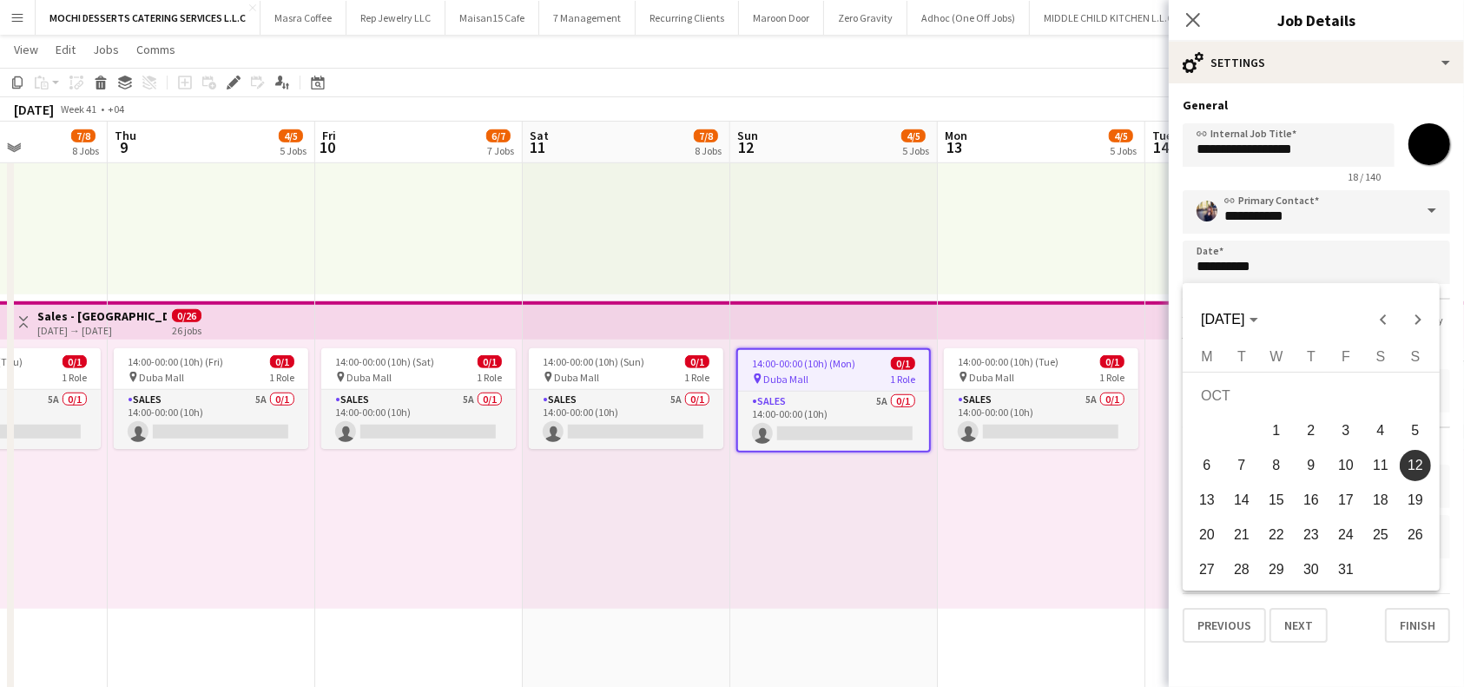
click at [1241, 498] on span "14" at bounding box center [1241, 499] width 31 height 31
type input "**********"
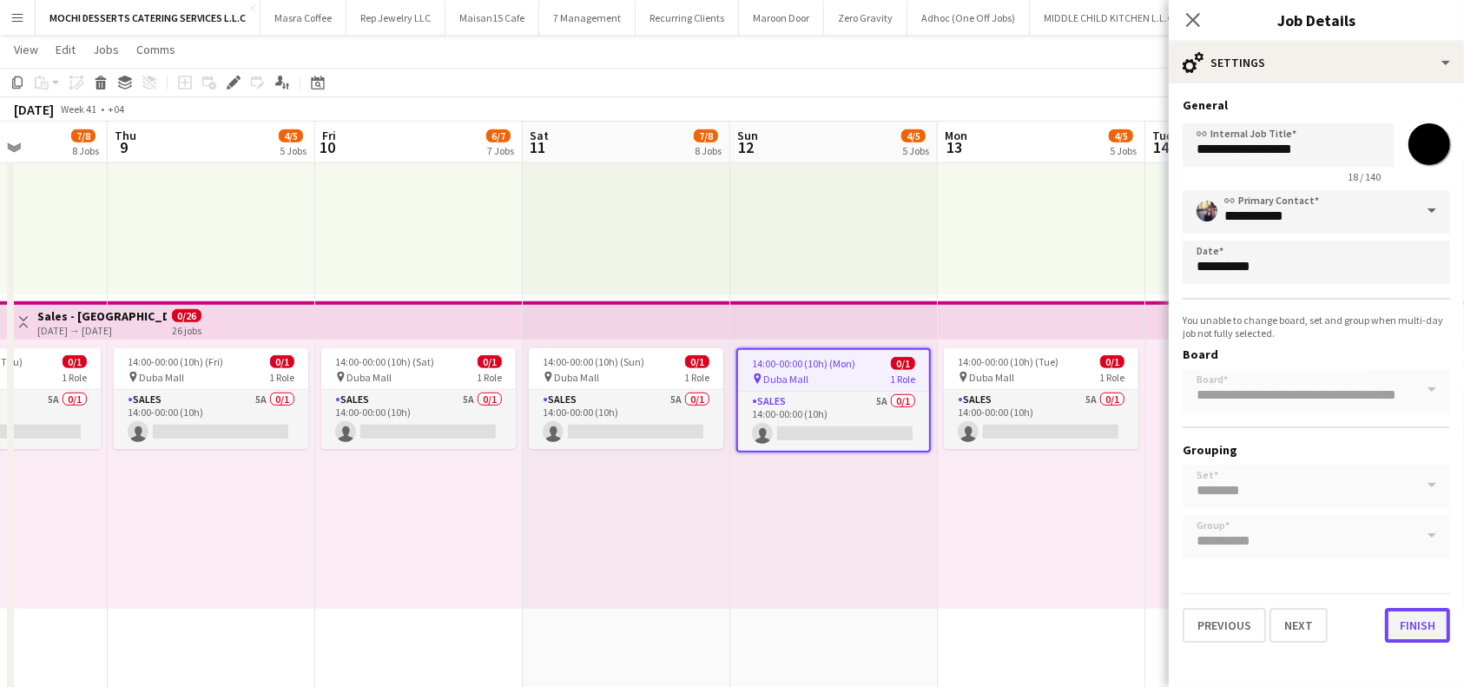
click at [1420, 619] on button "Finish" at bounding box center [1417, 625] width 65 height 35
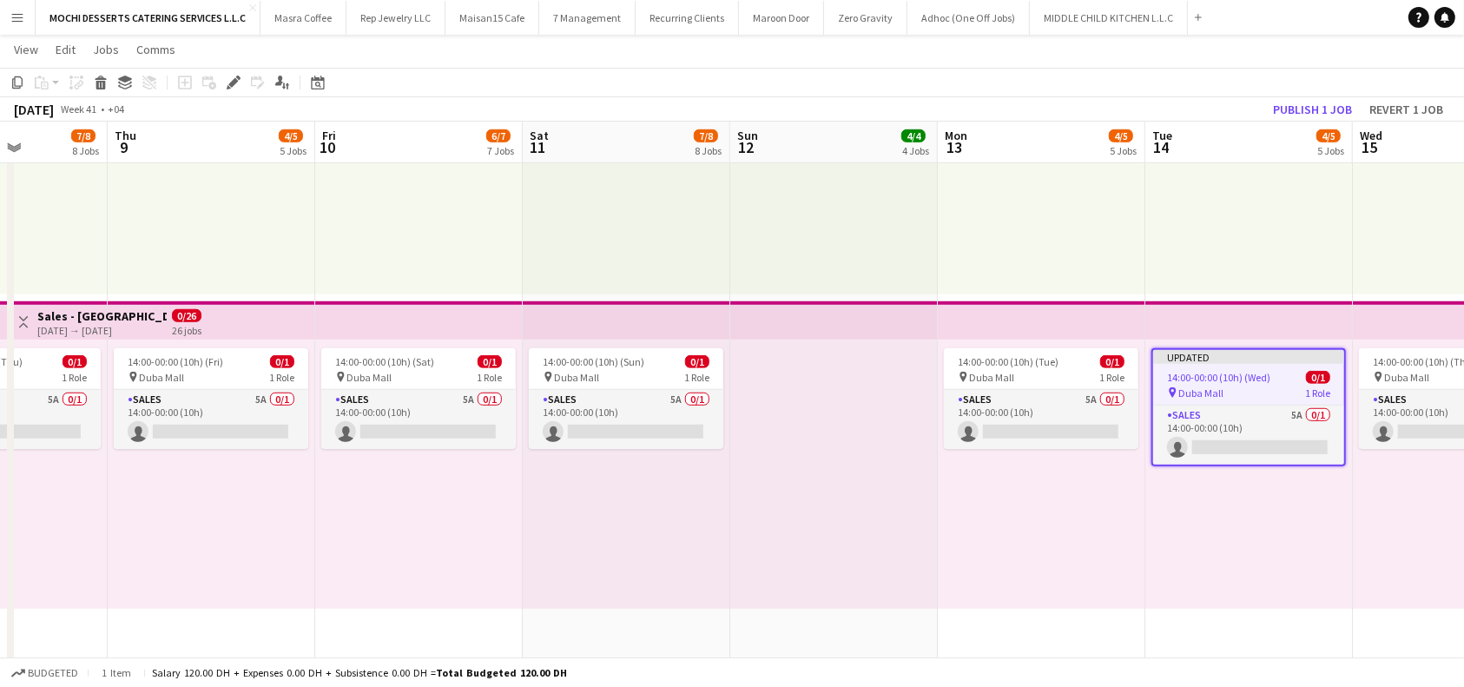
click at [1249, 314] on app-top-bar at bounding box center [1249, 320] width 208 height 38
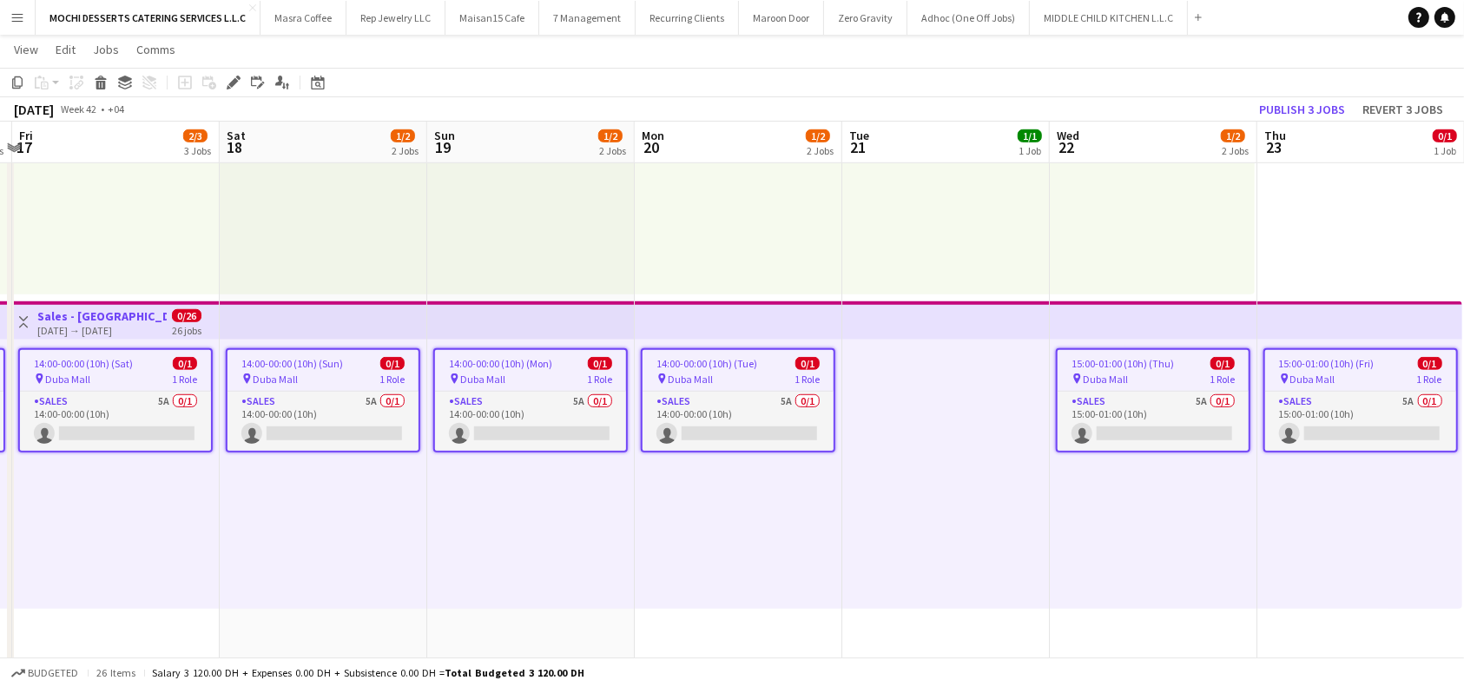
scroll to position [0, 498]
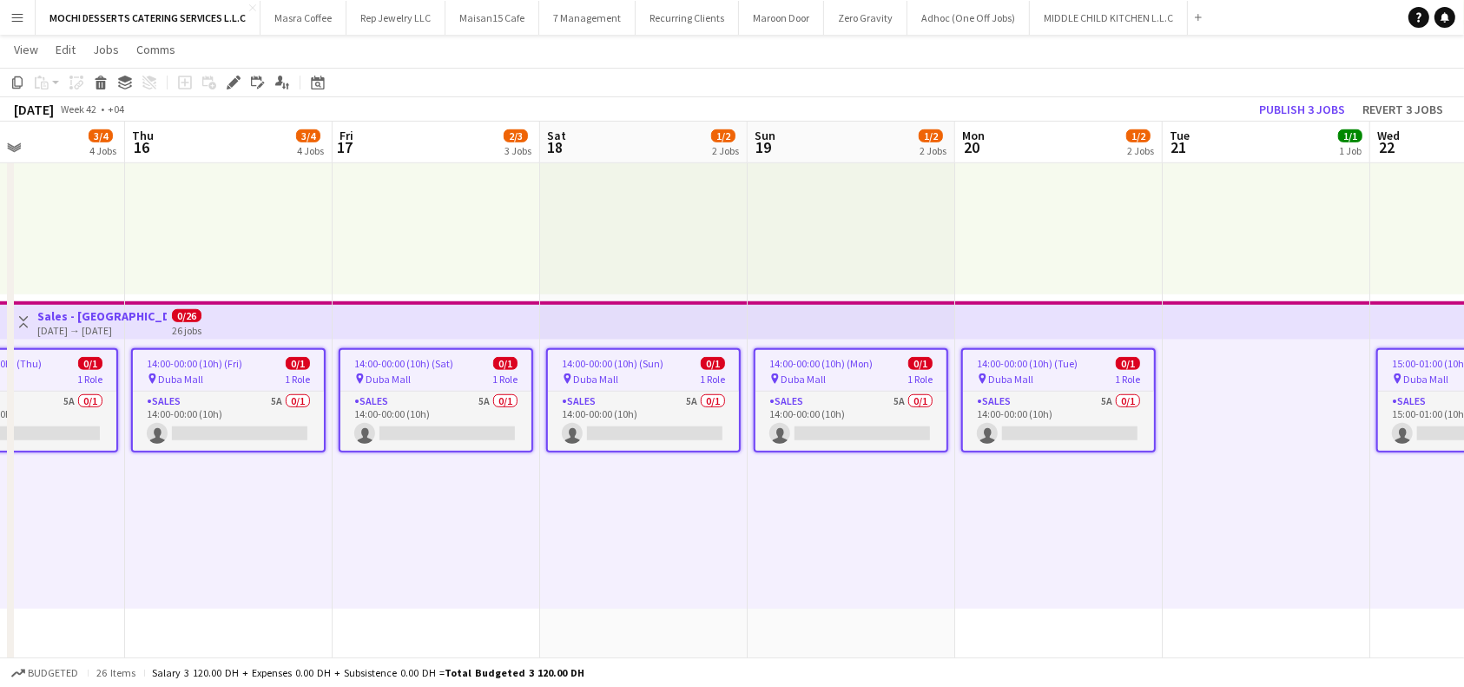
click at [874, 377] on div "pin Duba Mall 1 Role" at bounding box center [850, 379] width 191 height 14
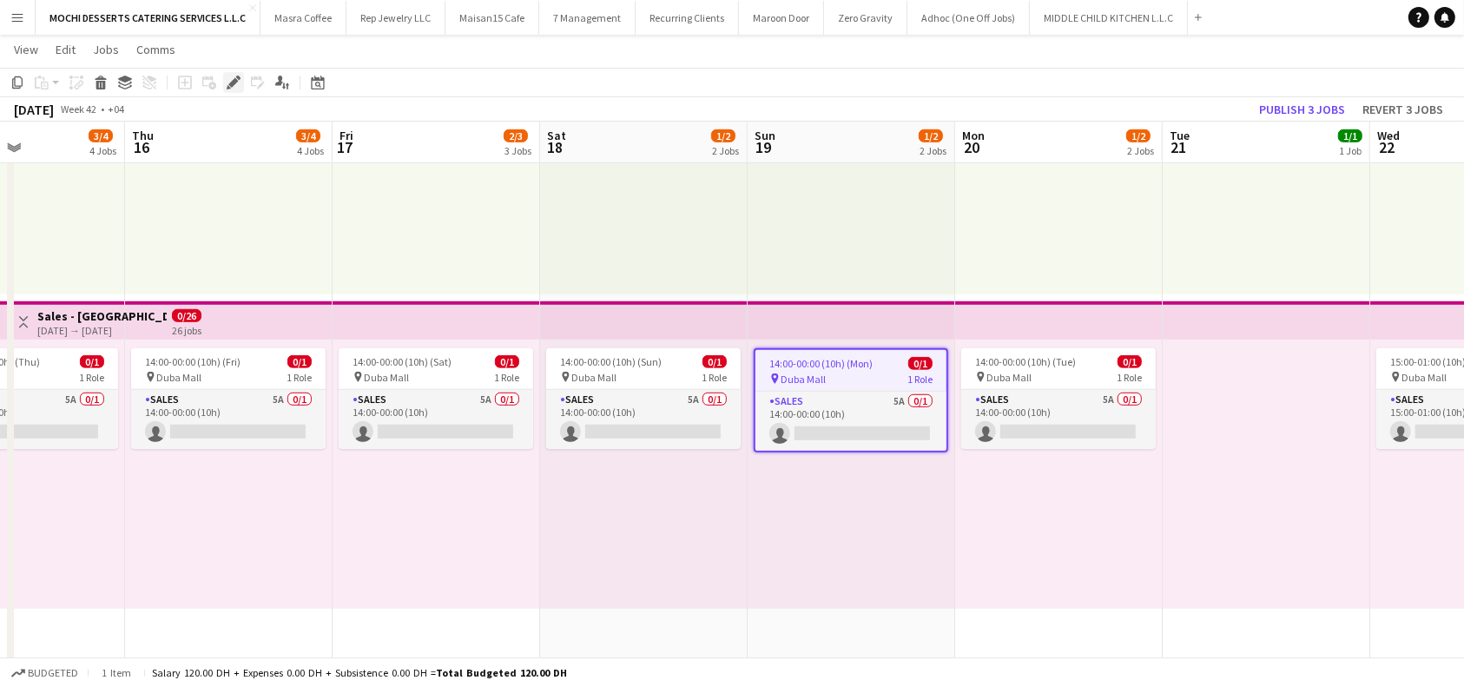
click at [234, 78] on icon at bounding box center [233, 83] width 10 height 10
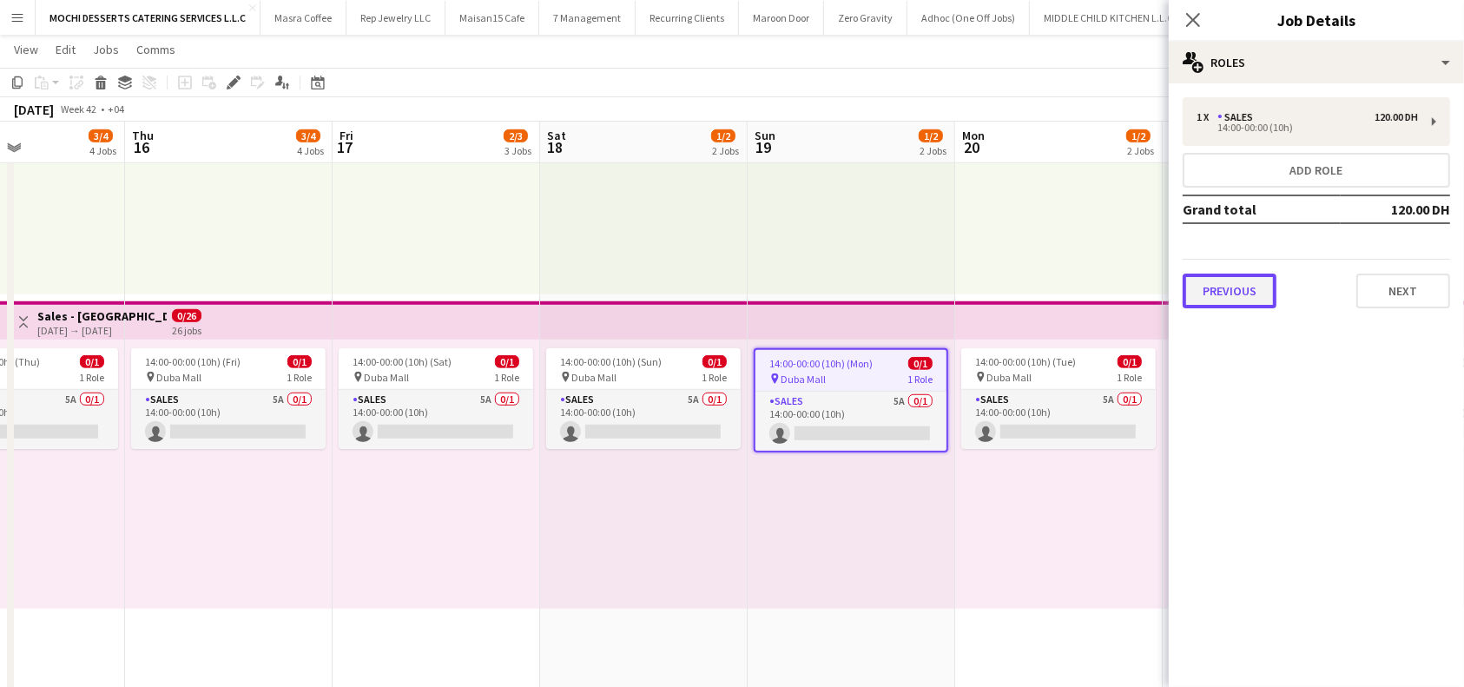
click at [1246, 300] on button "Previous" at bounding box center [1230, 290] width 94 height 35
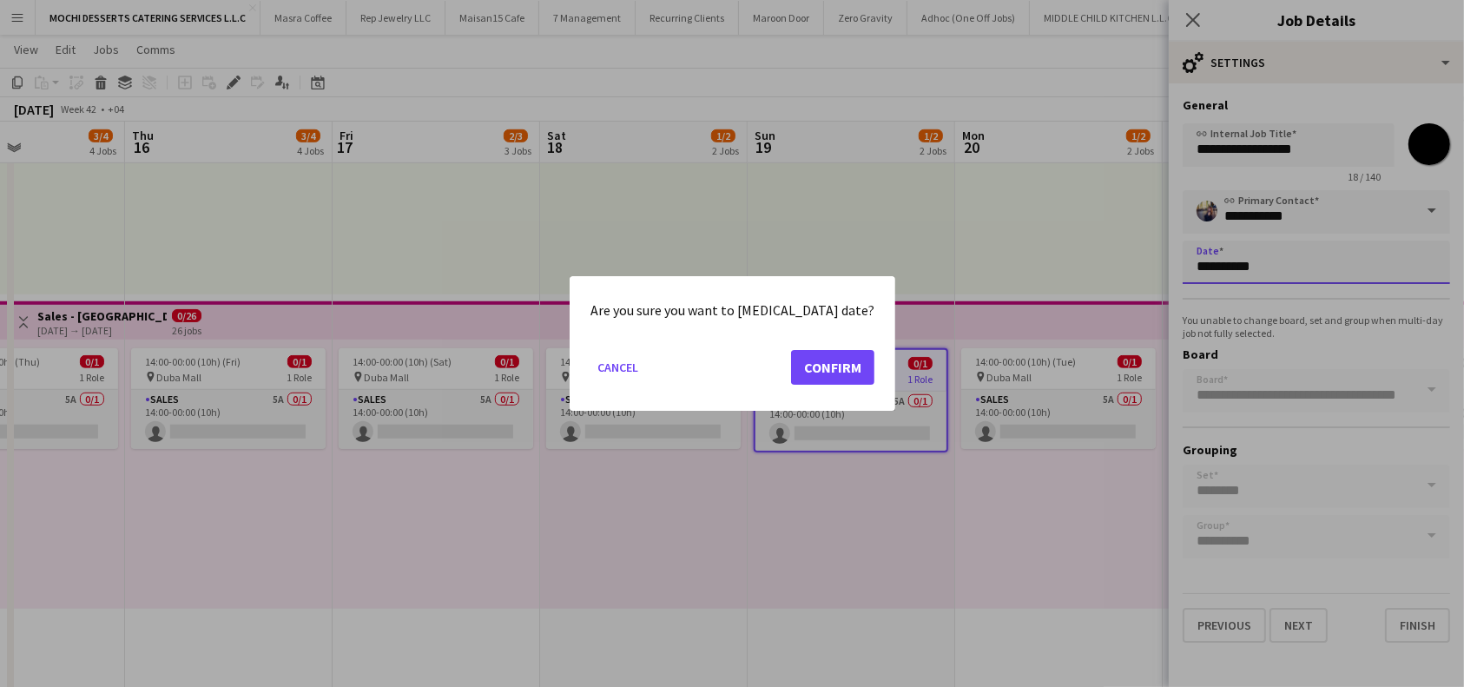
scroll to position [0, 0]
click at [834, 367] on button "Confirm" at bounding box center [832, 367] width 83 height 35
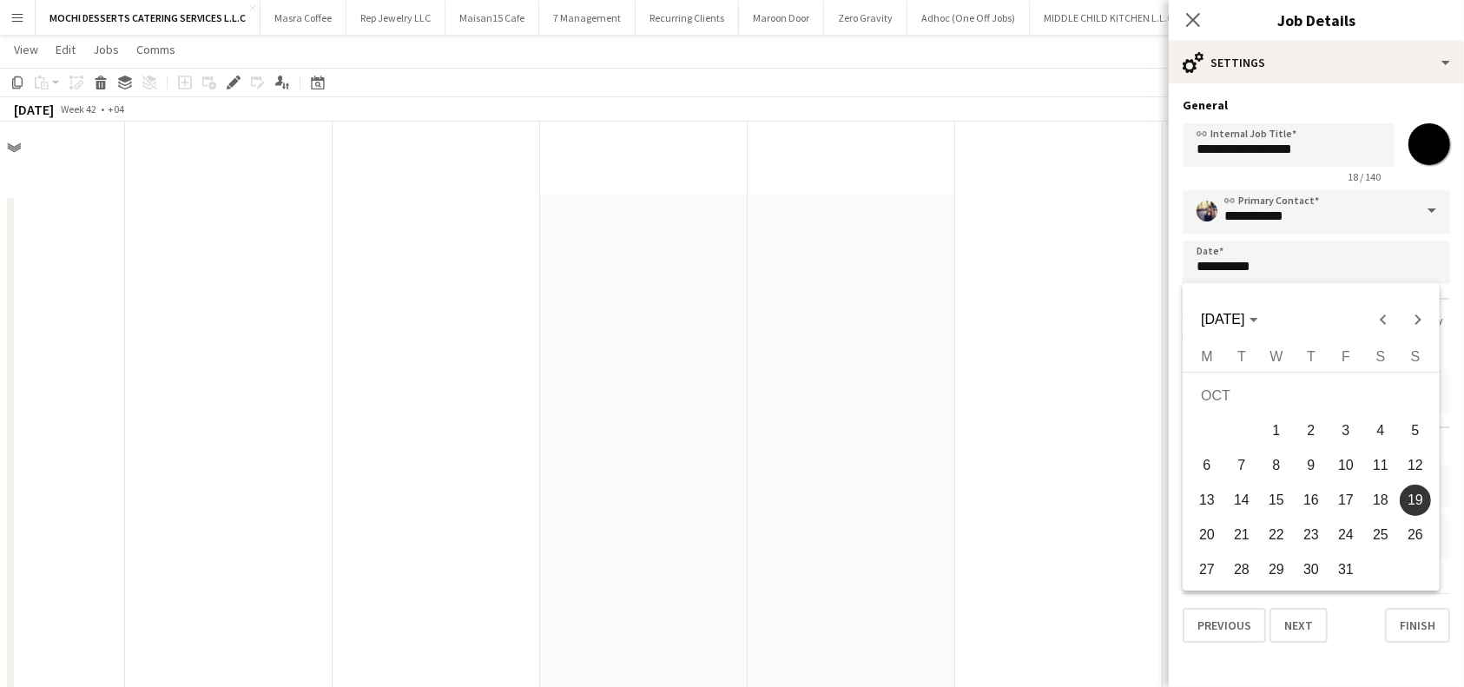
scroll to position [1157, 0]
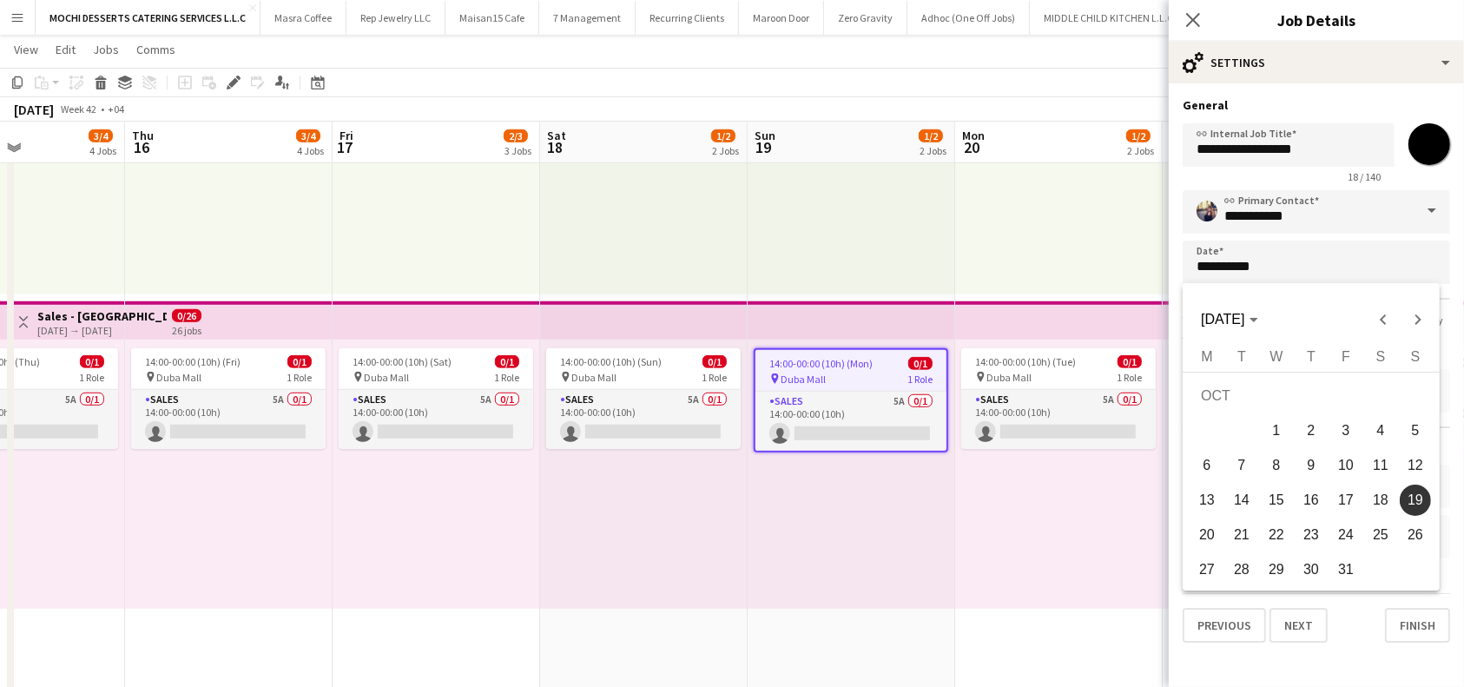
click at [1249, 531] on span "21" at bounding box center [1241, 534] width 31 height 31
type input "**********"
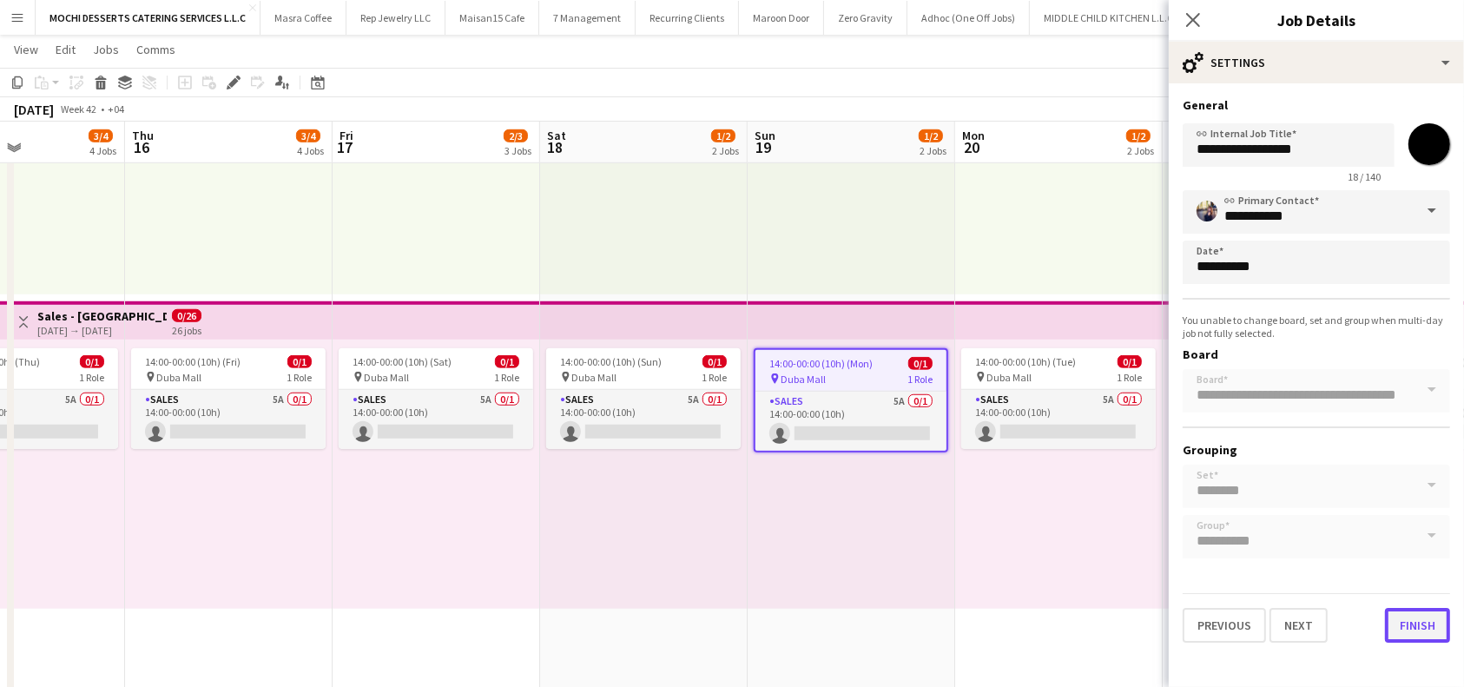
click at [1413, 616] on button "Finish" at bounding box center [1417, 625] width 65 height 35
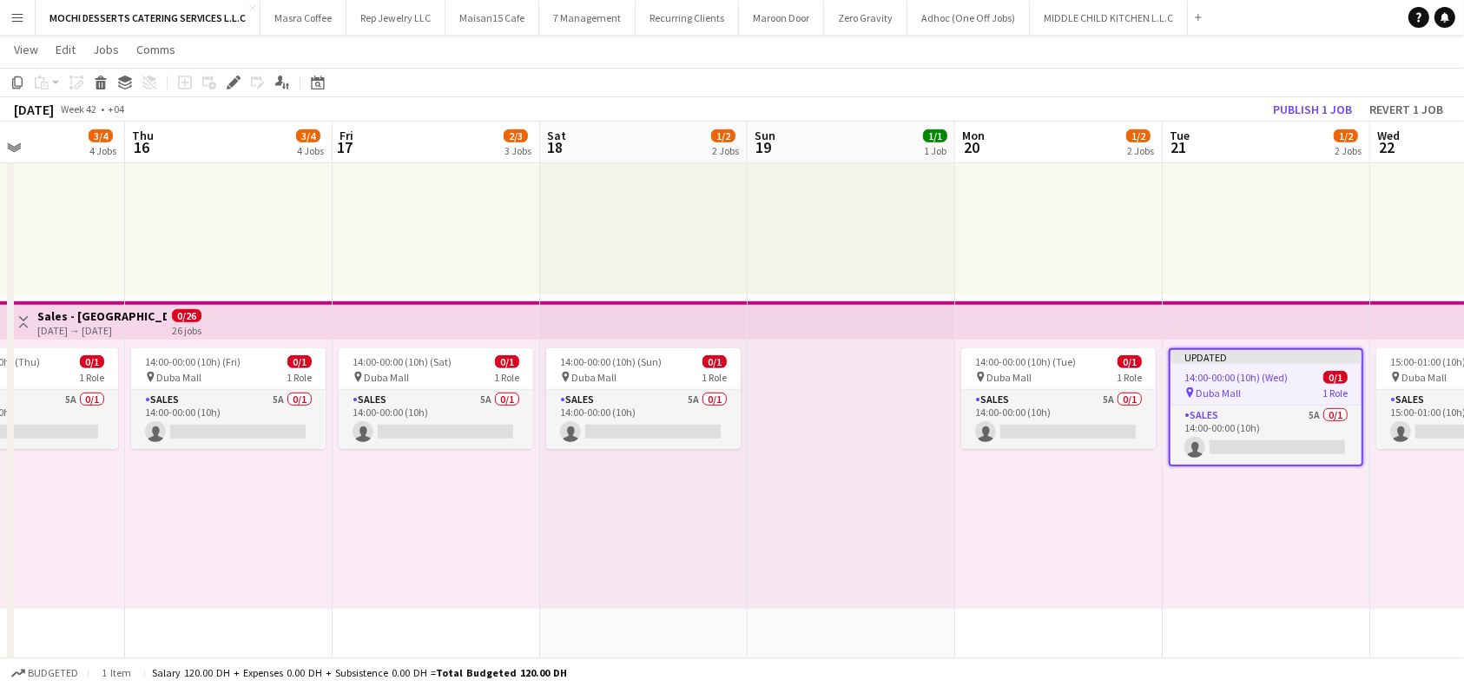
click at [1217, 313] on app-top-bar at bounding box center [1267, 320] width 208 height 38
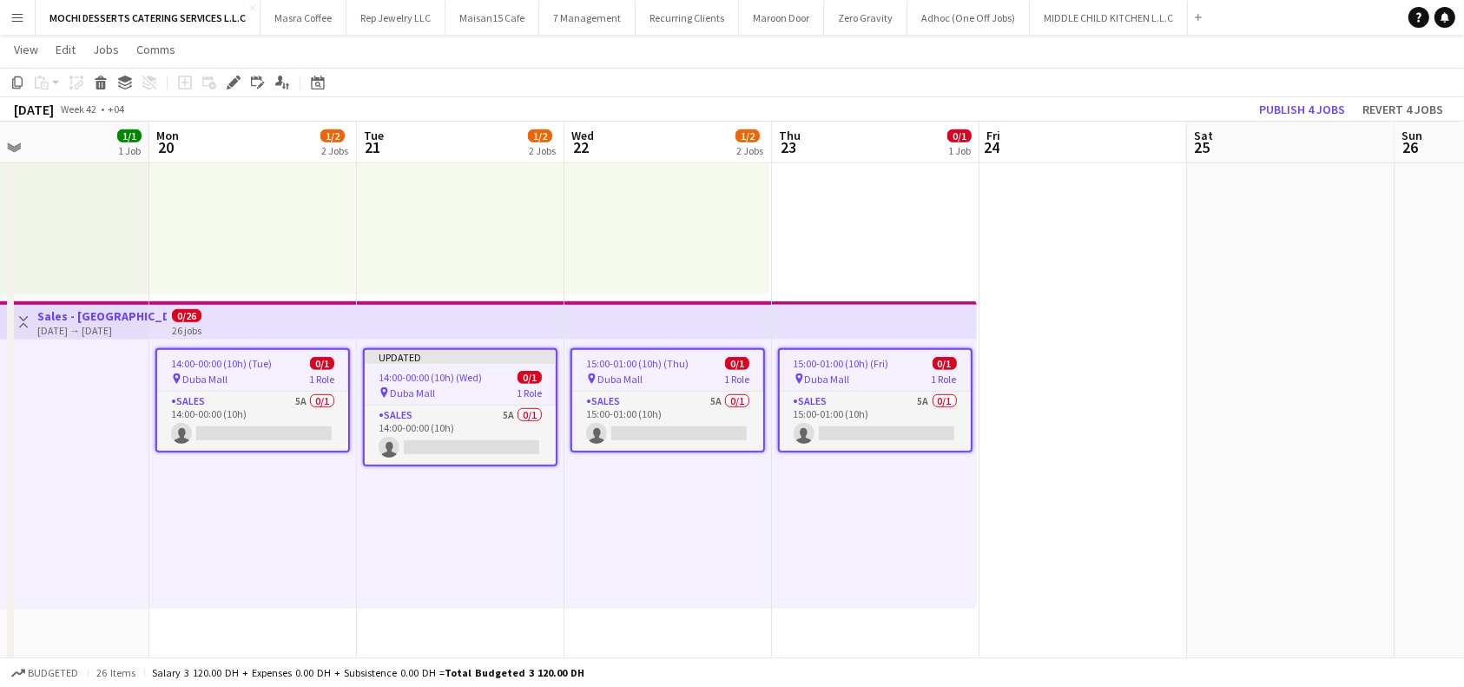
scroll to position [0, 502]
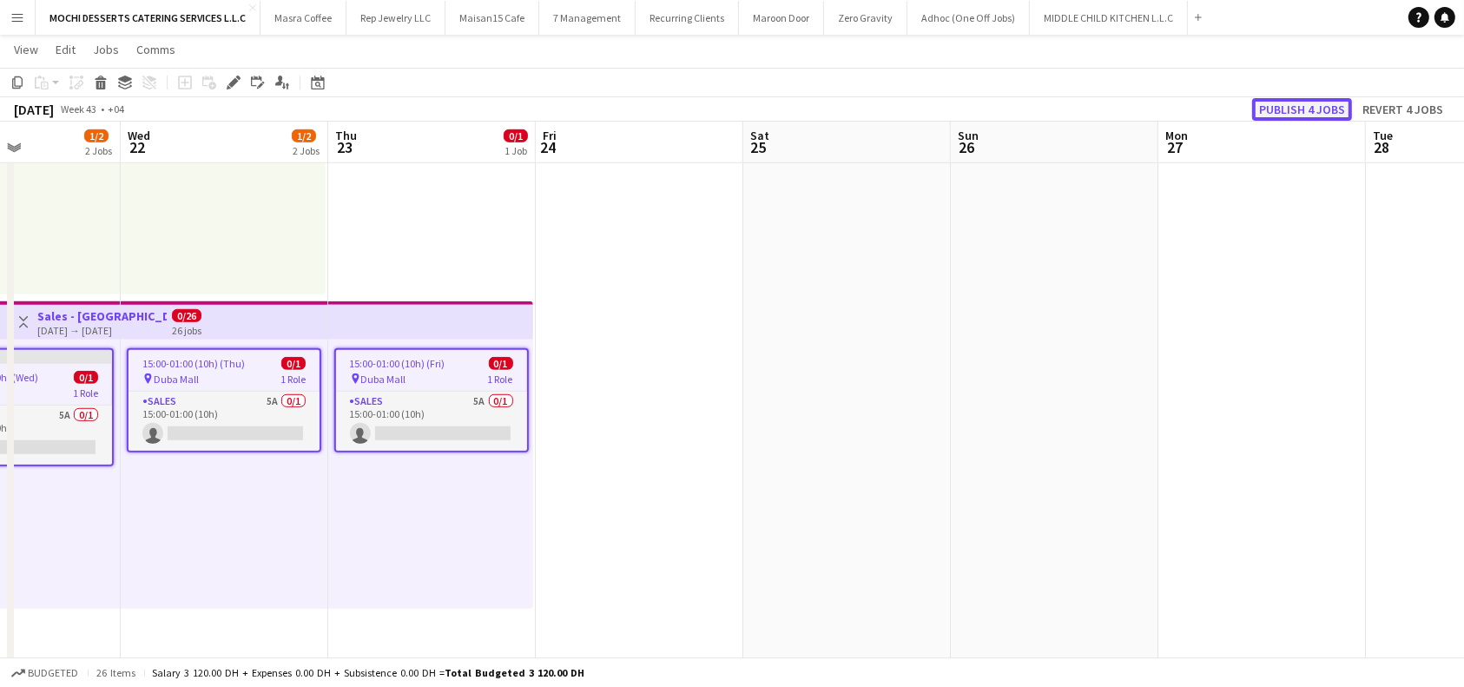
click at [1315, 103] on button "Publish 4 jobs" at bounding box center [1302, 109] width 100 height 23
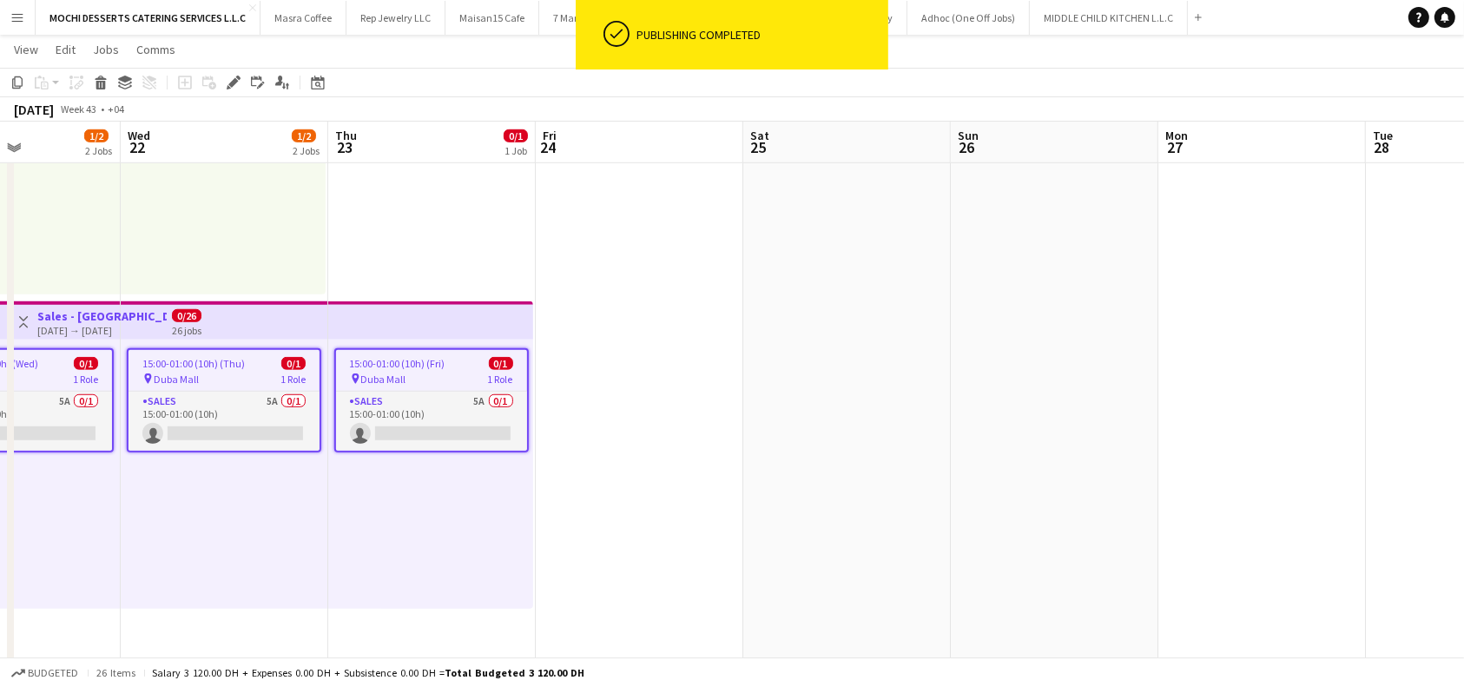
click at [267, 316] on app-top-bar at bounding box center [225, 320] width 208 height 38
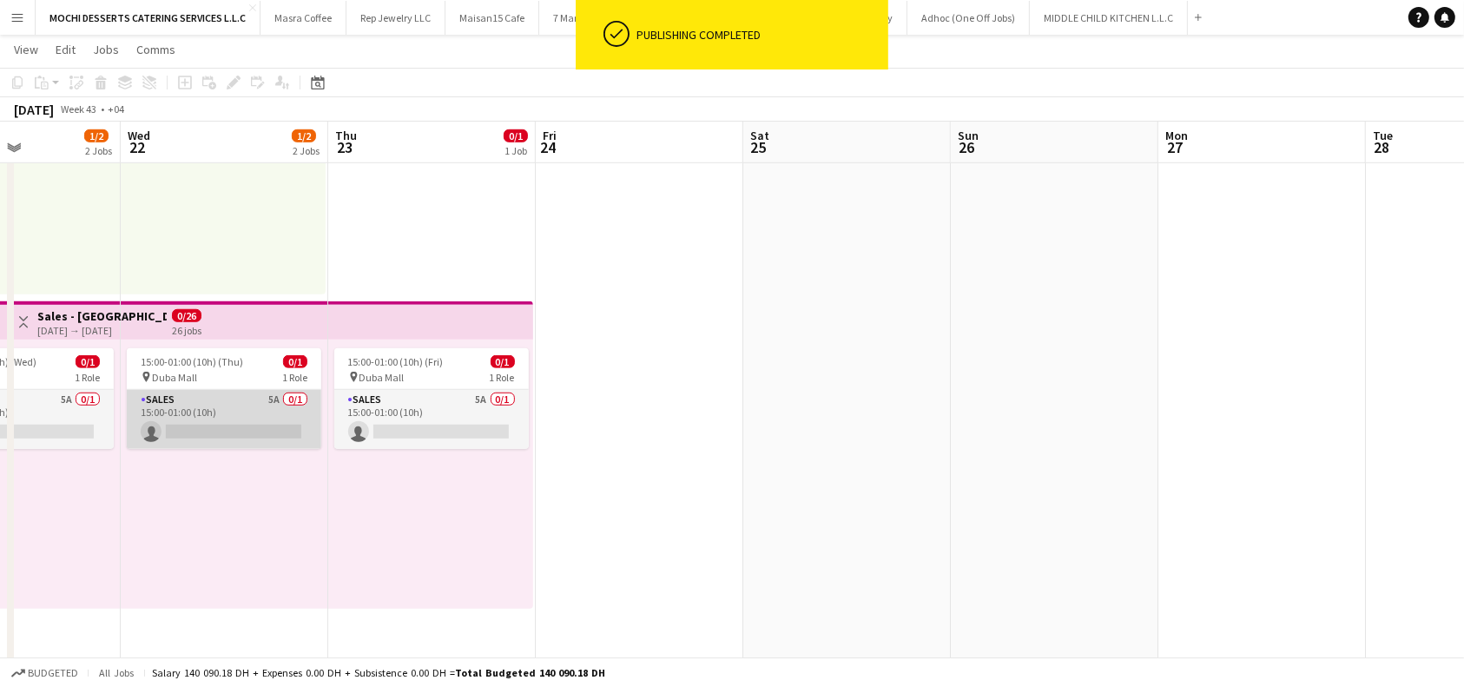
click at [249, 414] on app-card-role "Sales 5A 0/1 15:00-01:00 (10h) single-neutral-actions" at bounding box center [224, 419] width 194 height 59
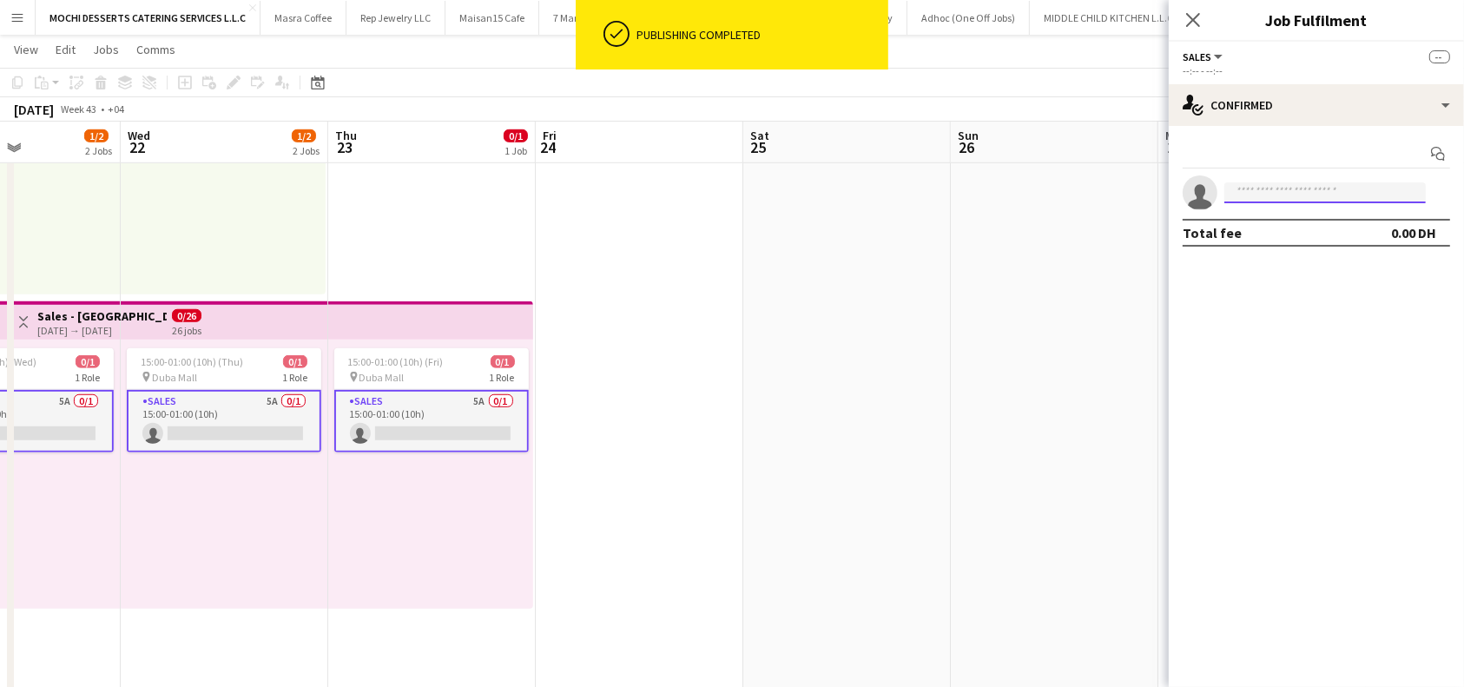
click at [1278, 189] on input at bounding box center [1324, 192] width 201 height 21
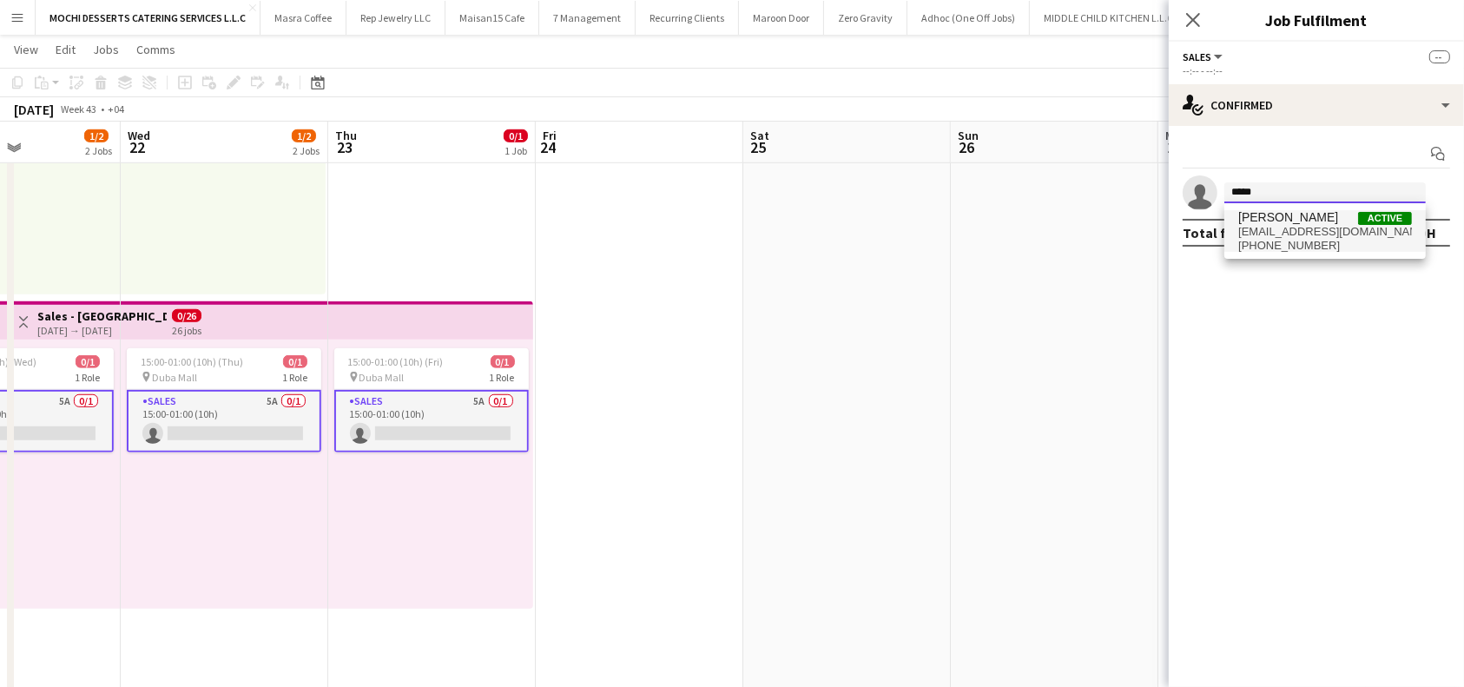
type input "*****"
click at [1283, 239] on span "[PHONE_NUMBER]" at bounding box center [1325, 246] width 174 height 14
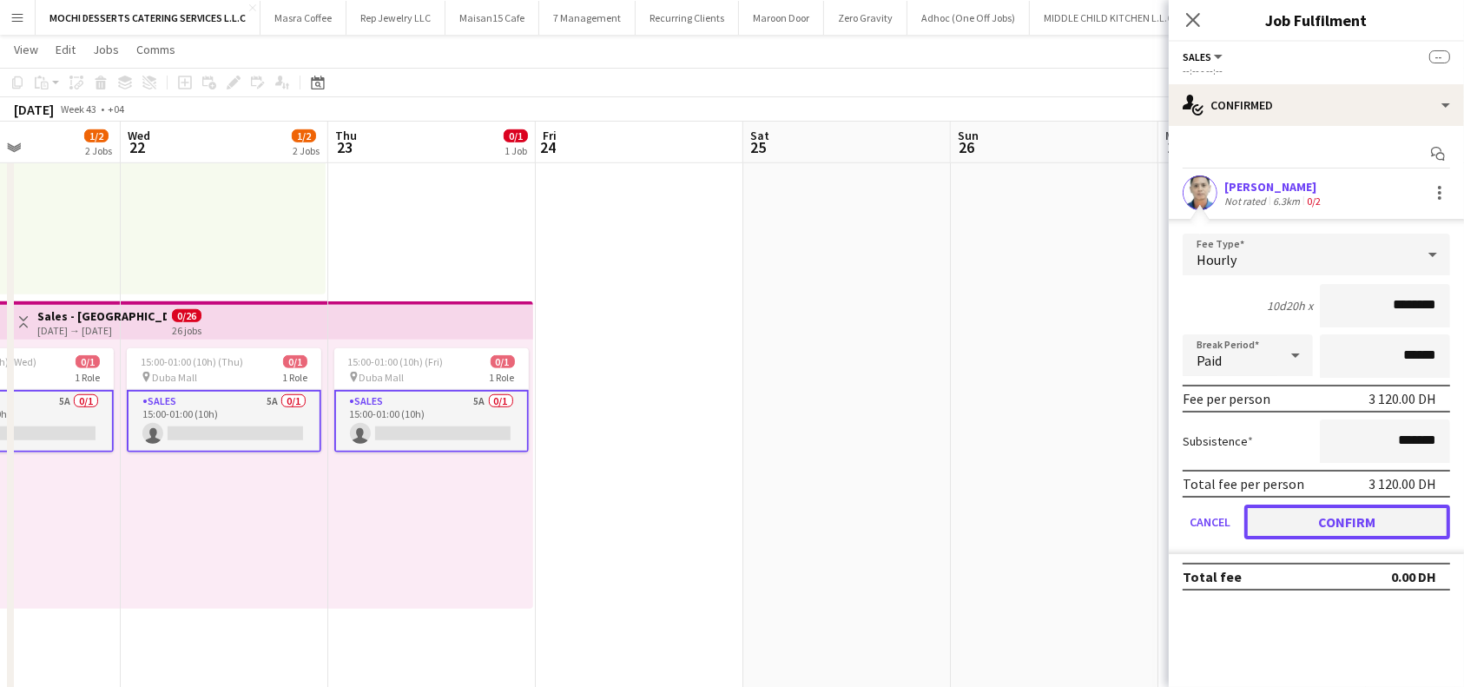
click at [1369, 511] on button "Confirm" at bounding box center [1347, 521] width 206 height 35
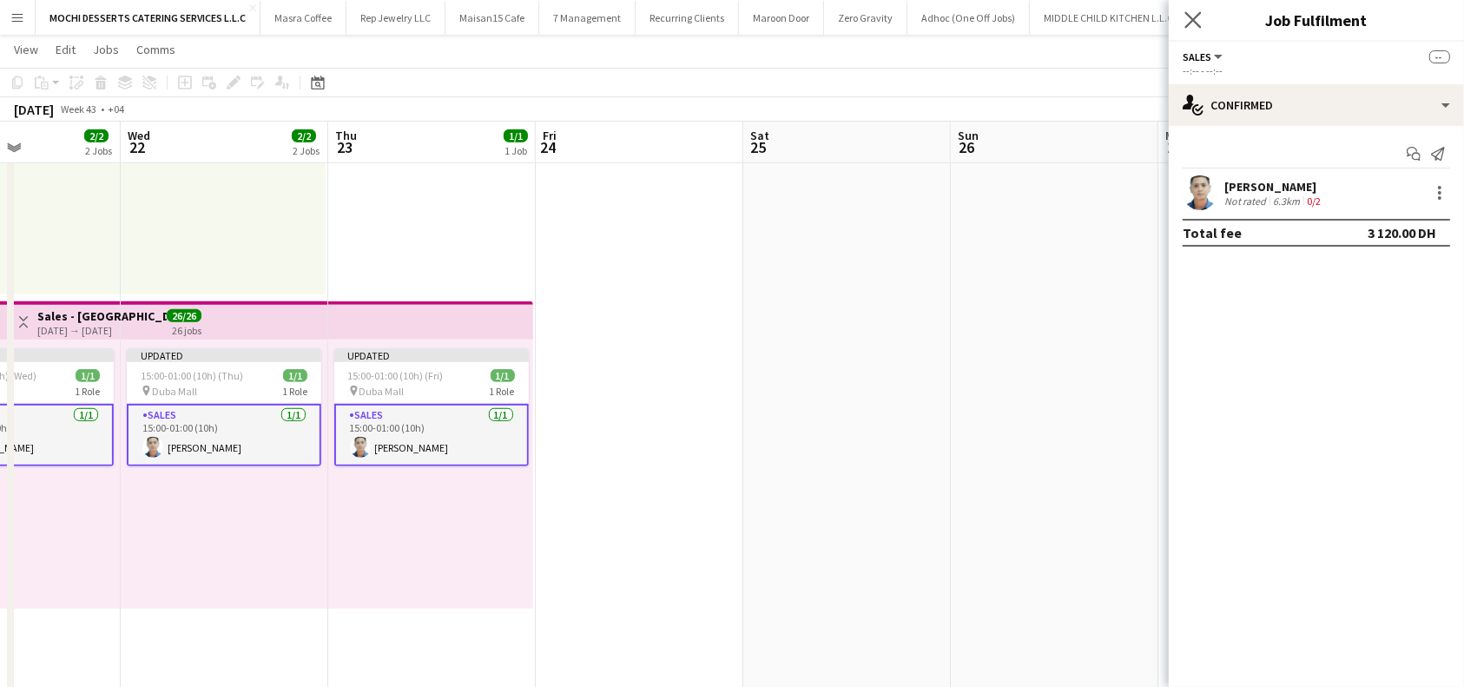
click at [1193, 10] on app-icon "Close pop-in" at bounding box center [1193, 20] width 25 height 25
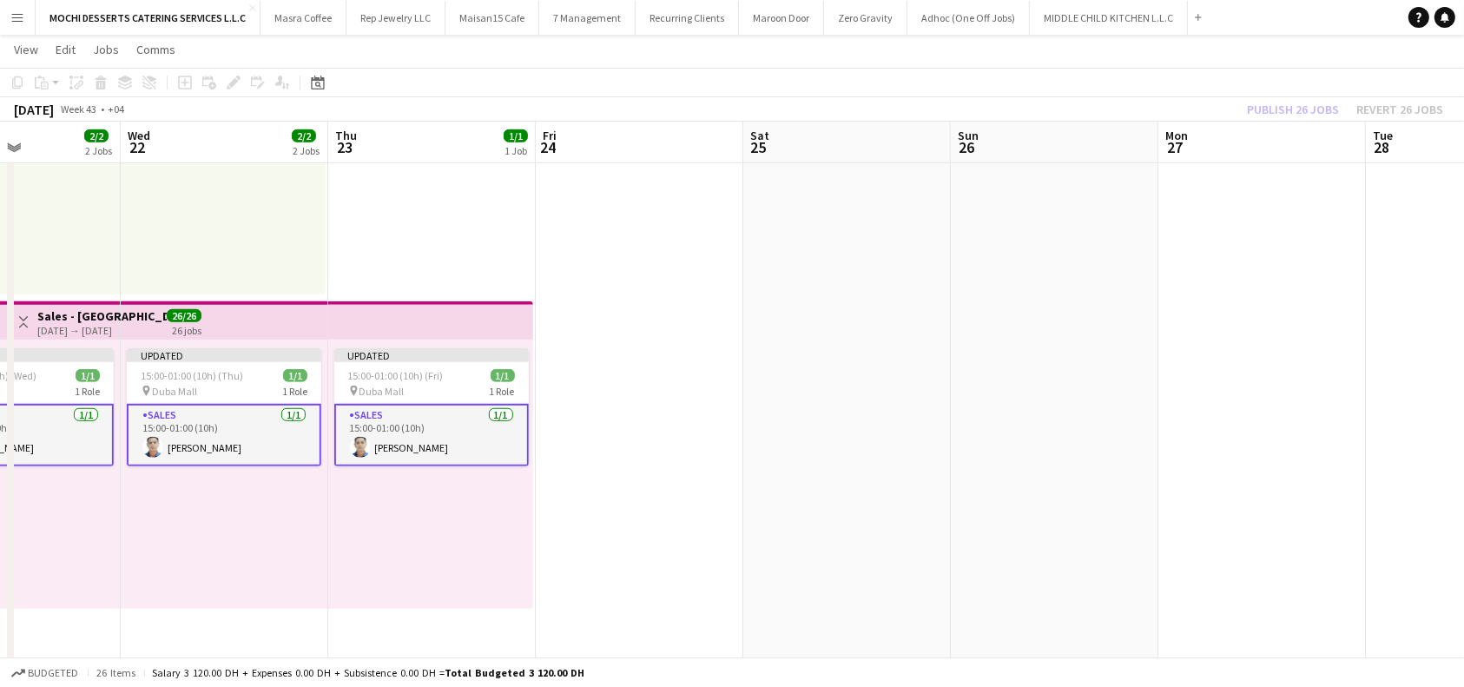
click at [1305, 106] on div "Publish 26 jobs Revert 26 jobs" at bounding box center [1345, 109] width 238 height 23
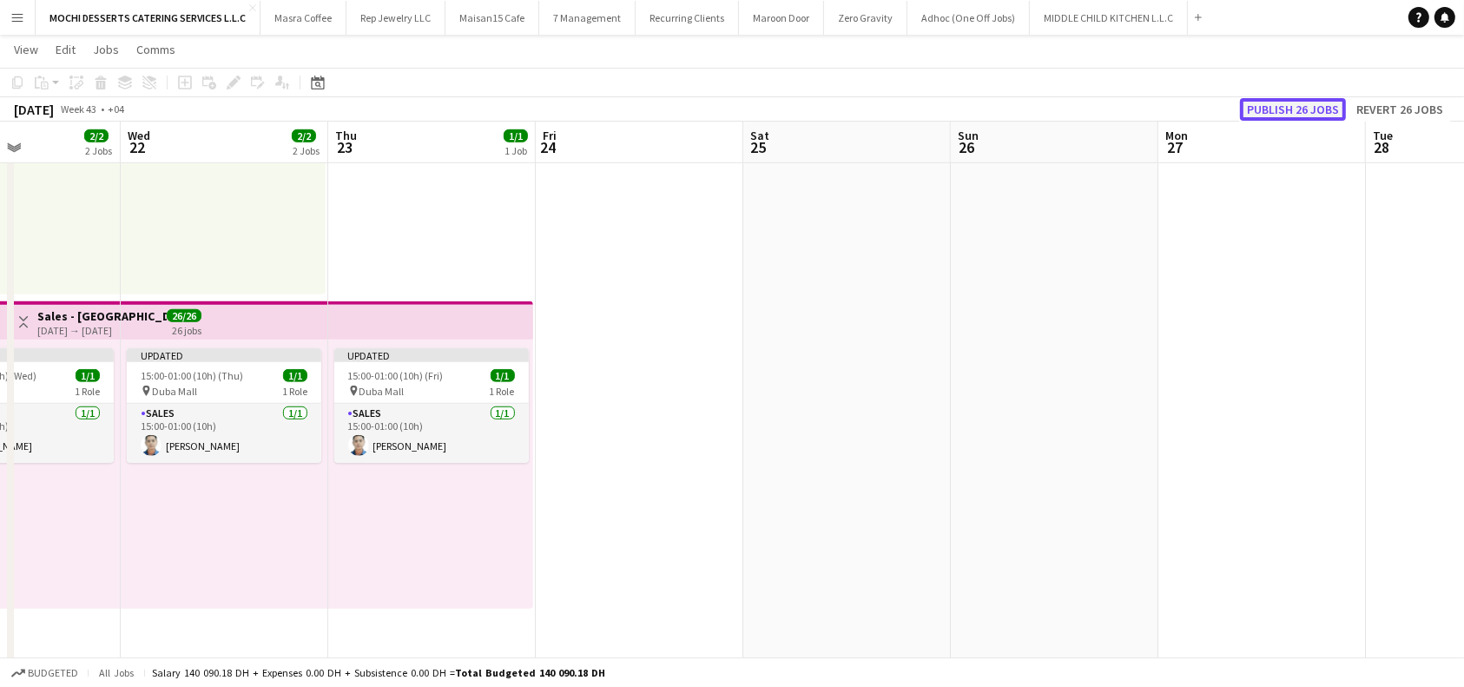
click at [1310, 111] on button "Publish 26 jobs" at bounding box center [1293, 109] width 106 height 23
